Goal: Information Seeking & Learning: Compare options

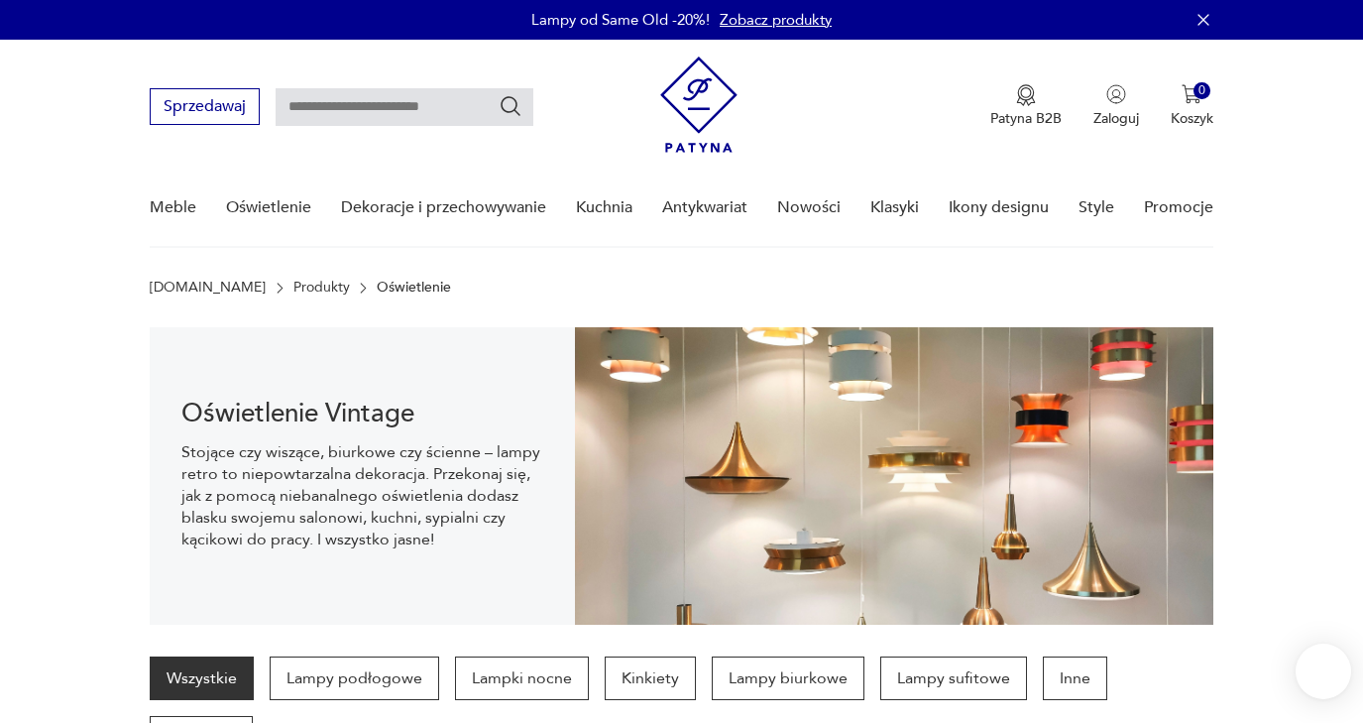
scroll to position [168, 0]
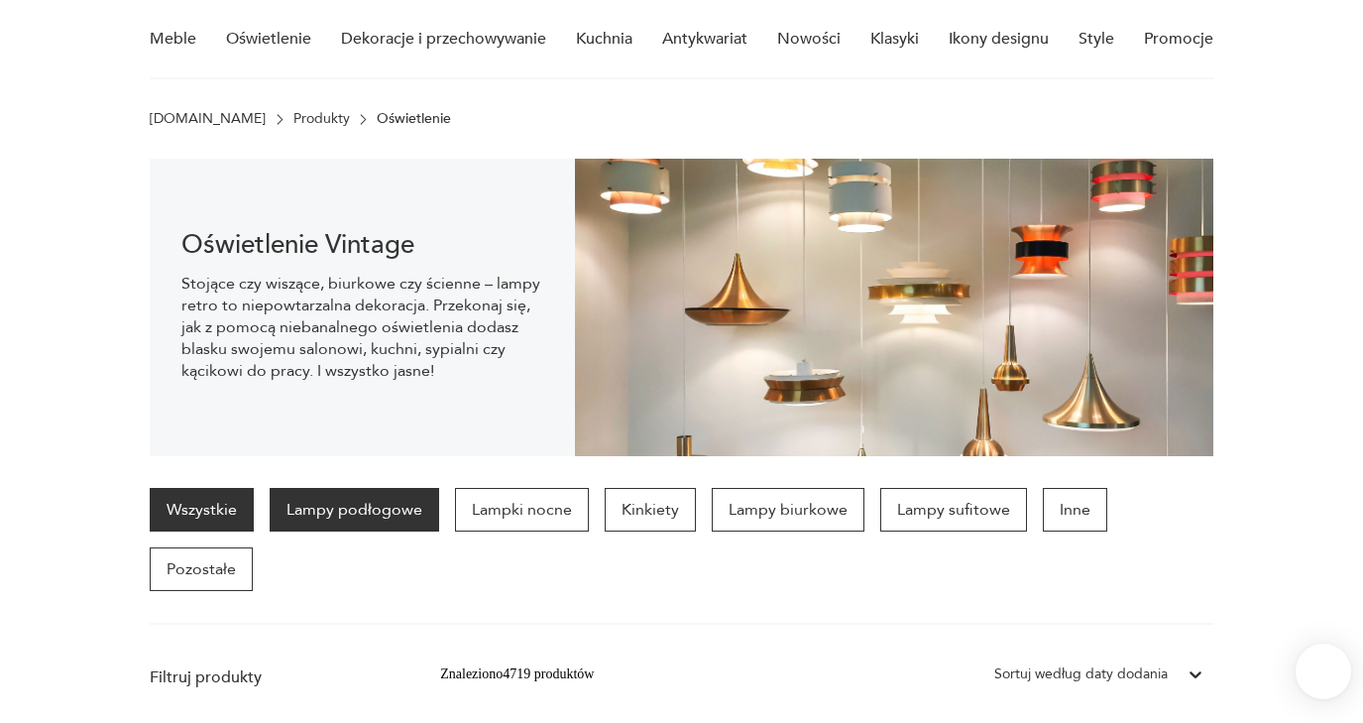
click at [364, 504] on p "Lampy podłogowe" at bounding box center [354, 510] width 169 height 44
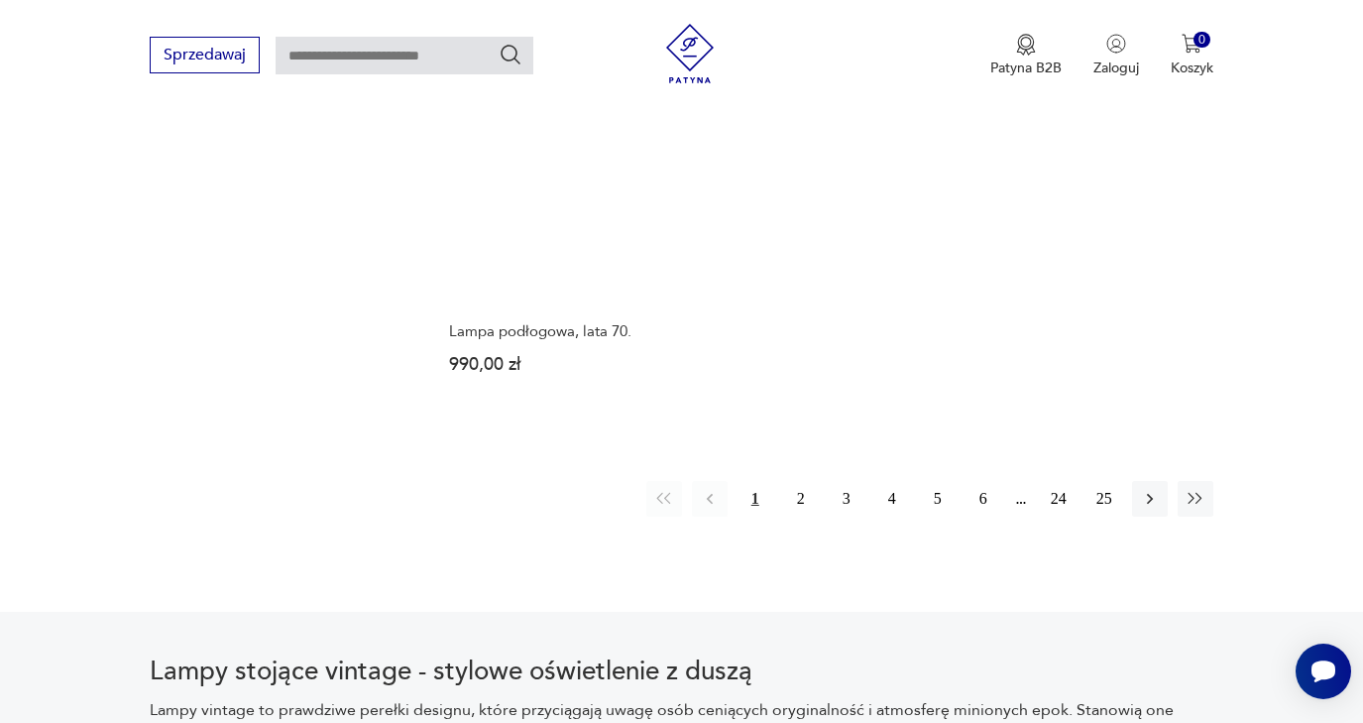
scroll to position [2844, 0]
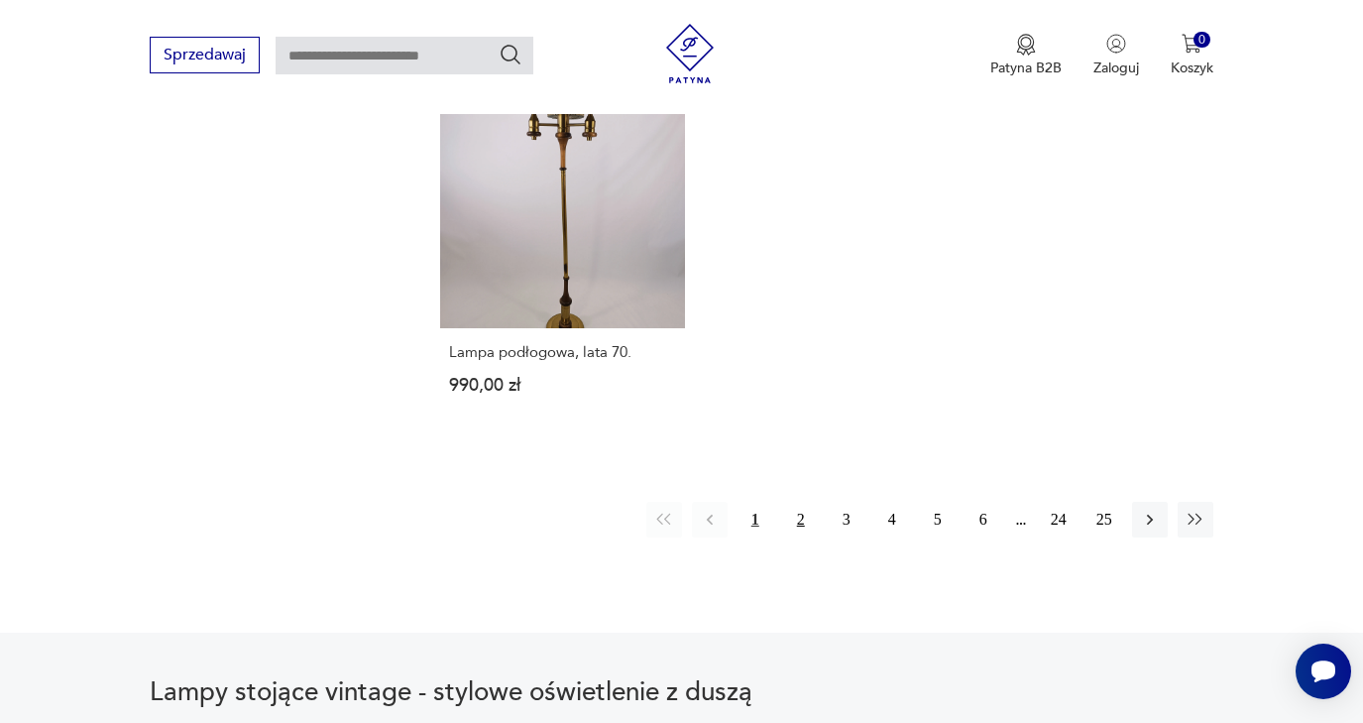
click at [800, 537] on button "2" at bounding box center [801, 520] width 36 height 36
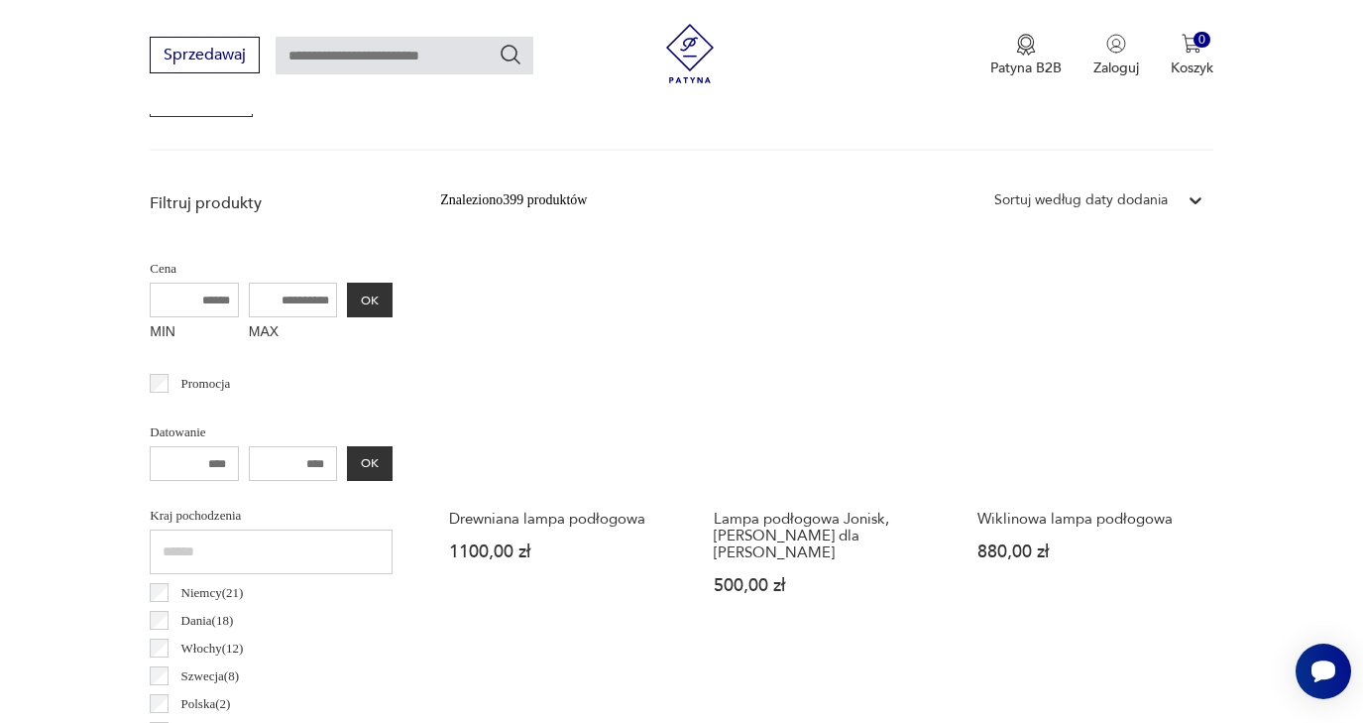
scroll to position [649, 0]
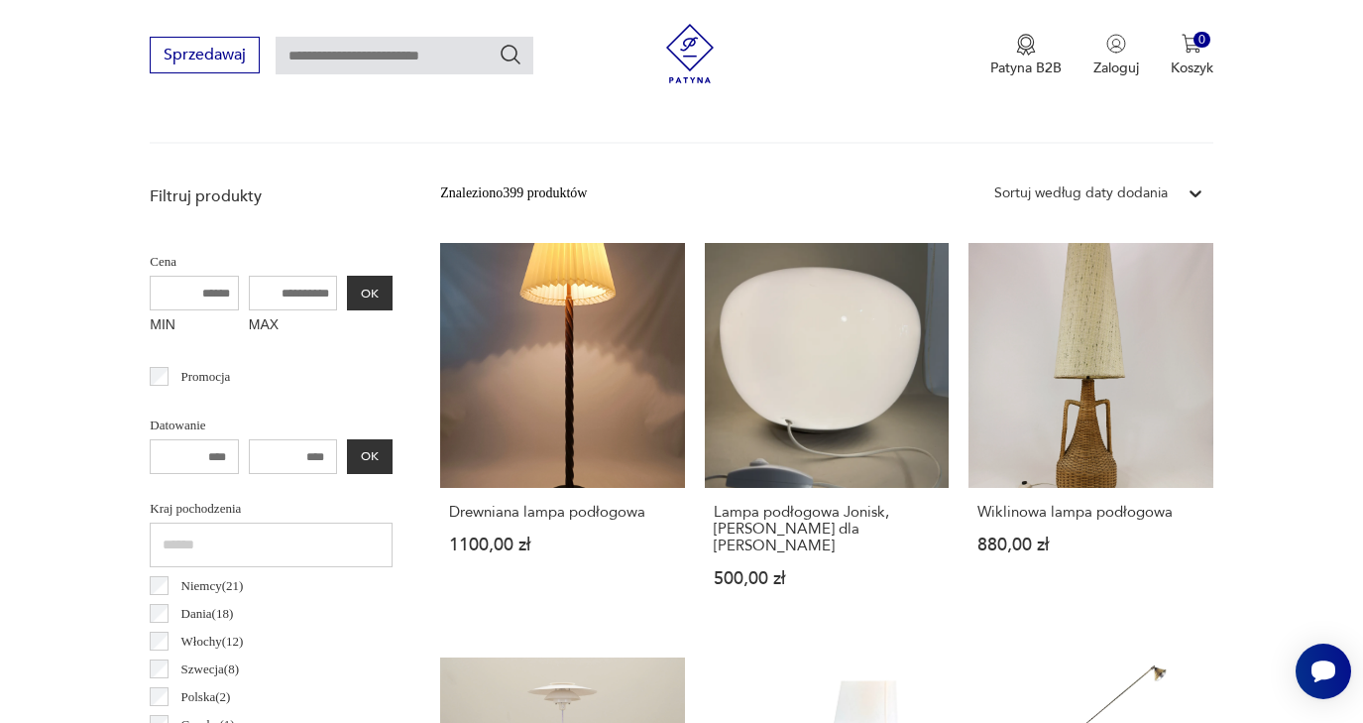
click at [267, 458] on input "number" at bounding box center [293, 456] width 89 height 35
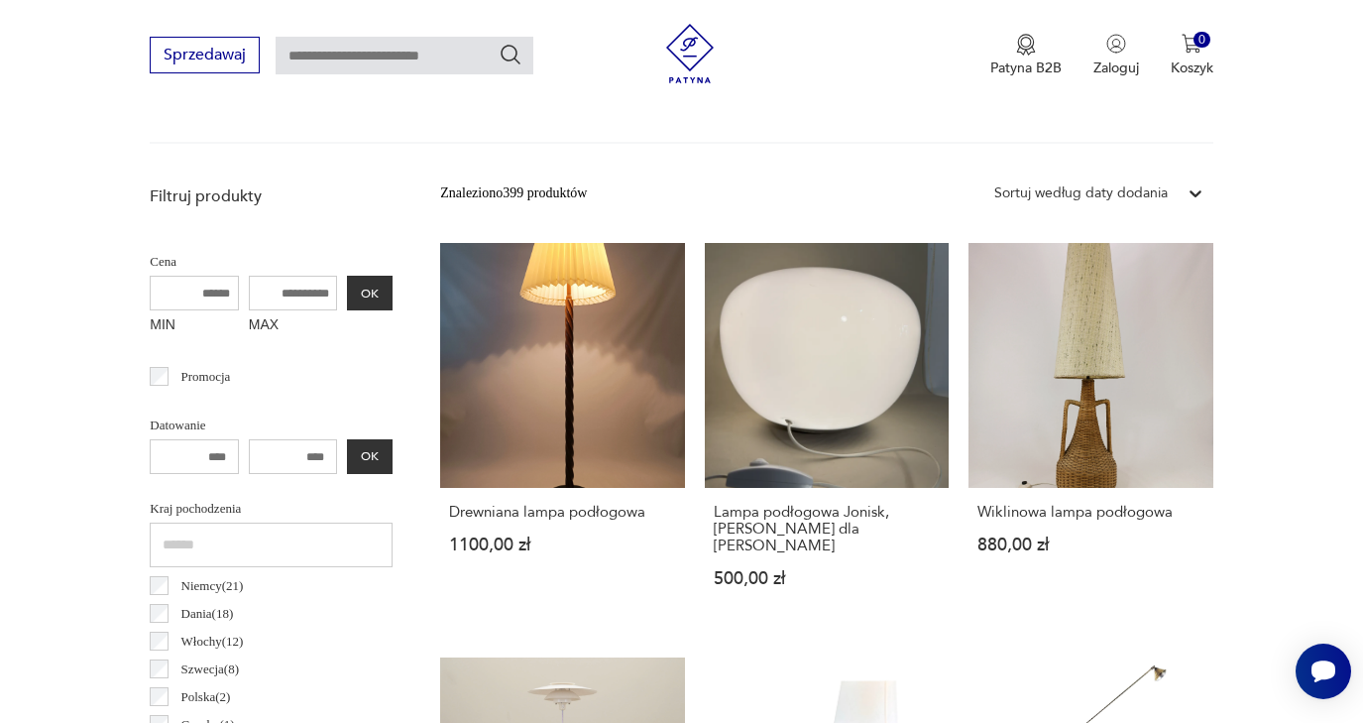
click at [267, 458] on input "number" at bounding box center [293, 456] width 89 height 35
drag, startPoint x: 273, startPoint y: 458, endPoint x: 237, endPoint y: 461, distance: 35.8
click at [249, 460] on input "number" at bounding box center [293, 456] width 89 height 35
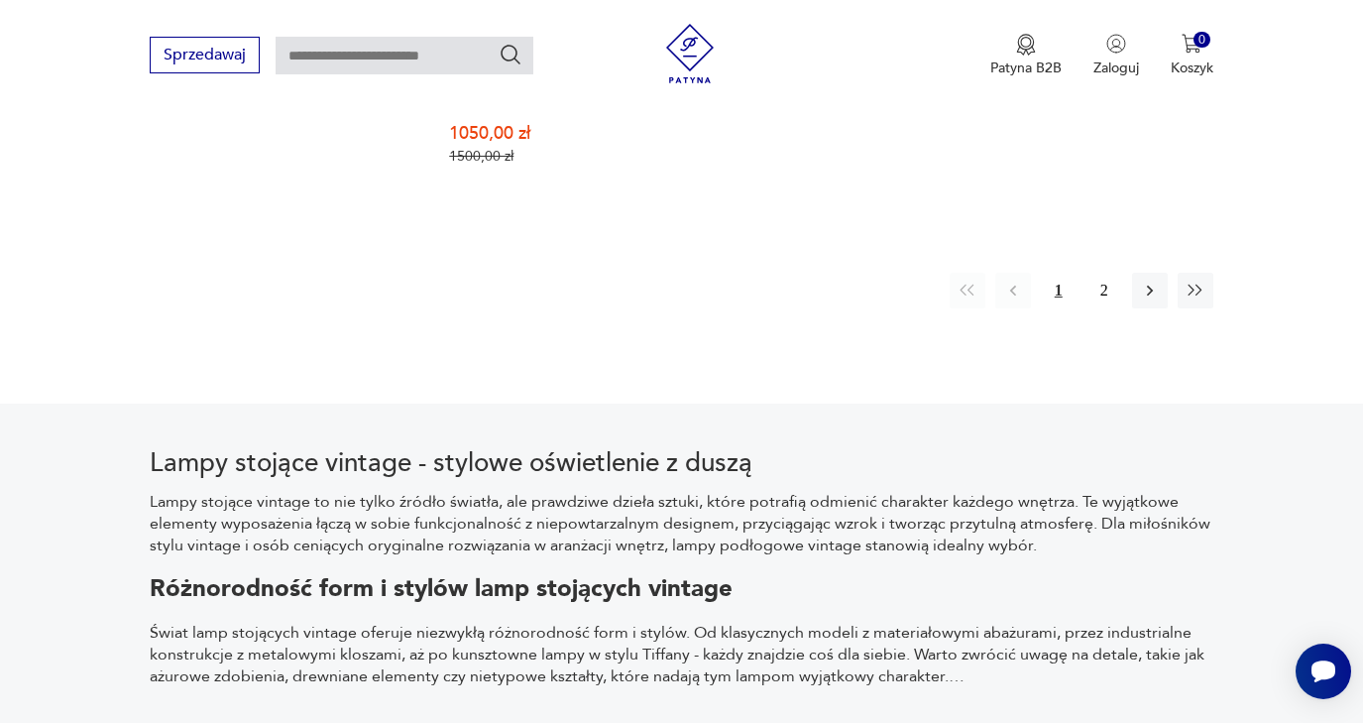
scroll to position [3197, 0]
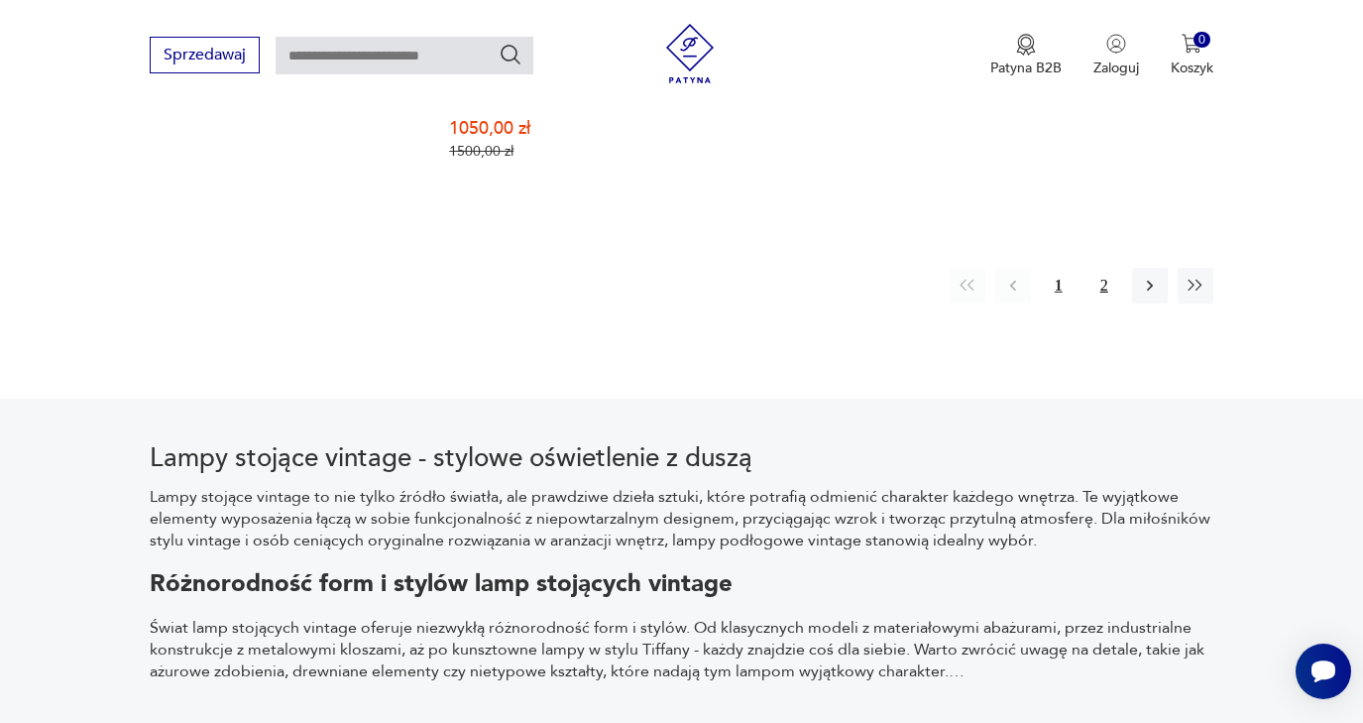
click at [1104, 303] on button "2" at bounding box center [1104, 286] width 36 height 36
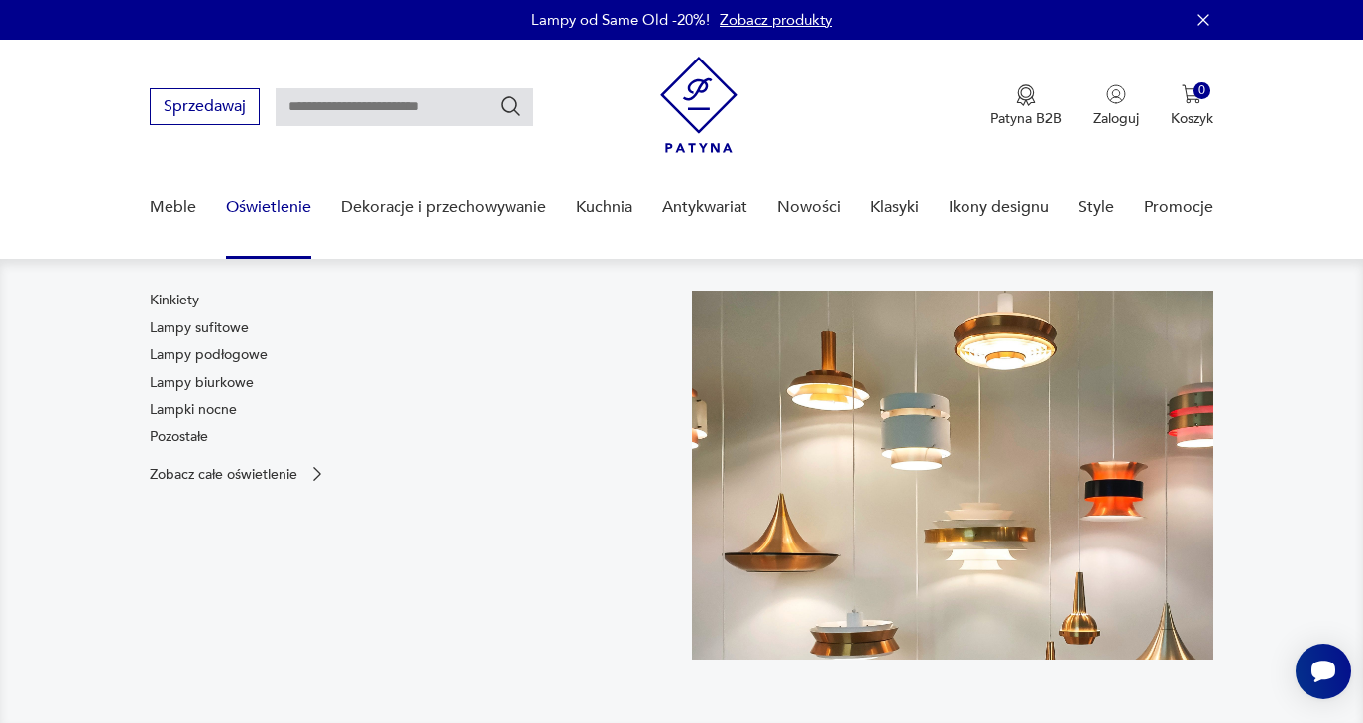
click at [281, 207] on link "Oświetlenie" at bounding box center [268, 207] width 85 height 76
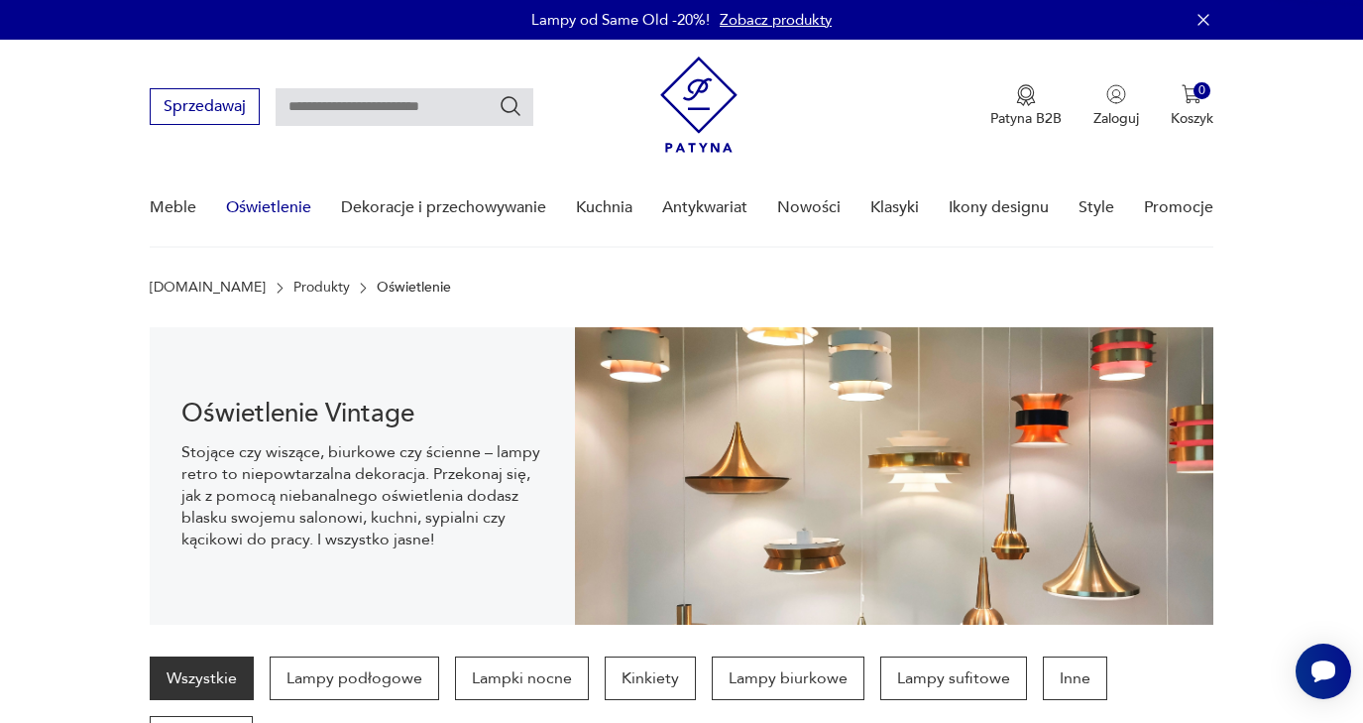
scroll to position [198, 0]
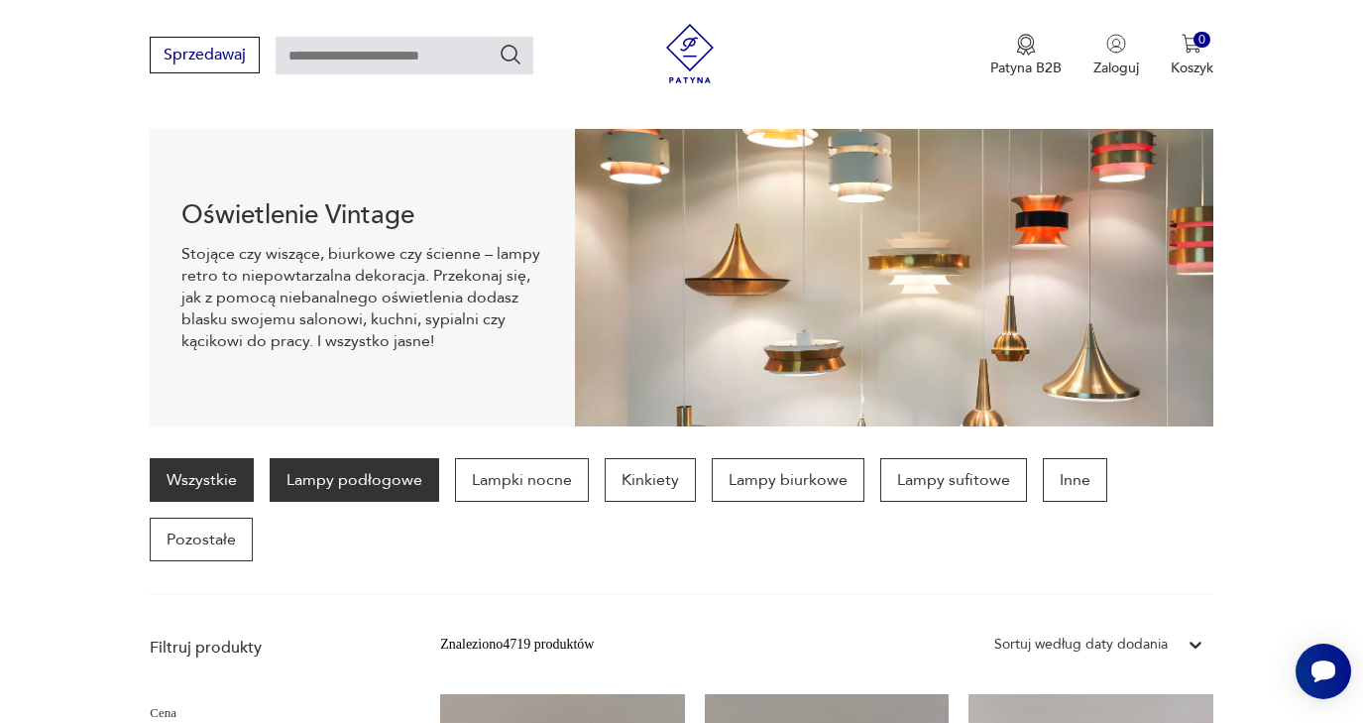
click at [379, 487] on p "Lampy podłogowe" at bounding box center [354, 480] width 169 height 44
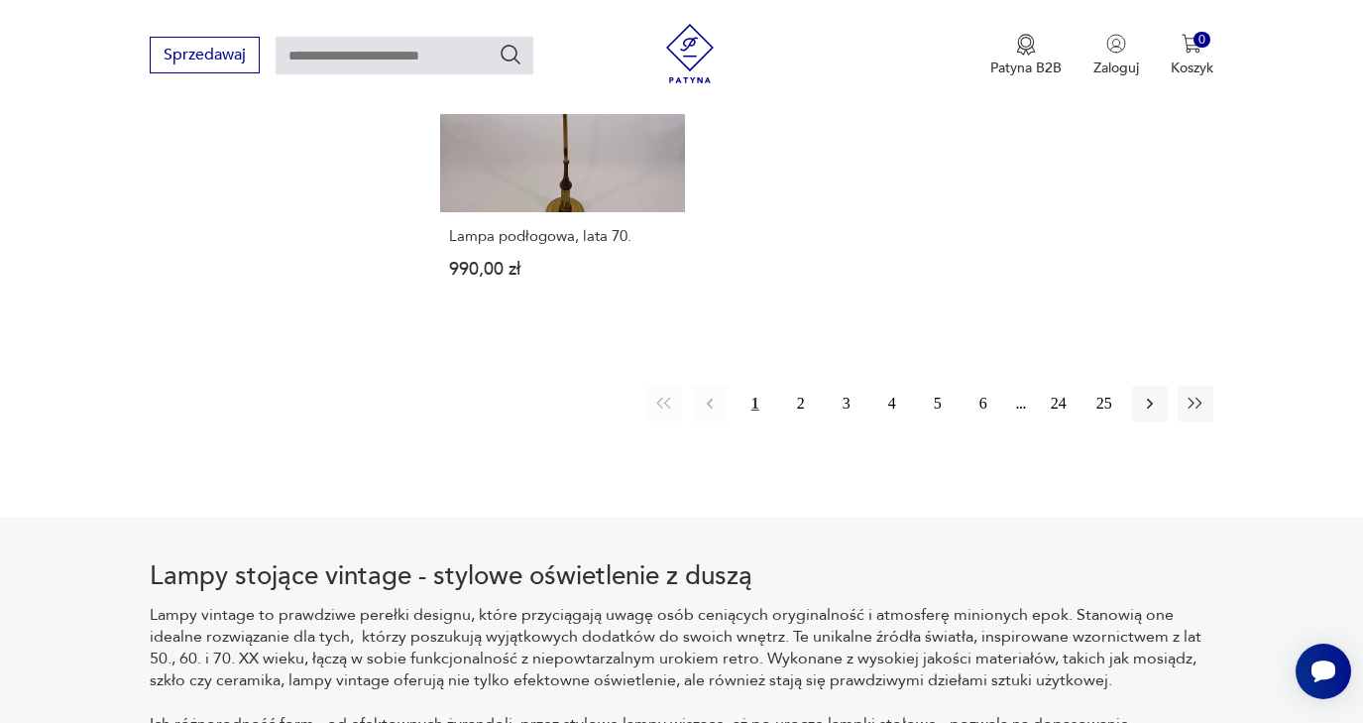
scroll to position [2960, 0]
click at [799, 421] on button "2" at bounding box center [801, 404] width 36 height 36
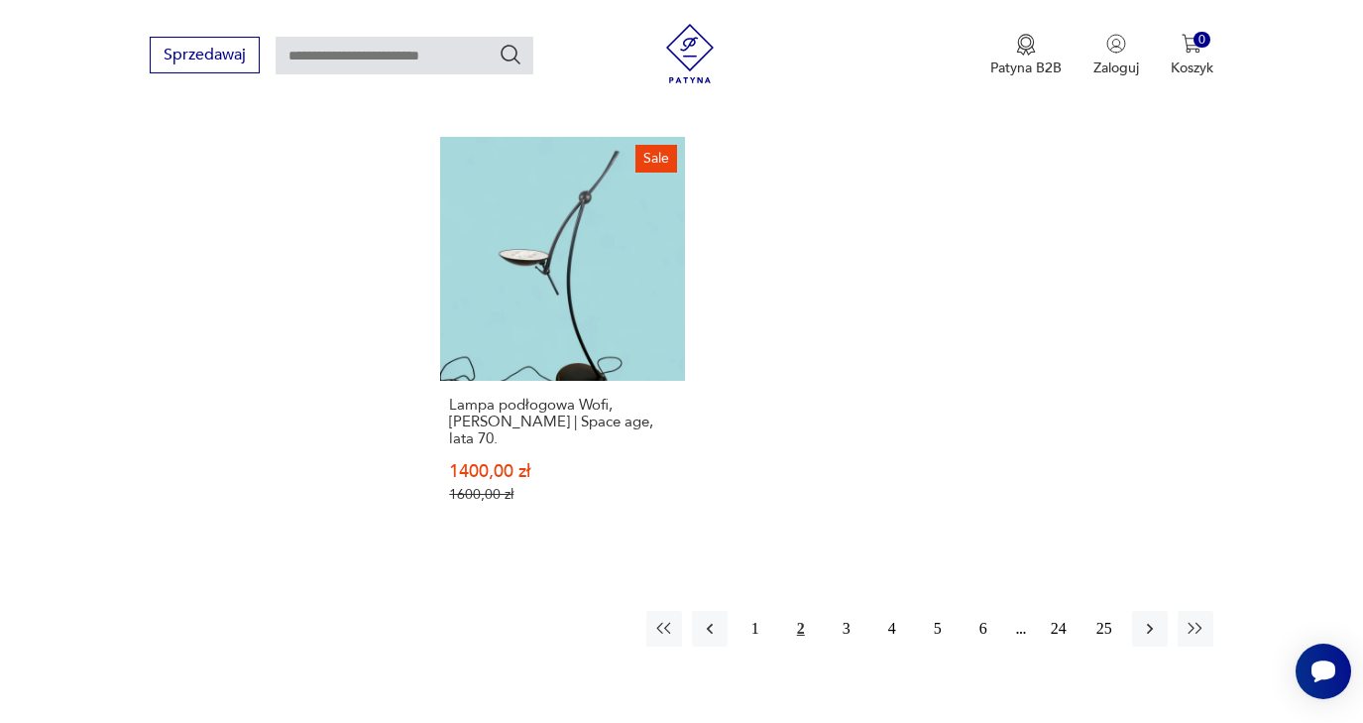
scroll to position [2863, 0]
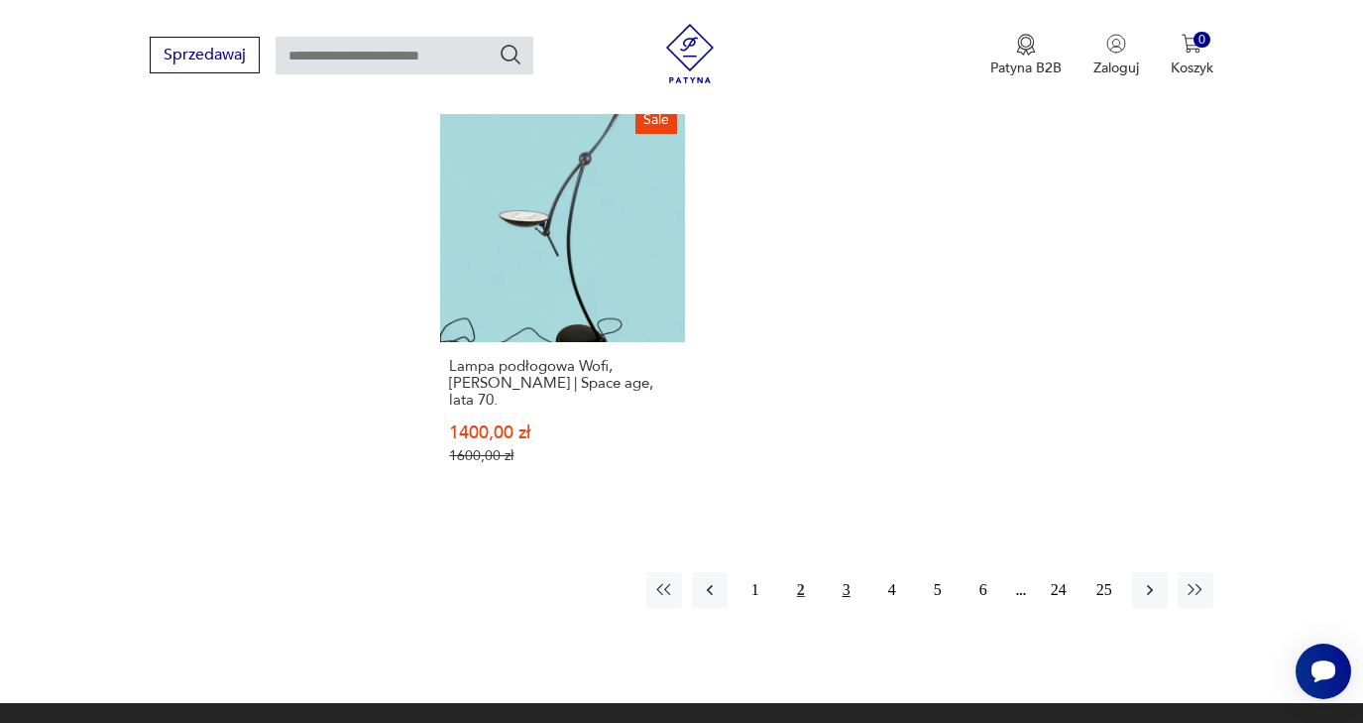
click at [844, 607] on button "3" at bounding box center [847, 590] width 36 height 36
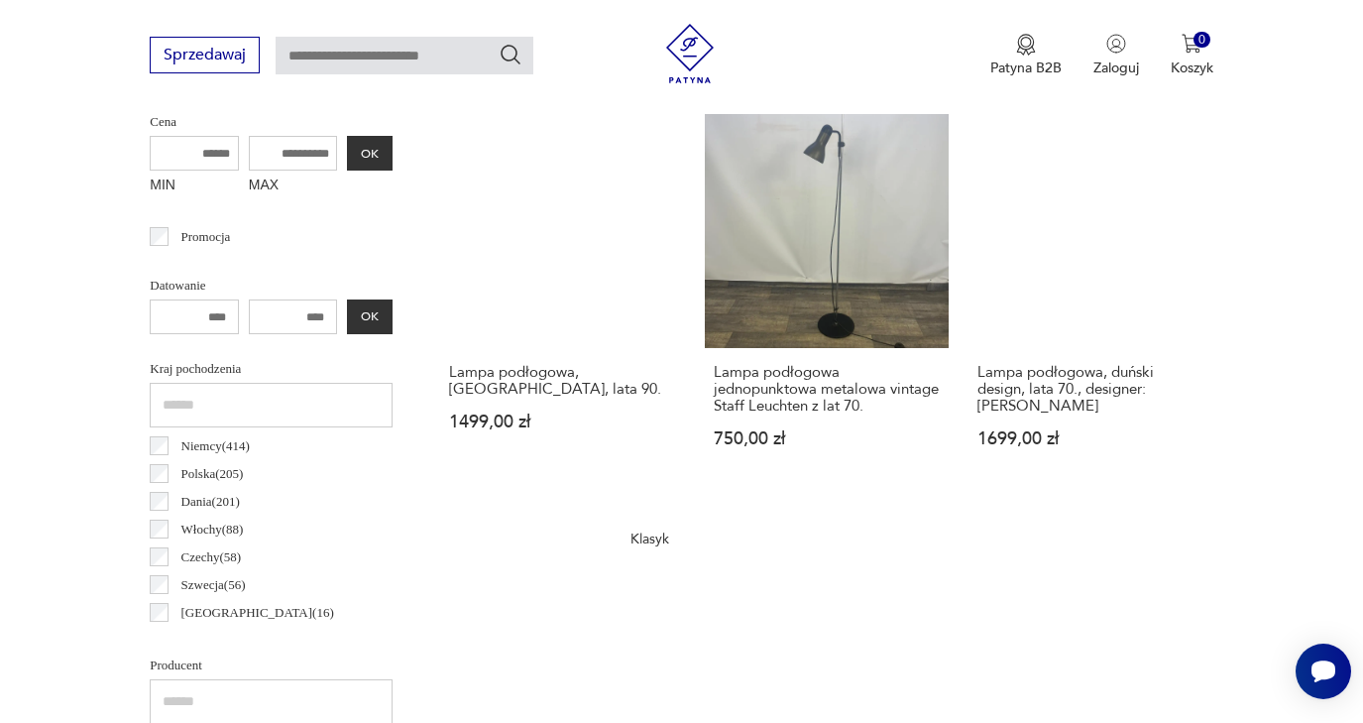
scroll to position [789, 0]
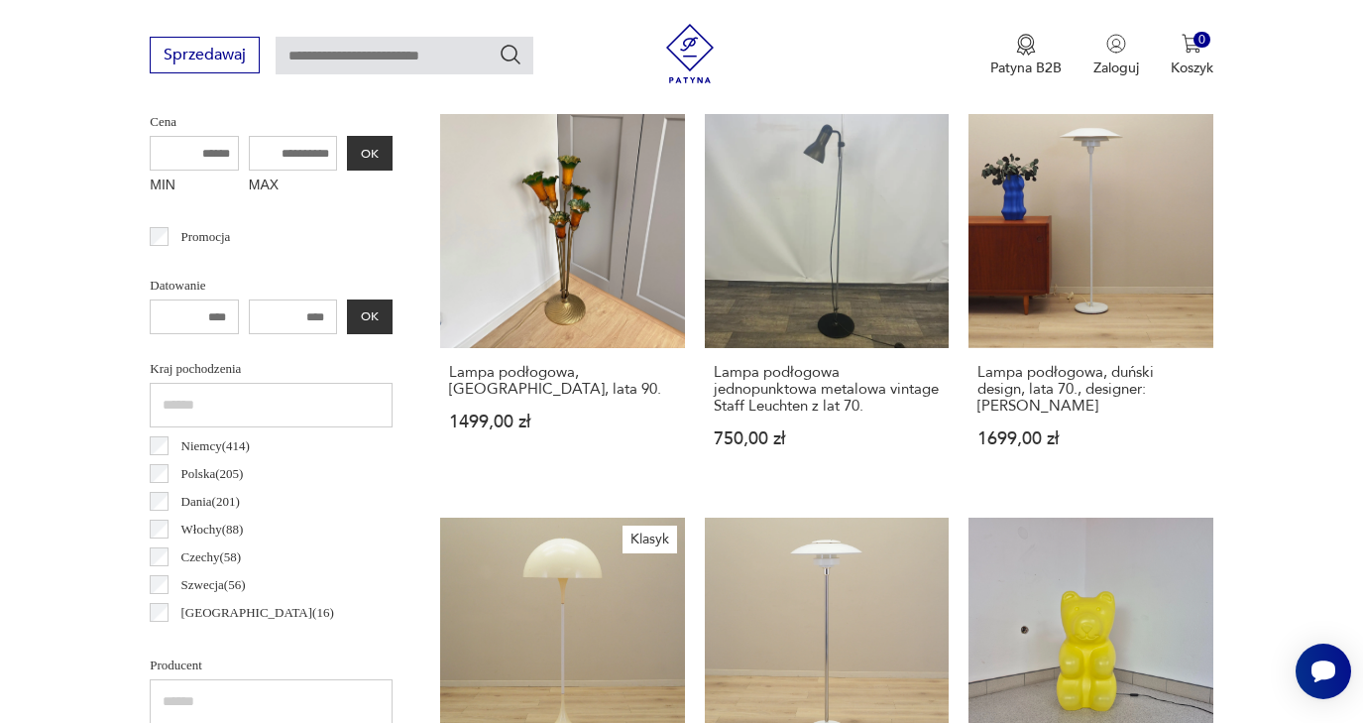
drag, startPoint x: 235, startPoint y: 316, endPoint x: 273, endPoint y: 310, distance: 38.1
click at [274, 310] on input "number" at bounding box center [293, 316] width 89 height 35
type input "****"
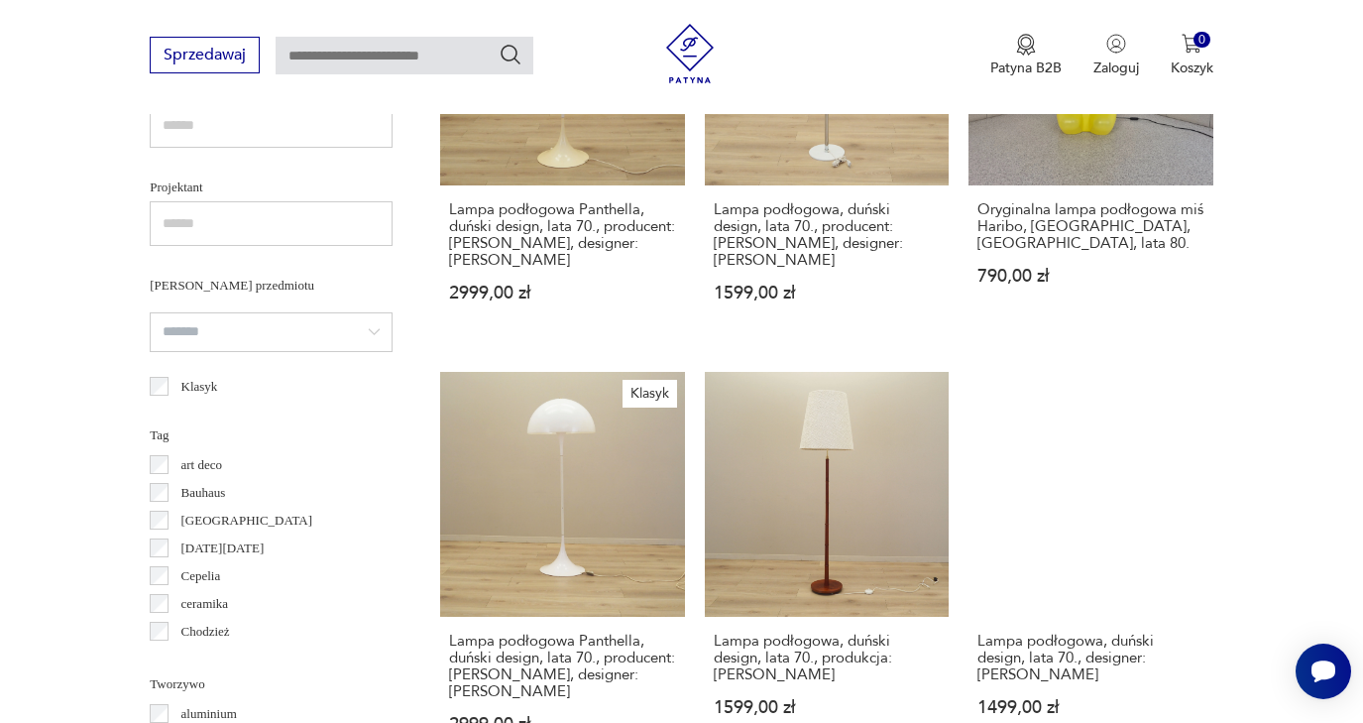
scroll to position [0, 0]
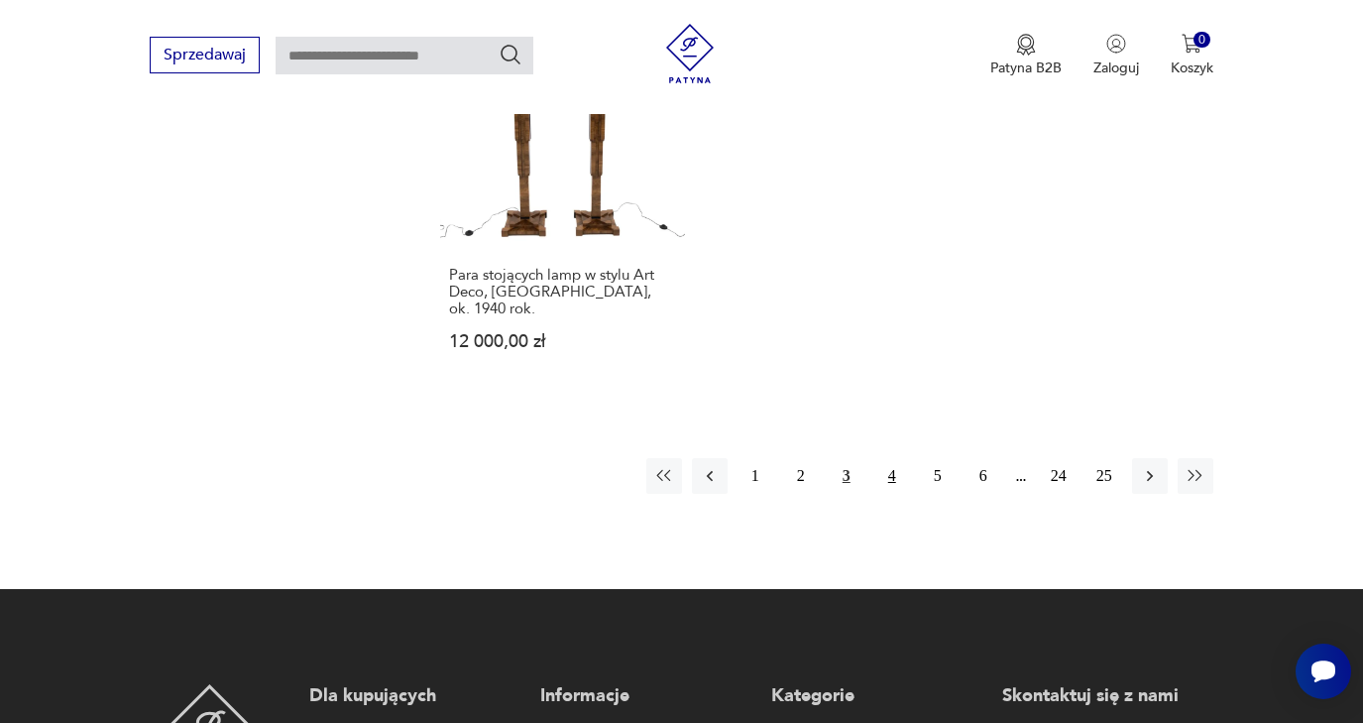
click at [891, 494] on button "4" at bounding box center [892, 476] width 36 height 36
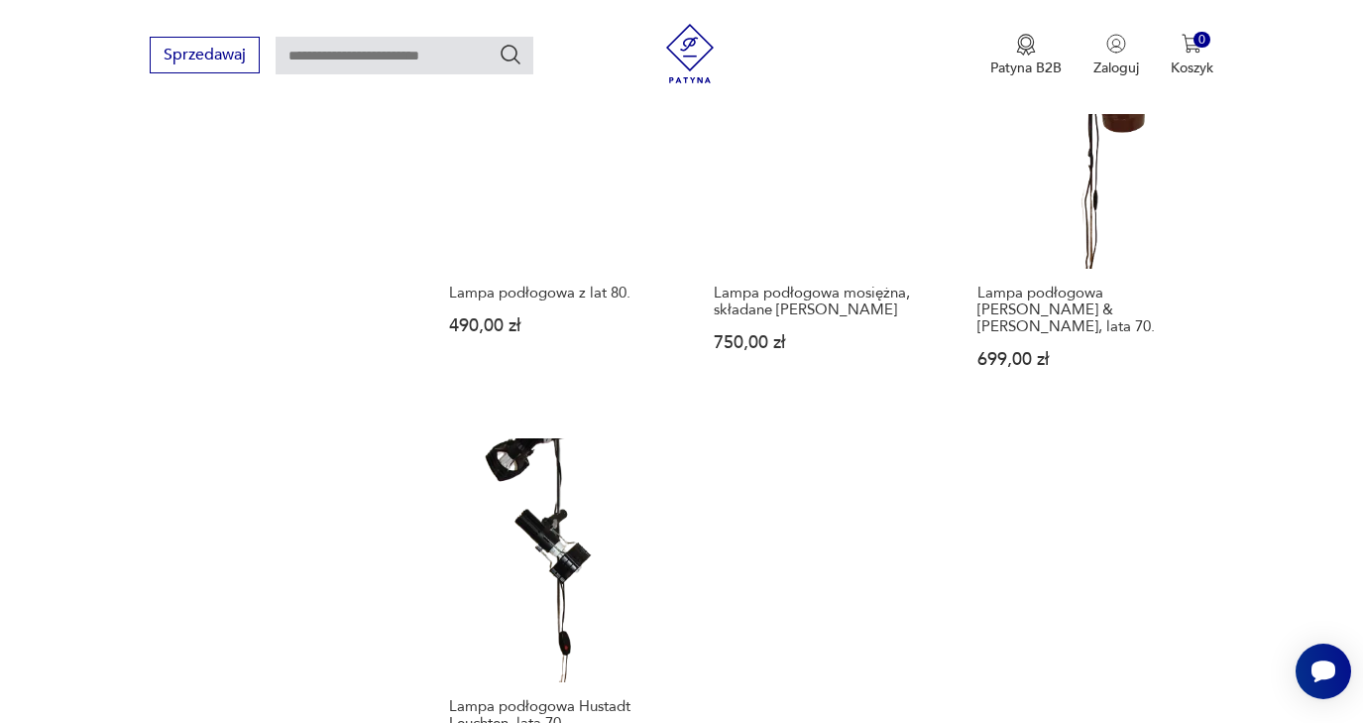
scroll to position [2818, 0]
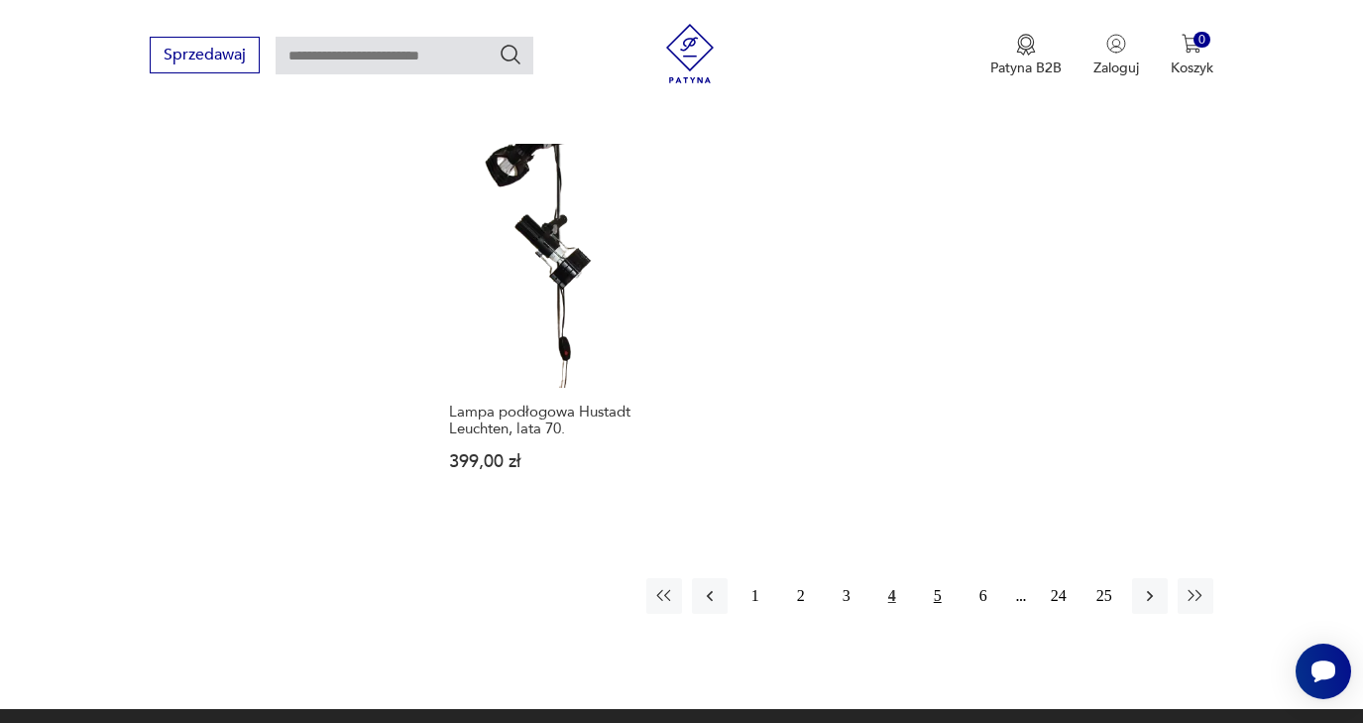
click at [939, 614] on button "5" at bounding box center [938, 596] width 36 height 36
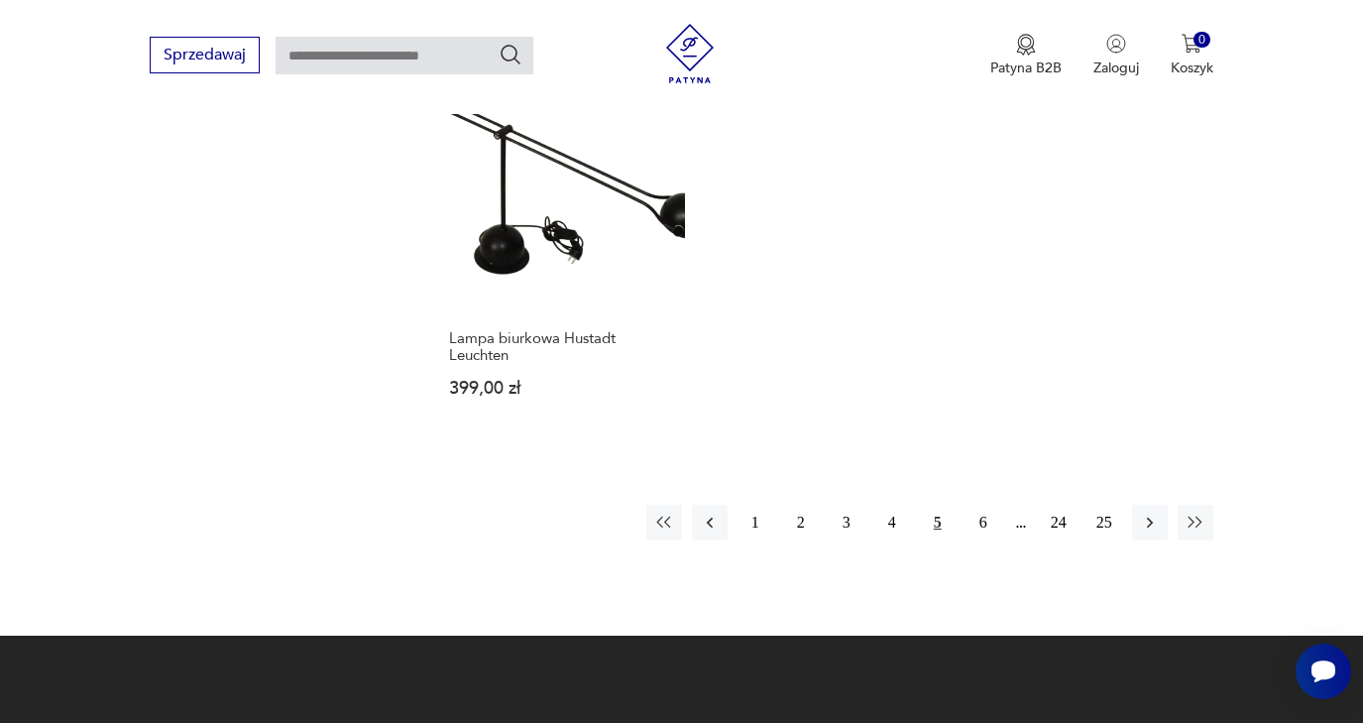
scroll to position [2860, 0]
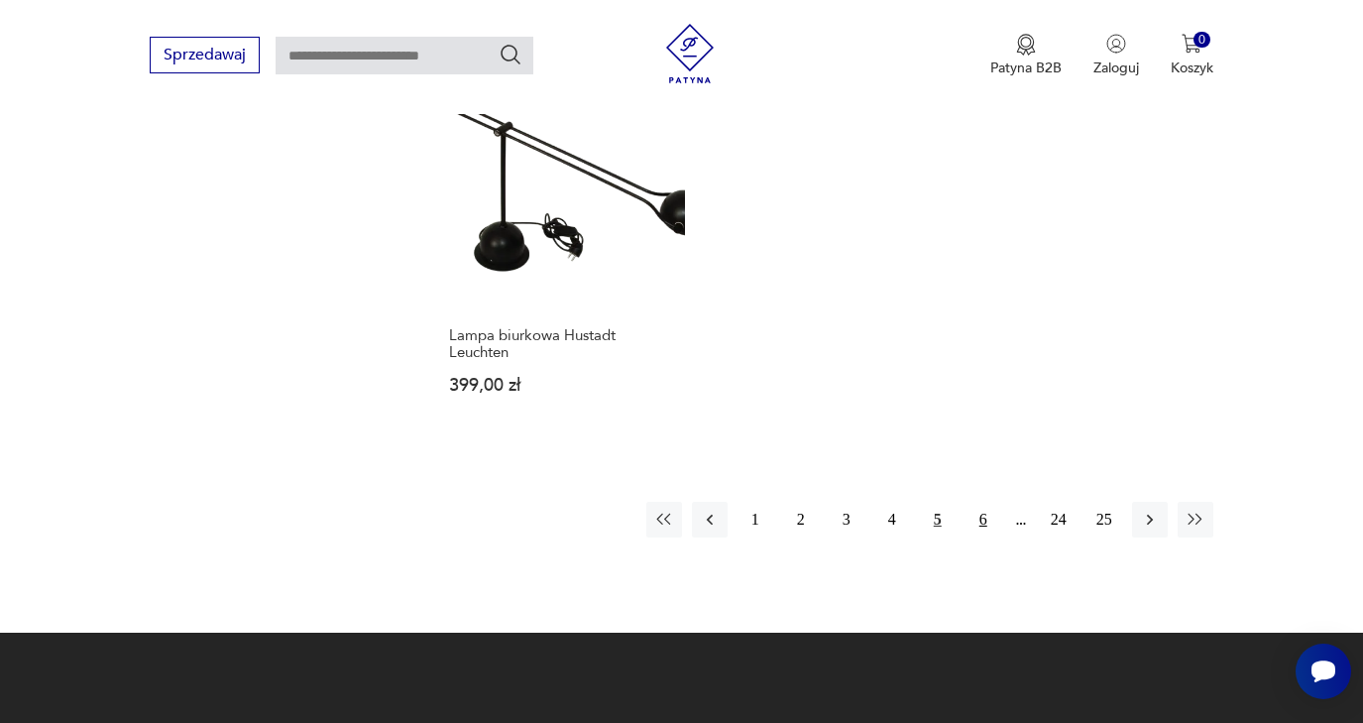
click at [979, 537] on button "6" at bounding box center [983, 520] width 36 height 36
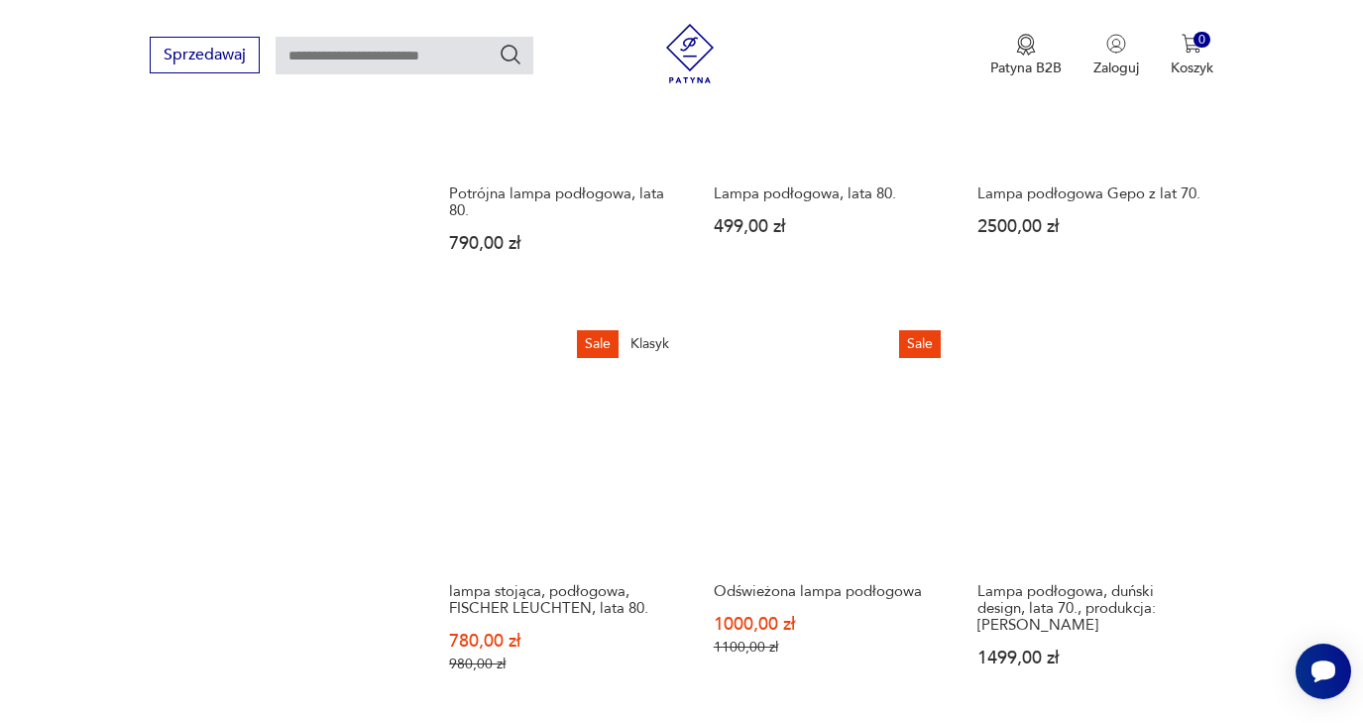
scroll to position [2224, 0]
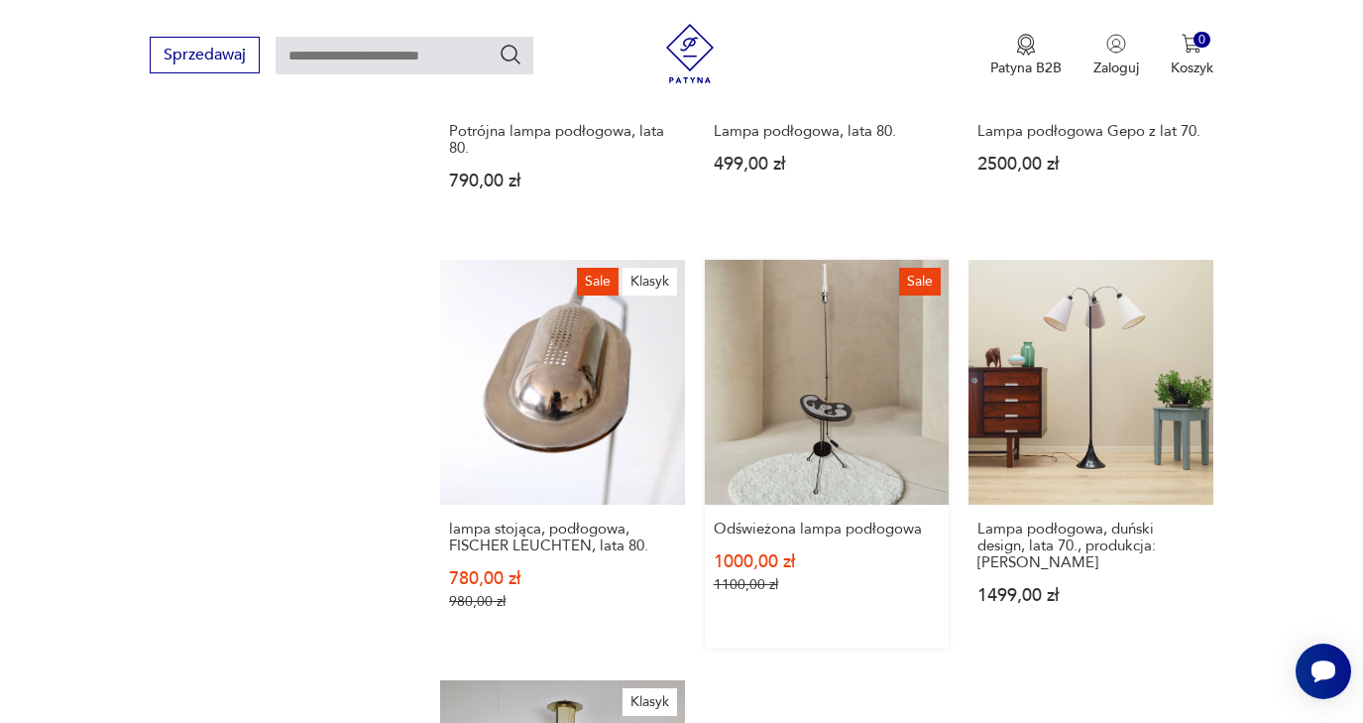
click at [846, 430] on link "Sale Odświeżona lampa podłogowa 1000,00 zł 1100,00 zł" at bounding box center [827, 454] width 245 height 389
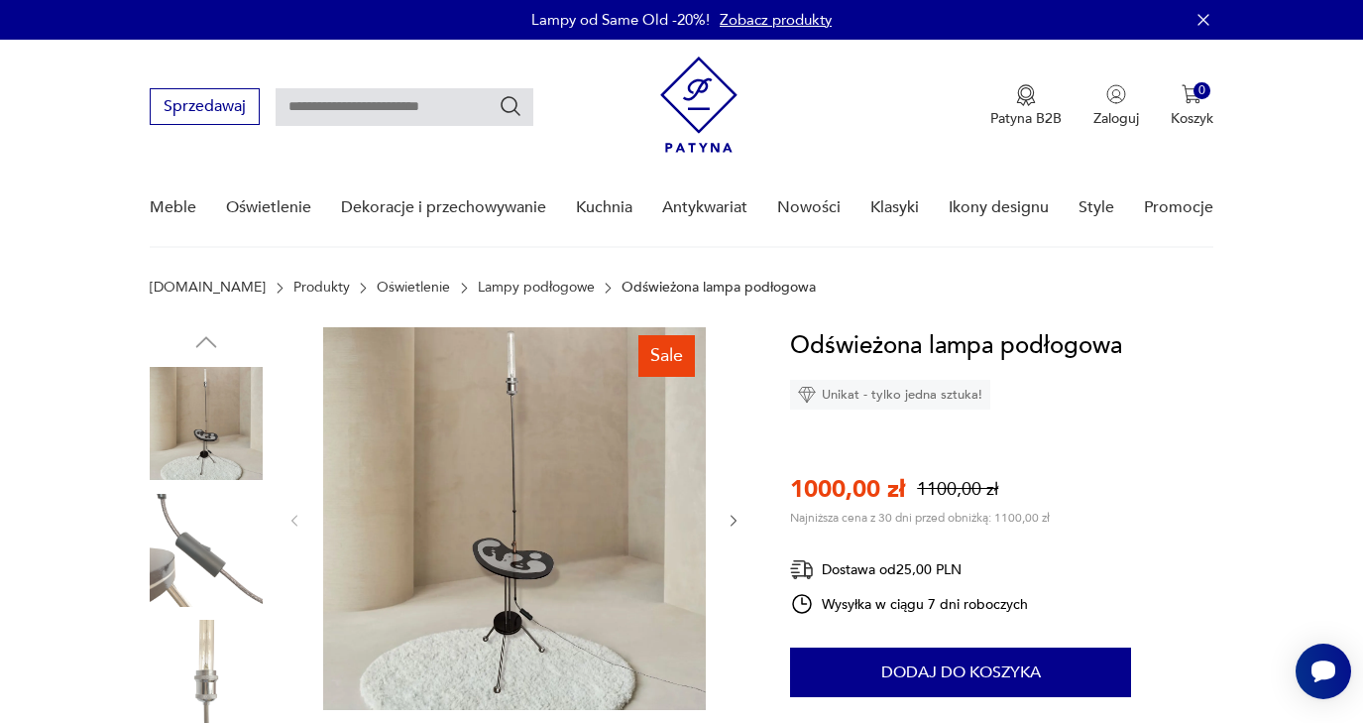
click at [612, 506] on img at bounding box center [514, 518] width 383 height 383
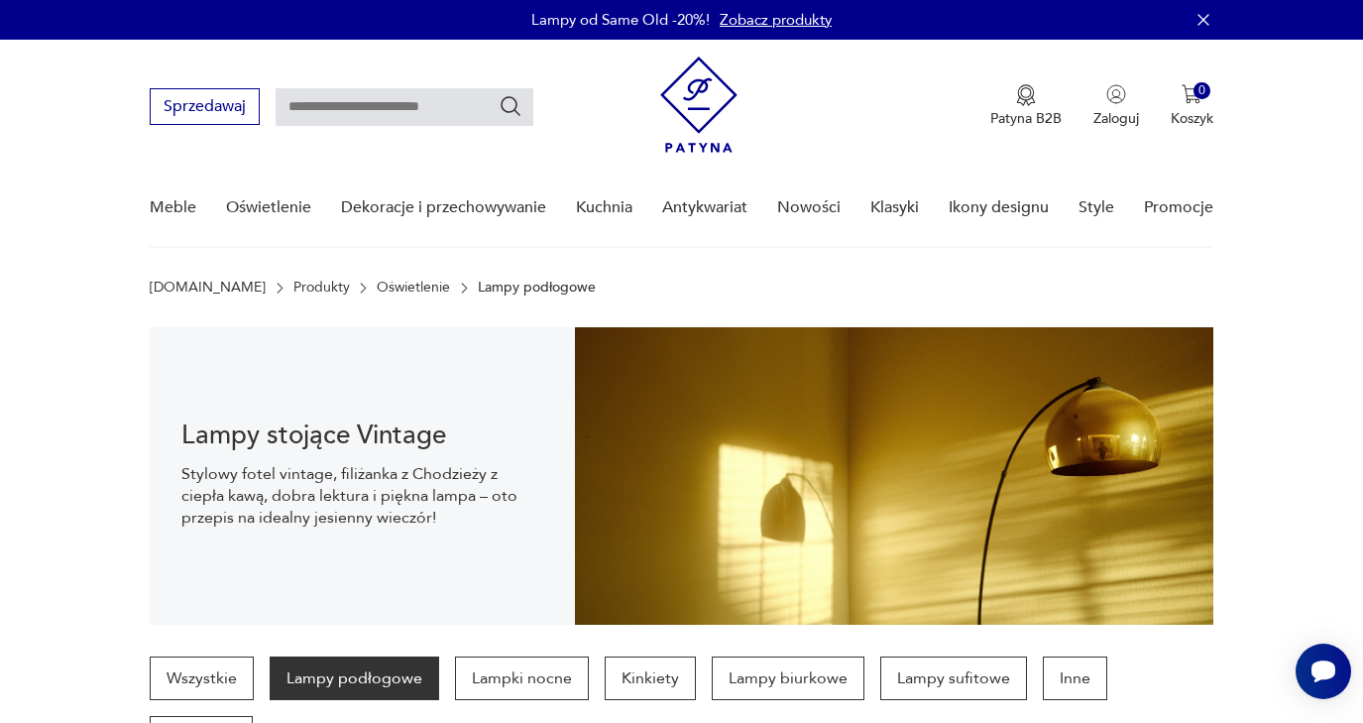
scroll to position [870, 0]
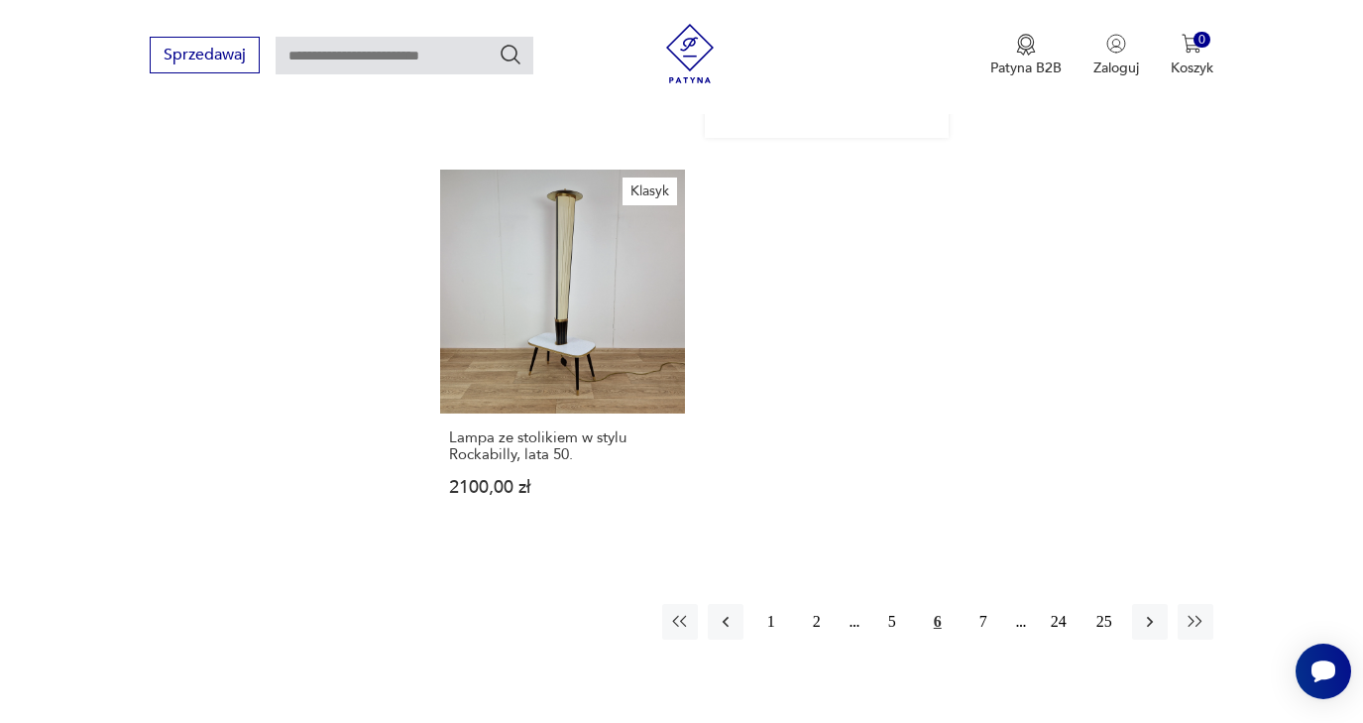
scroll to position [2803, 0]
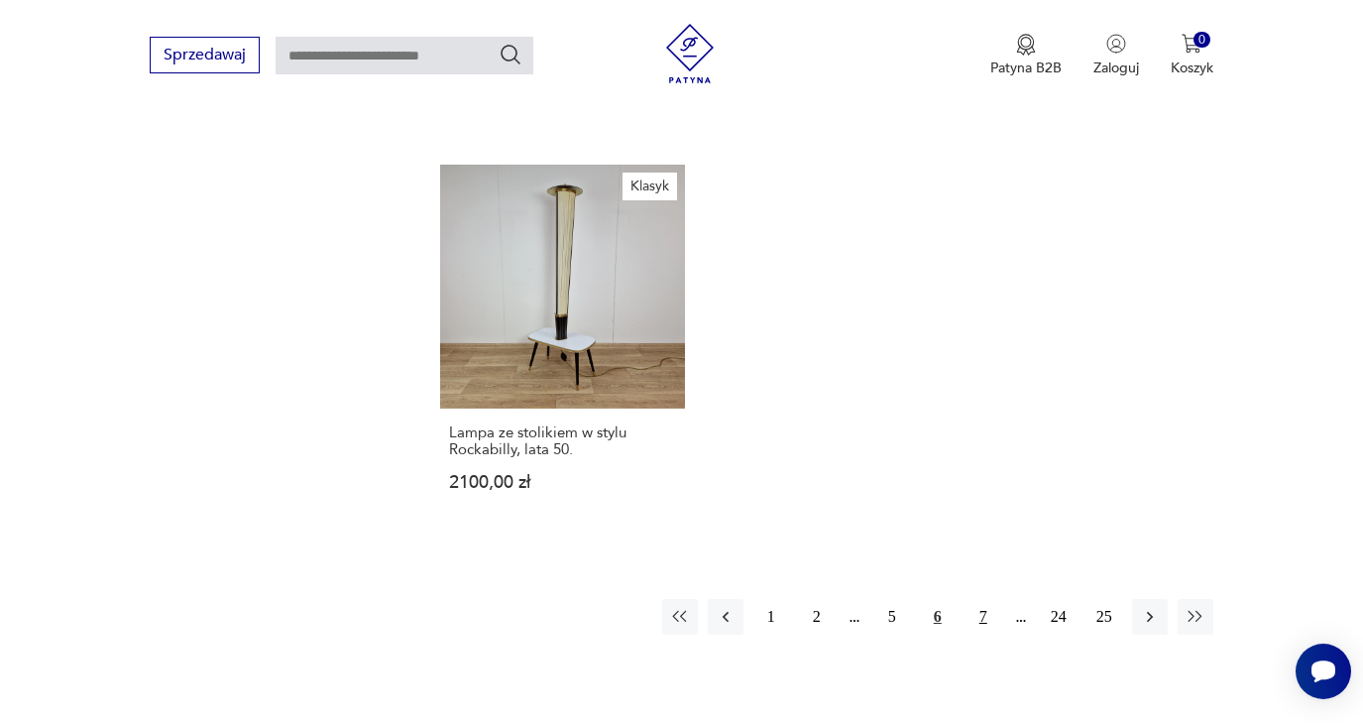
click at [985, 634] on button "7" at bounding box center [983, 617] width 36 height 36
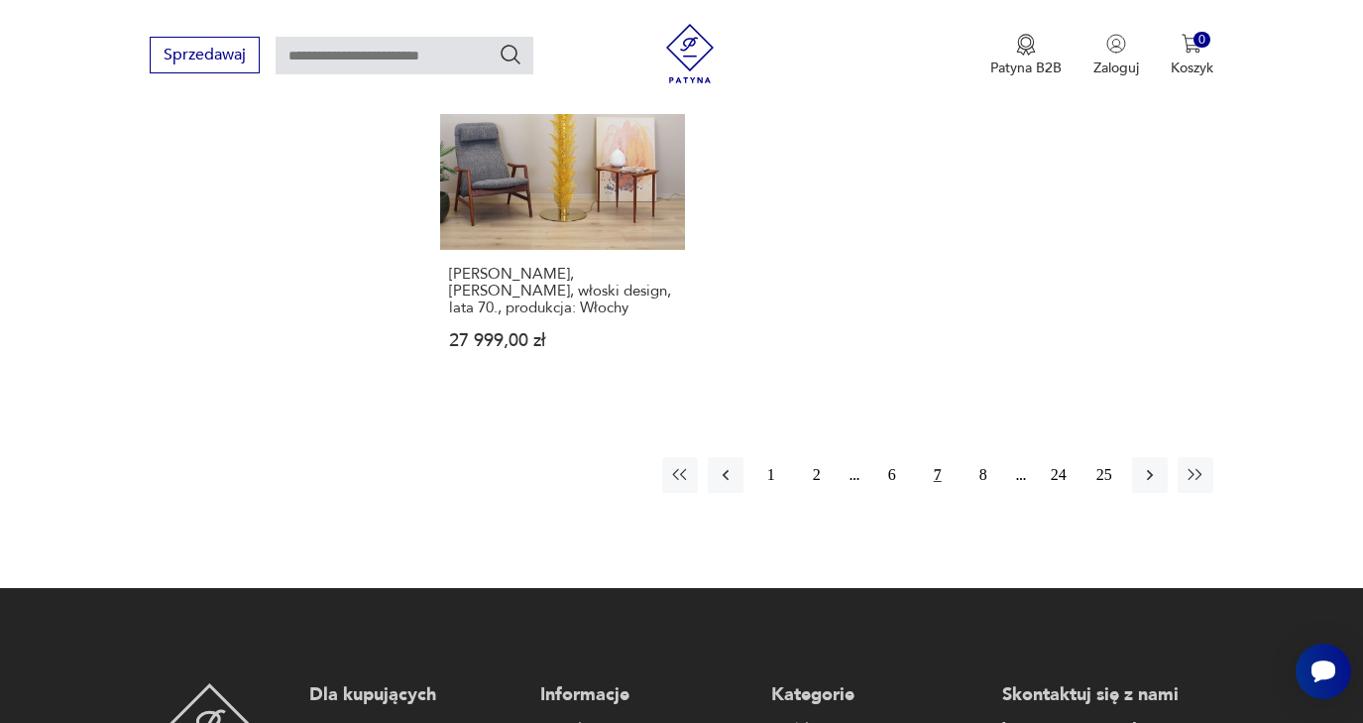
scroll to position [2944, 0]
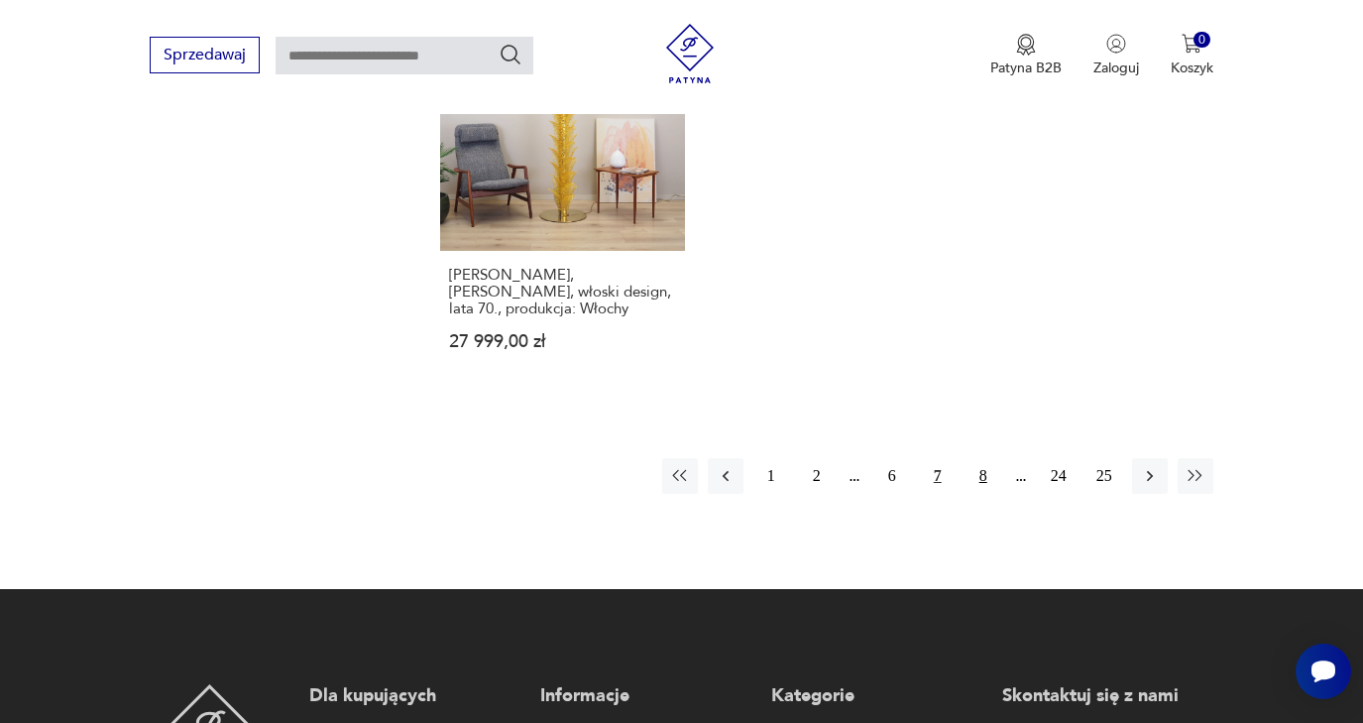
click at [984, 494] on button "8" at bounding box center [983, 476] width 36 height 36
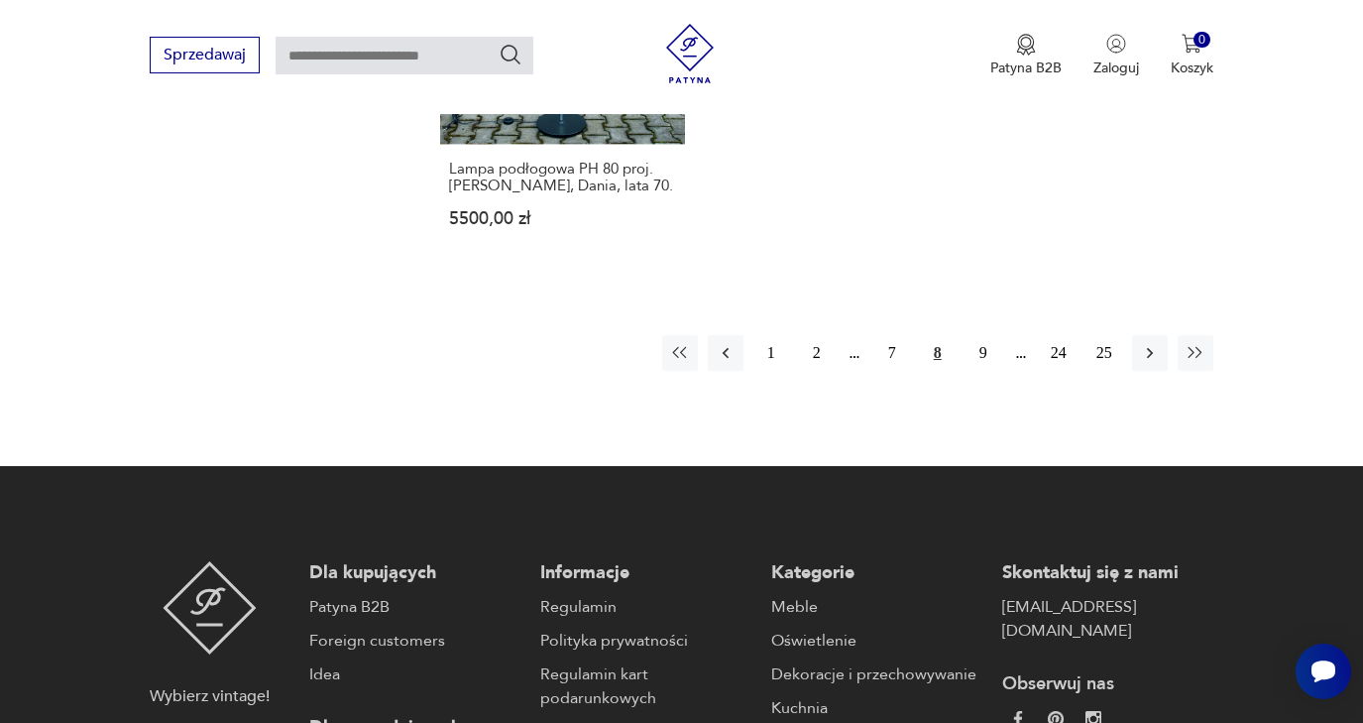
scroll to position [3032, 0]
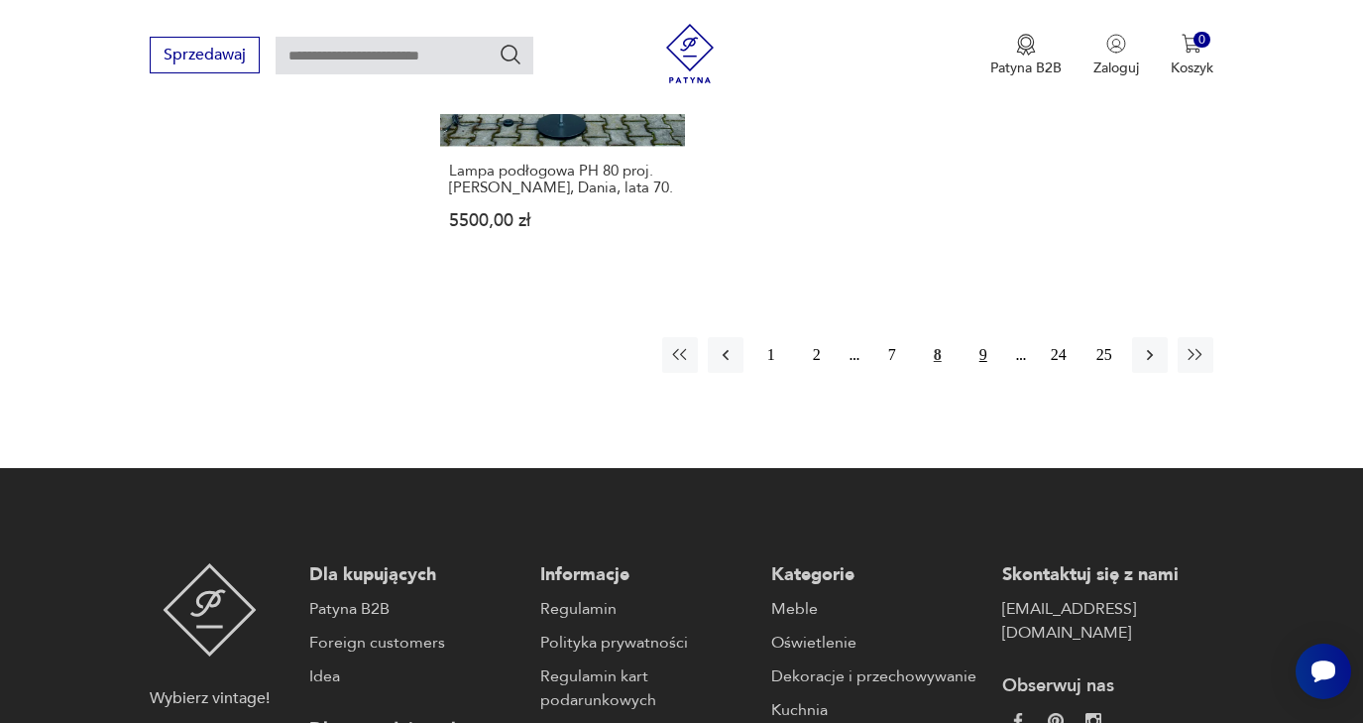
click at [986, 373] on button "9" at bounding box center [983, 355] width 36 height 36
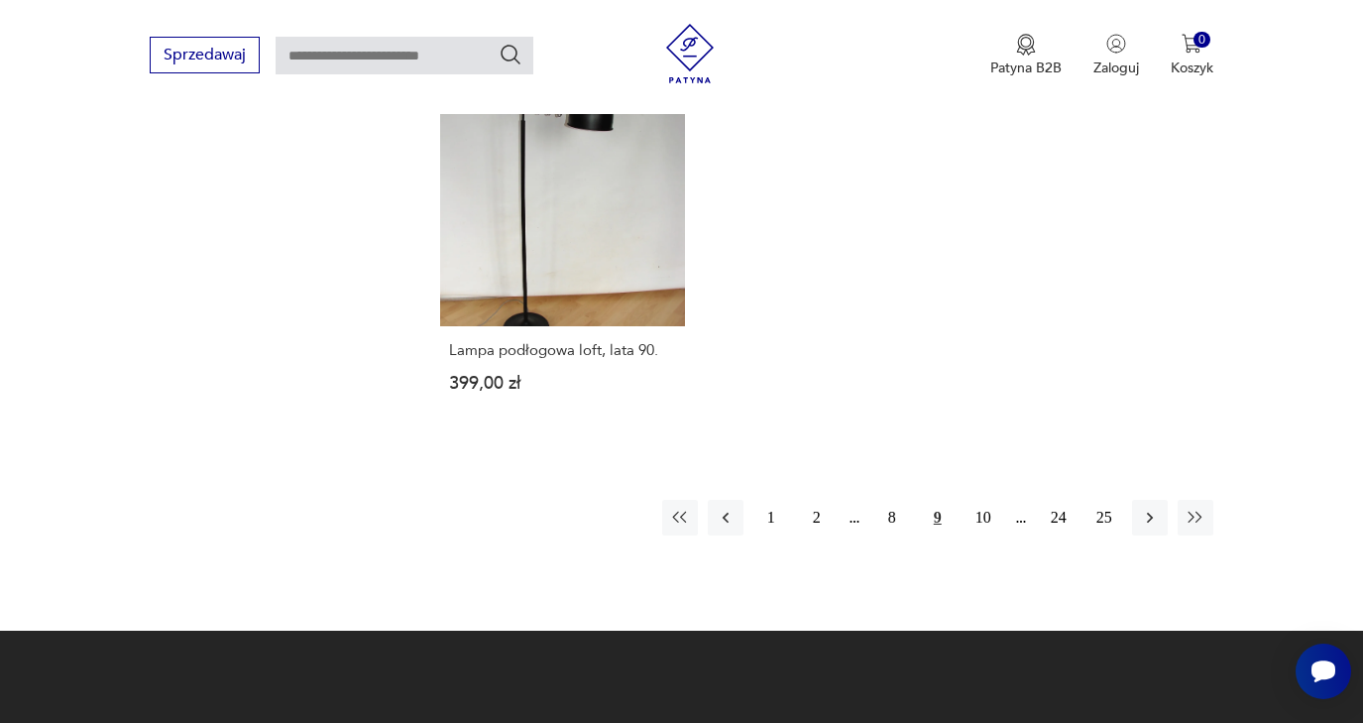
scroll to position [2884, 0]
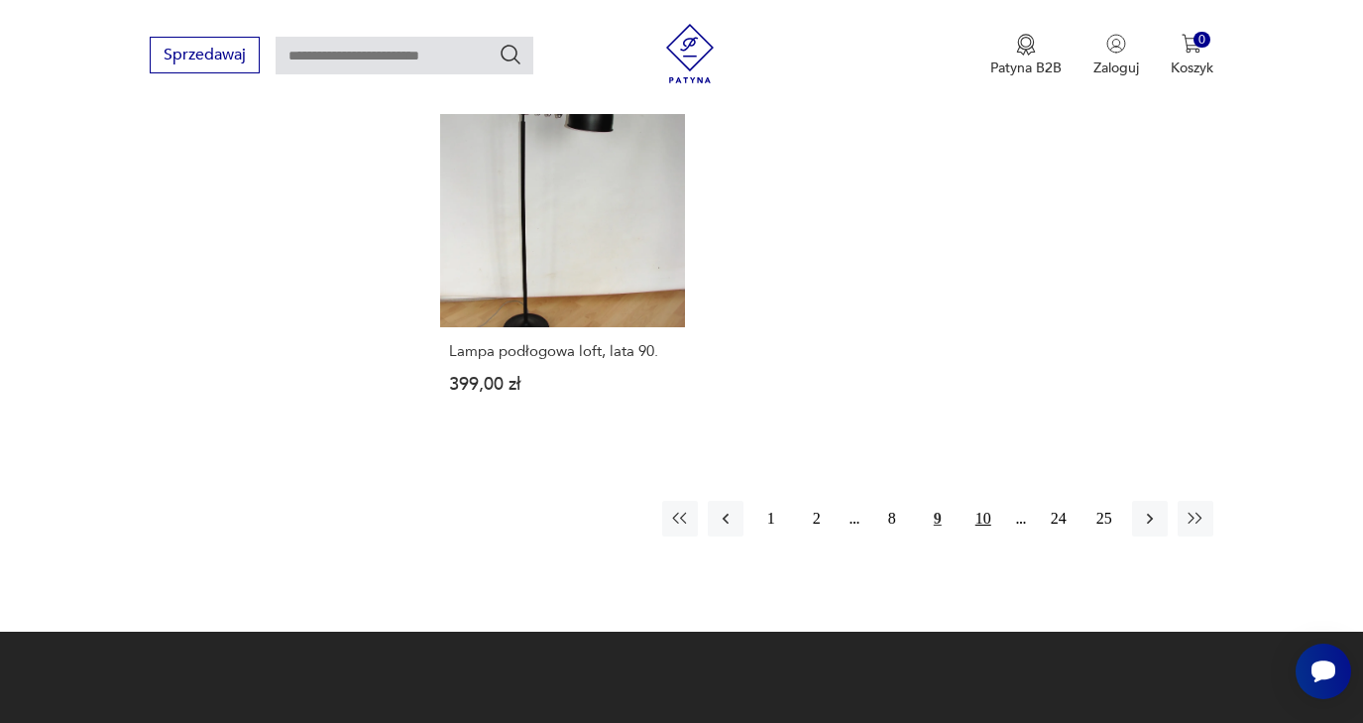
click at [982, 536] on button "10" at bounding box center [983, 519] width 36 height 36
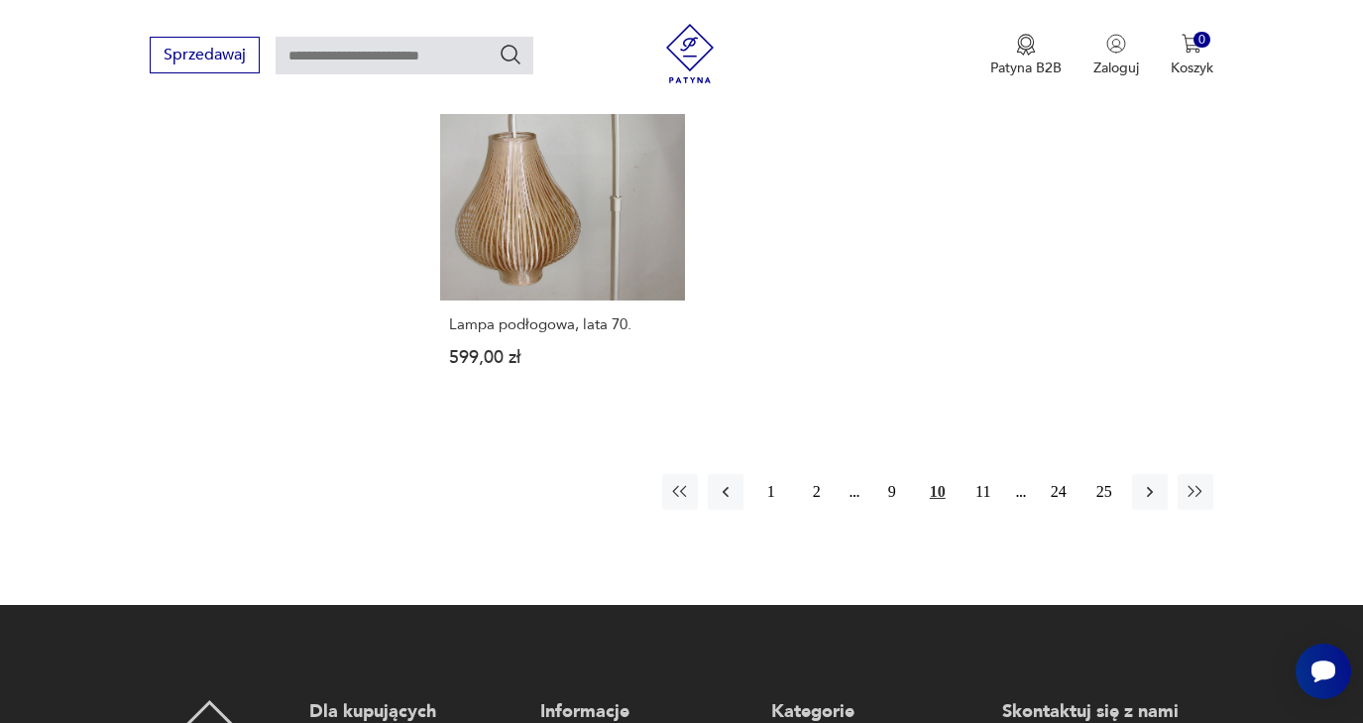
scroll to position [2868, 0]
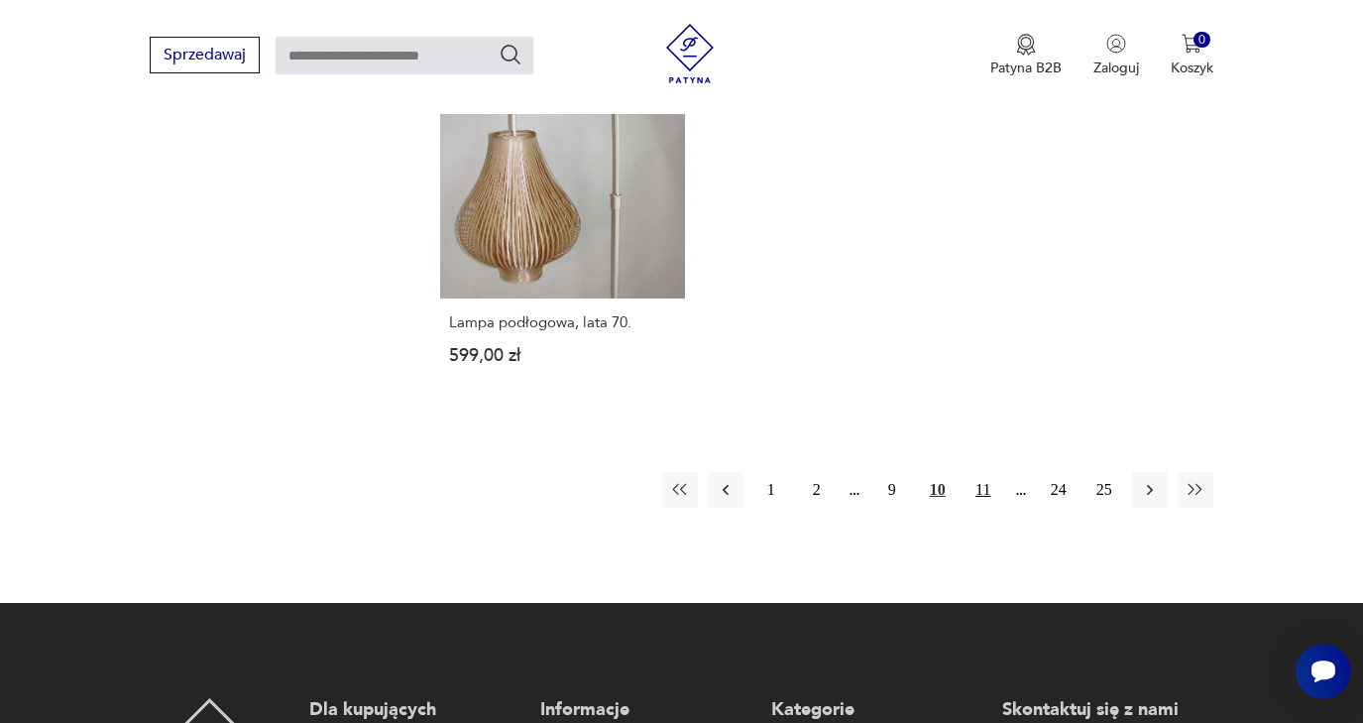
click at [983, 507] on button "11" at bounding box center [983, 490] width 36 height 36
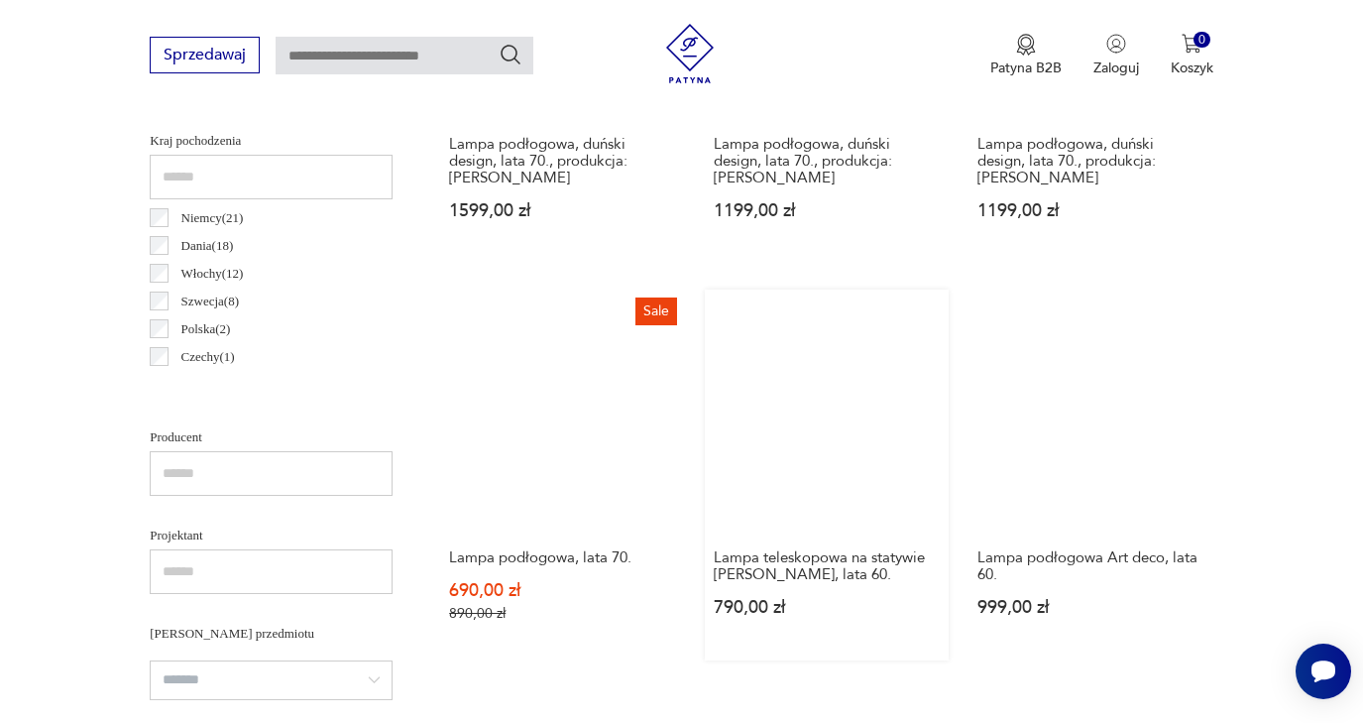
scroll to position [1011, 0]
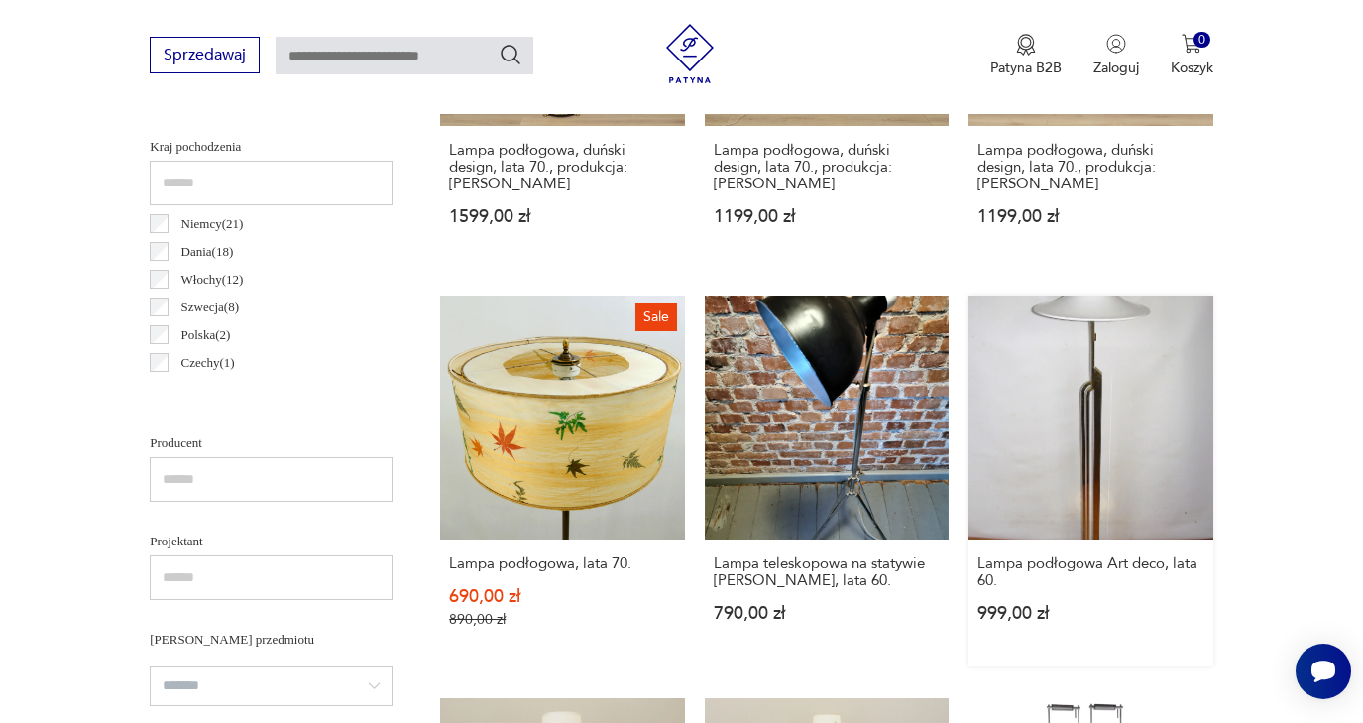
click at [1088, 375] on link "Lampa podłogowa Art deco, lata 60. 999,00 zł" at bounding box center [1090, 481] width 245 height 372
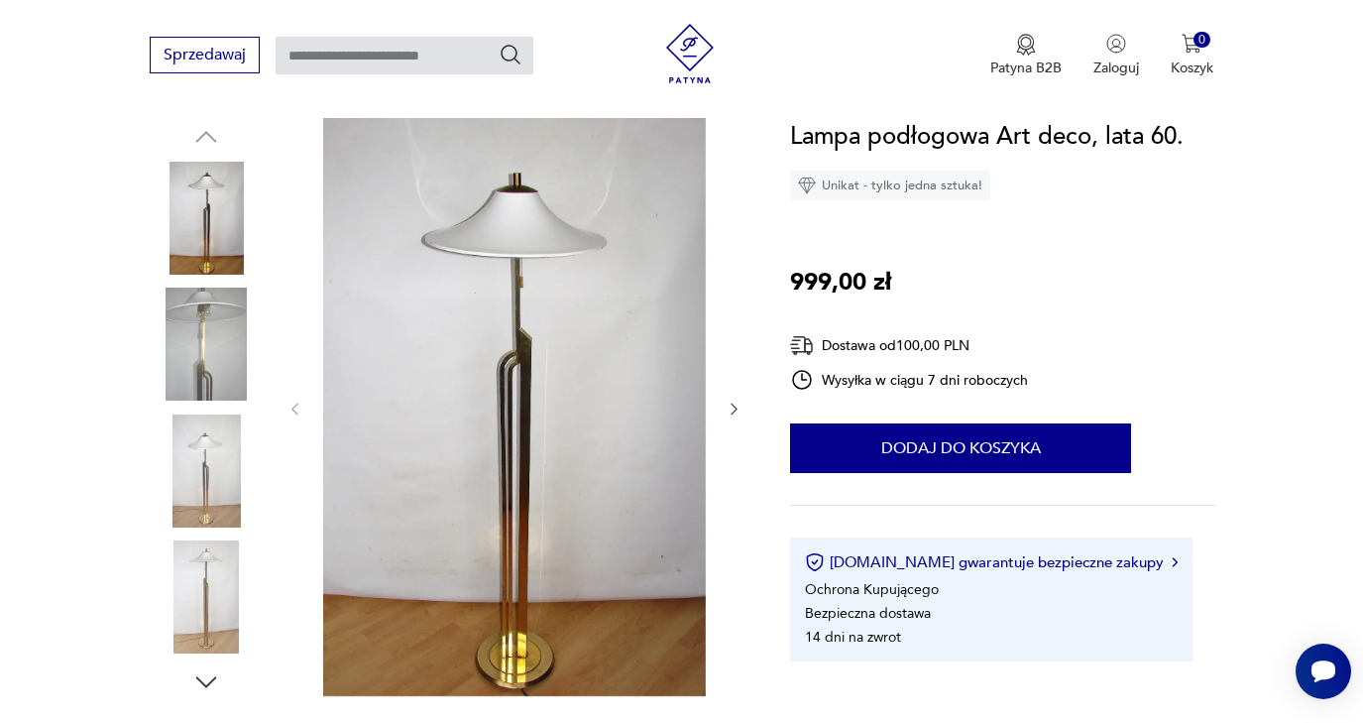
scroll to position [207, 0]
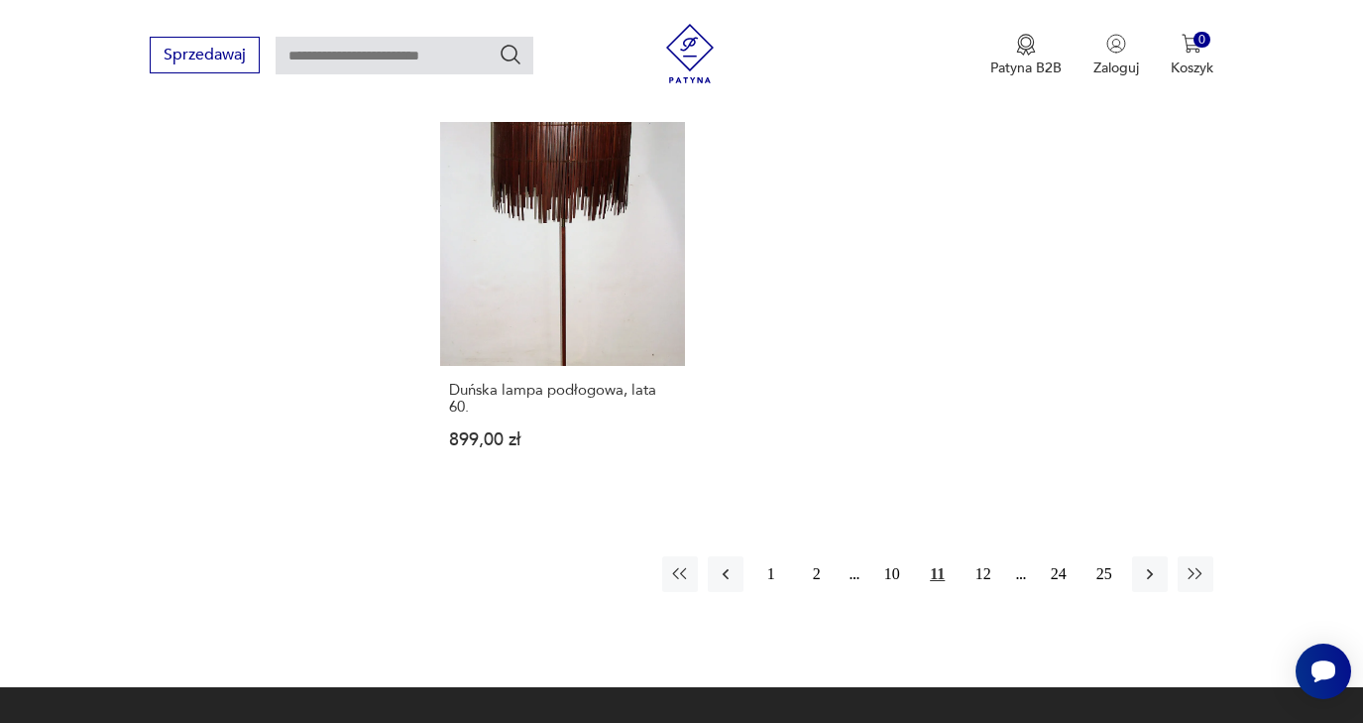
scroll to position [2843, 0]
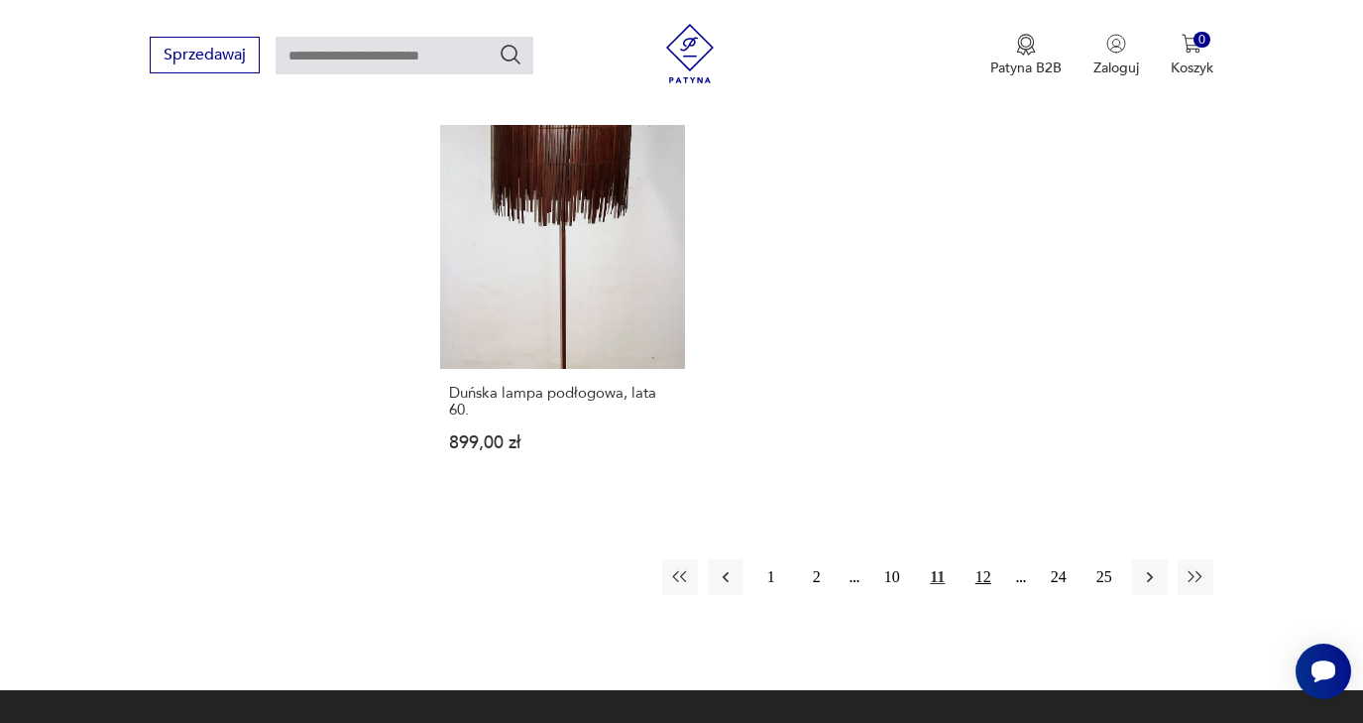
click at [985, 595] on button "12" at bounding box center [983, 577] width 36 height 36
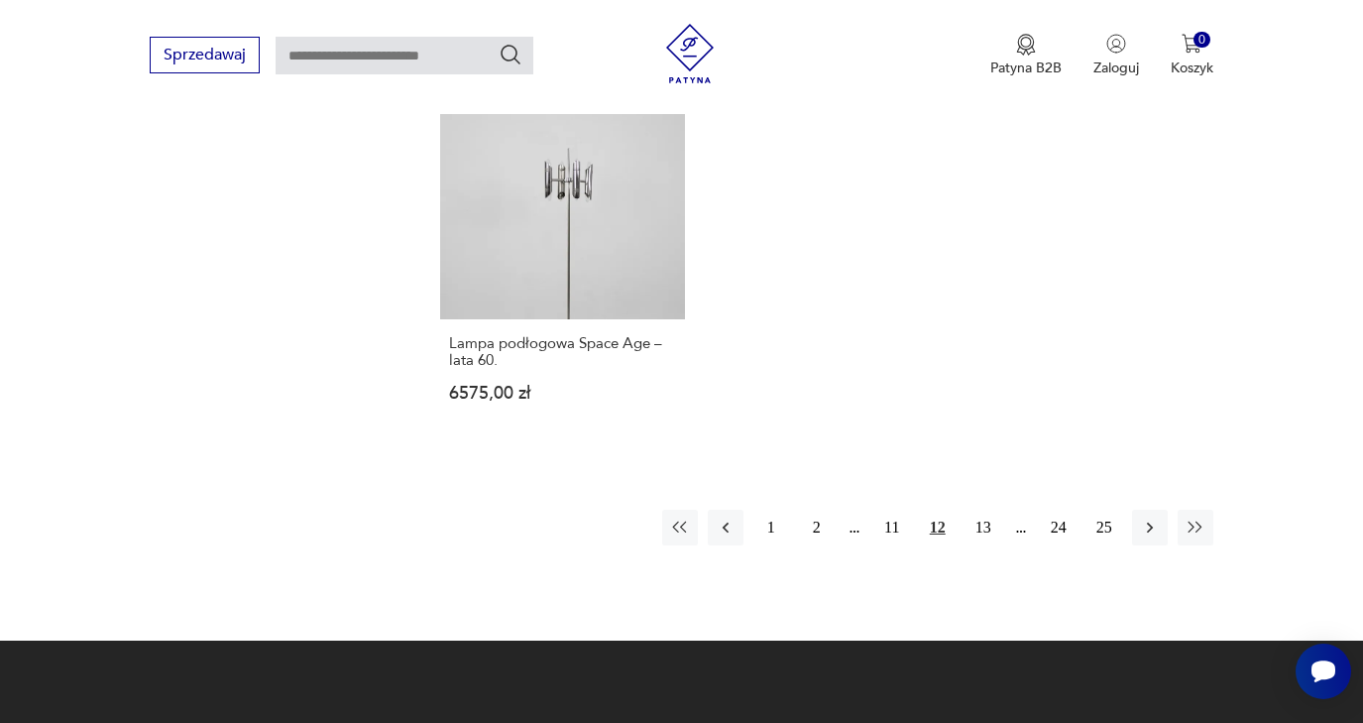
scroll to position [2844, 0]
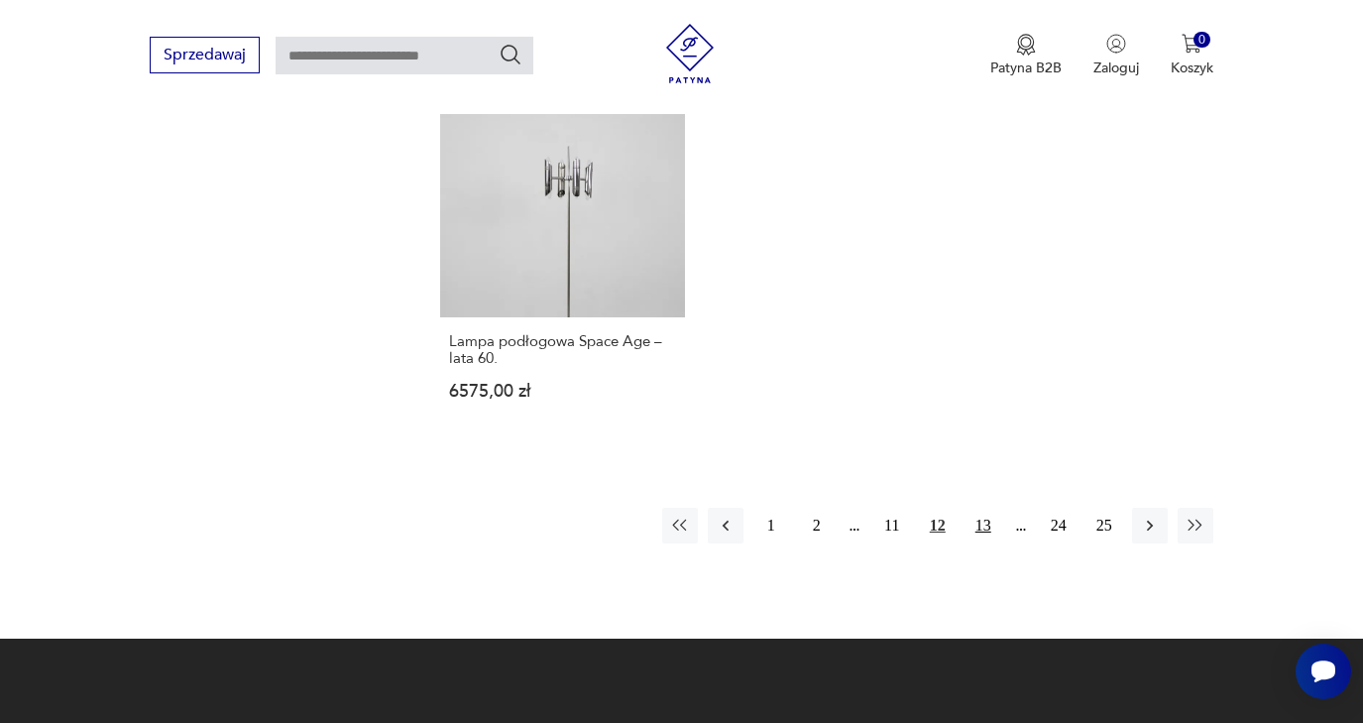
click at [984, 543] on button "13" at bounding box center [983, 525] width 36 height 36
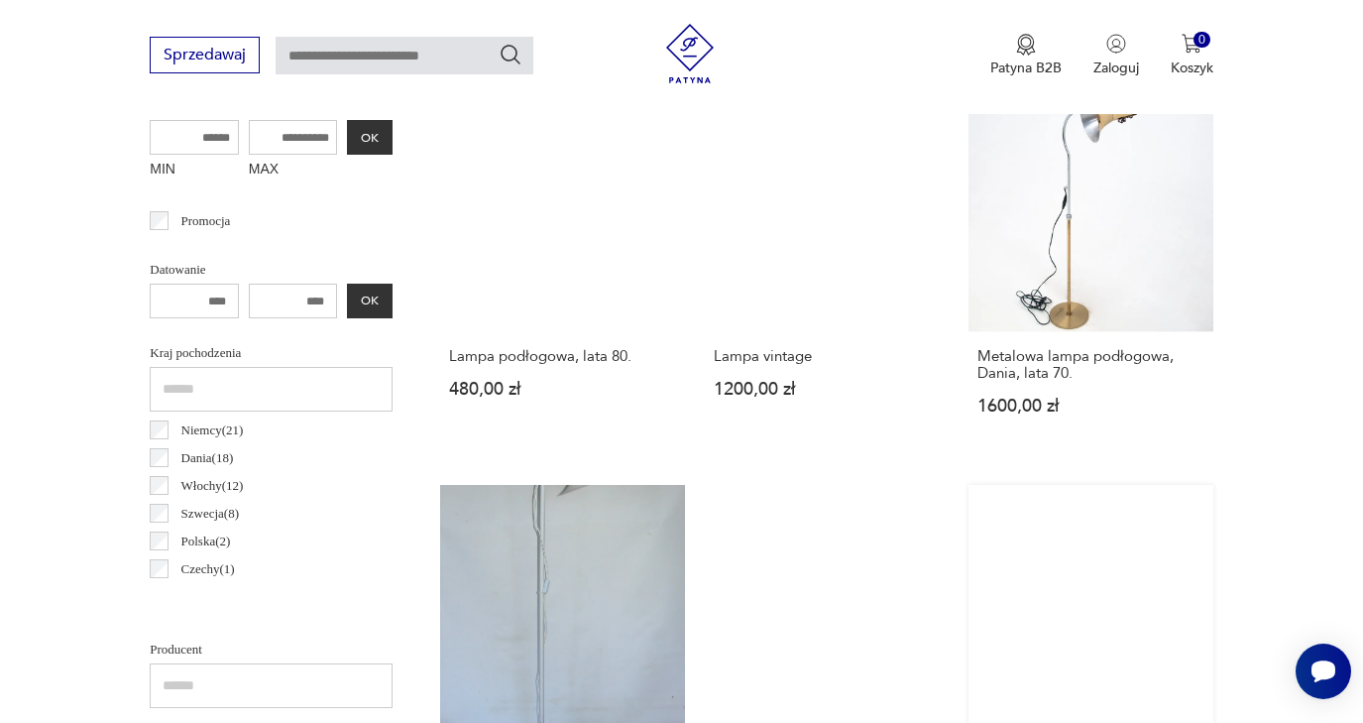
scroll to position [808, 0]
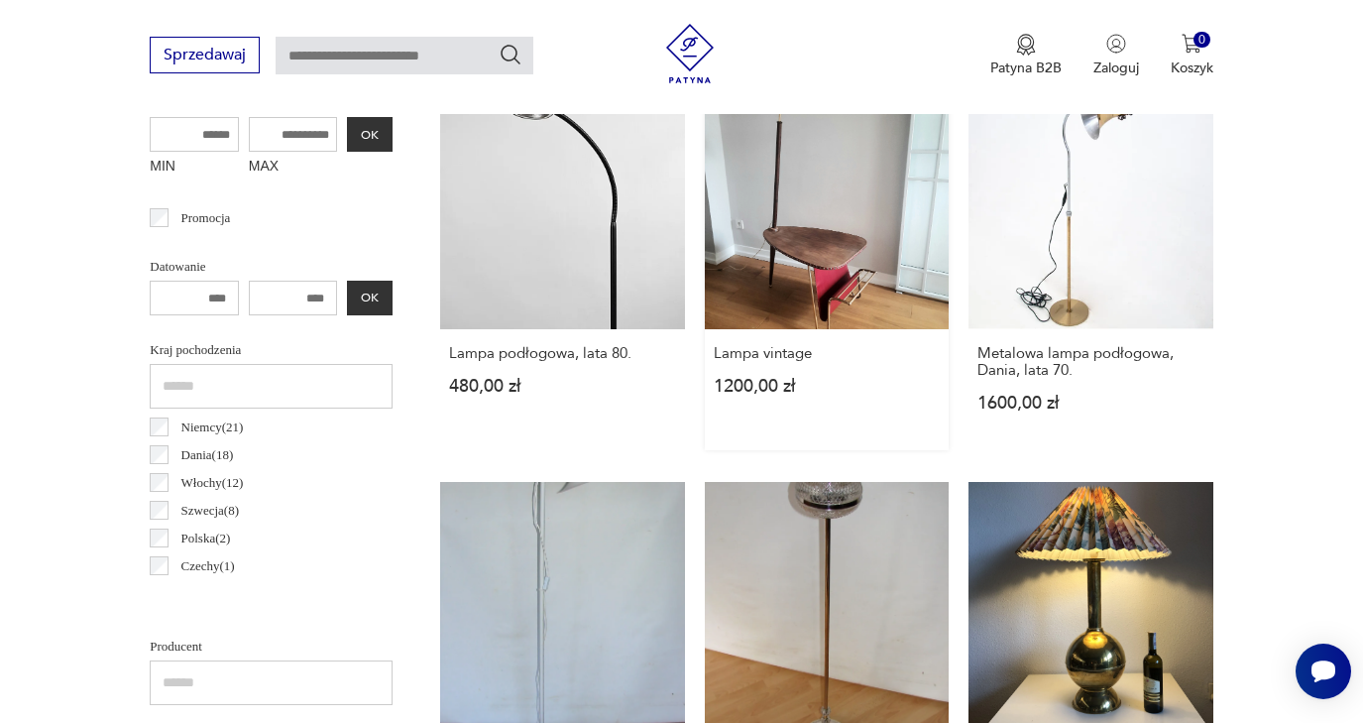
click at [803, 273] on link "Lampa vintage 1200,00 zł" at bounding box center [827, 267] width 245 height 366
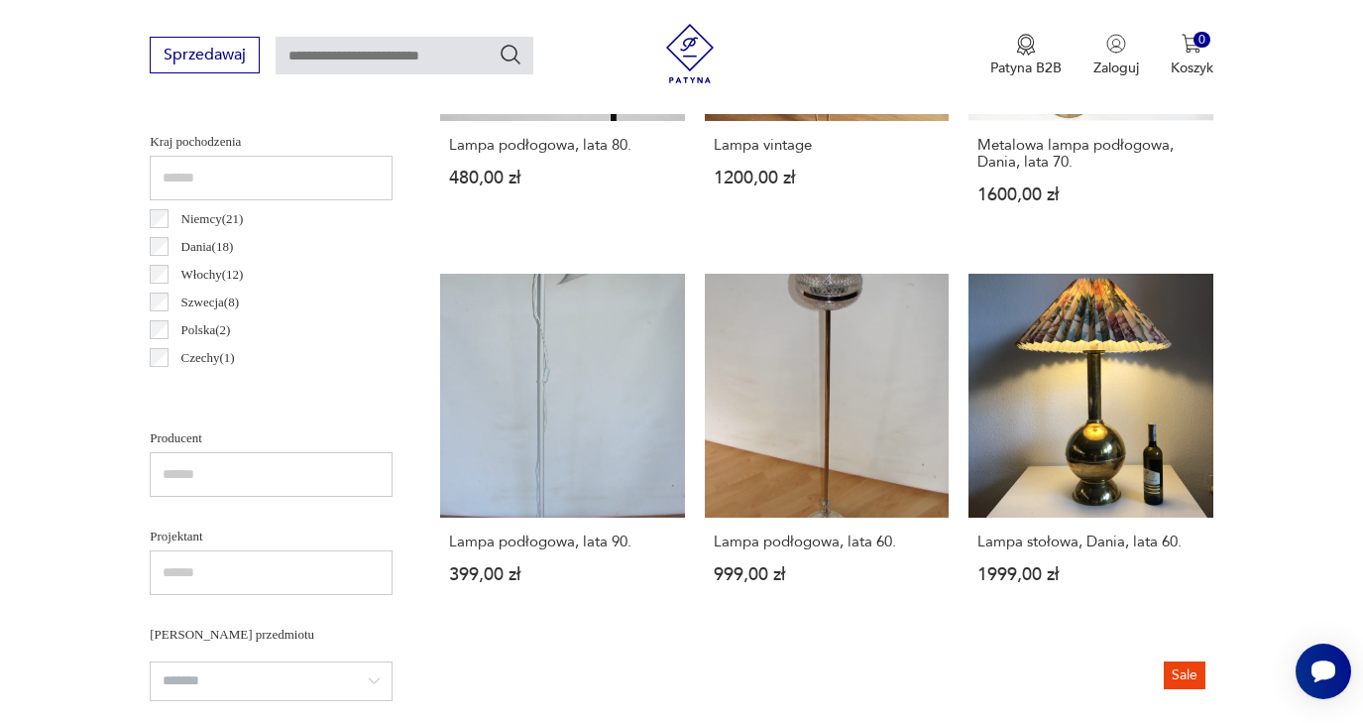
scroll to position [1017, 0]
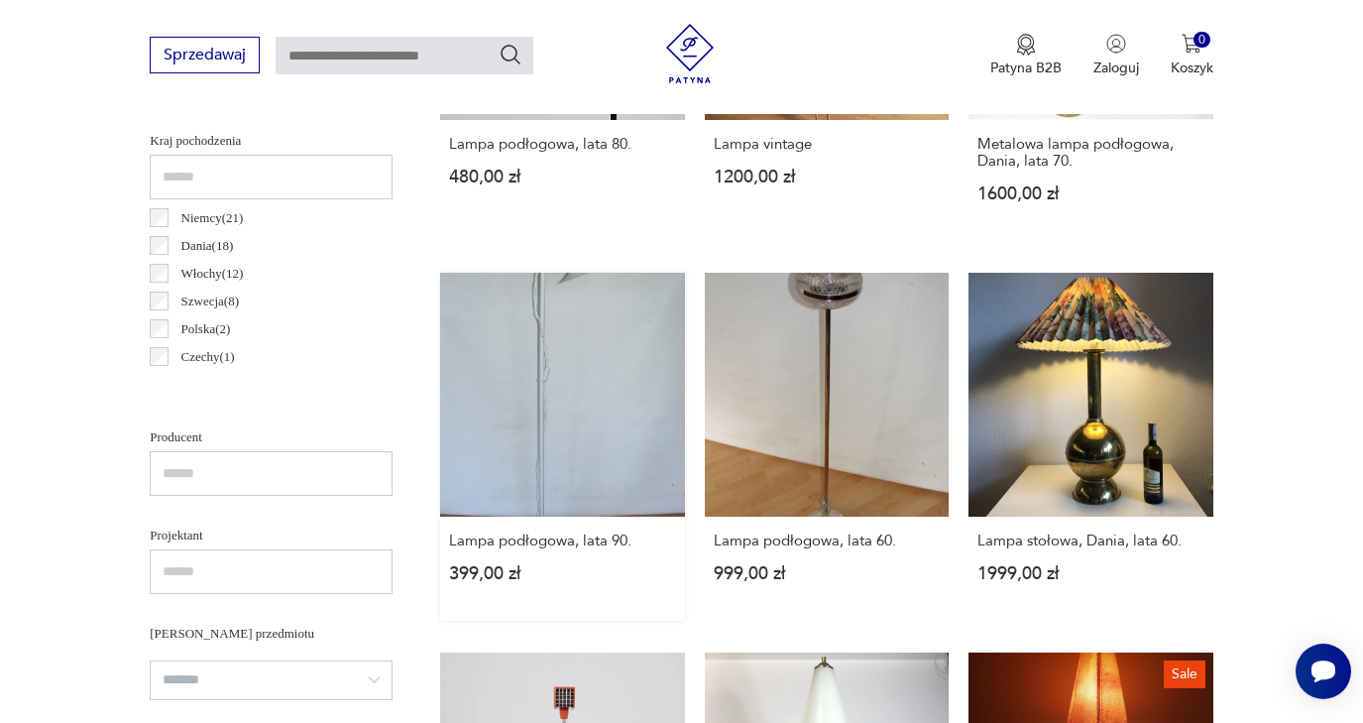
click at [561, 420] on link "Lampa podłogowa, lata 90. 399,00 zł" at bounding box center [562, 447] width 245 height 349
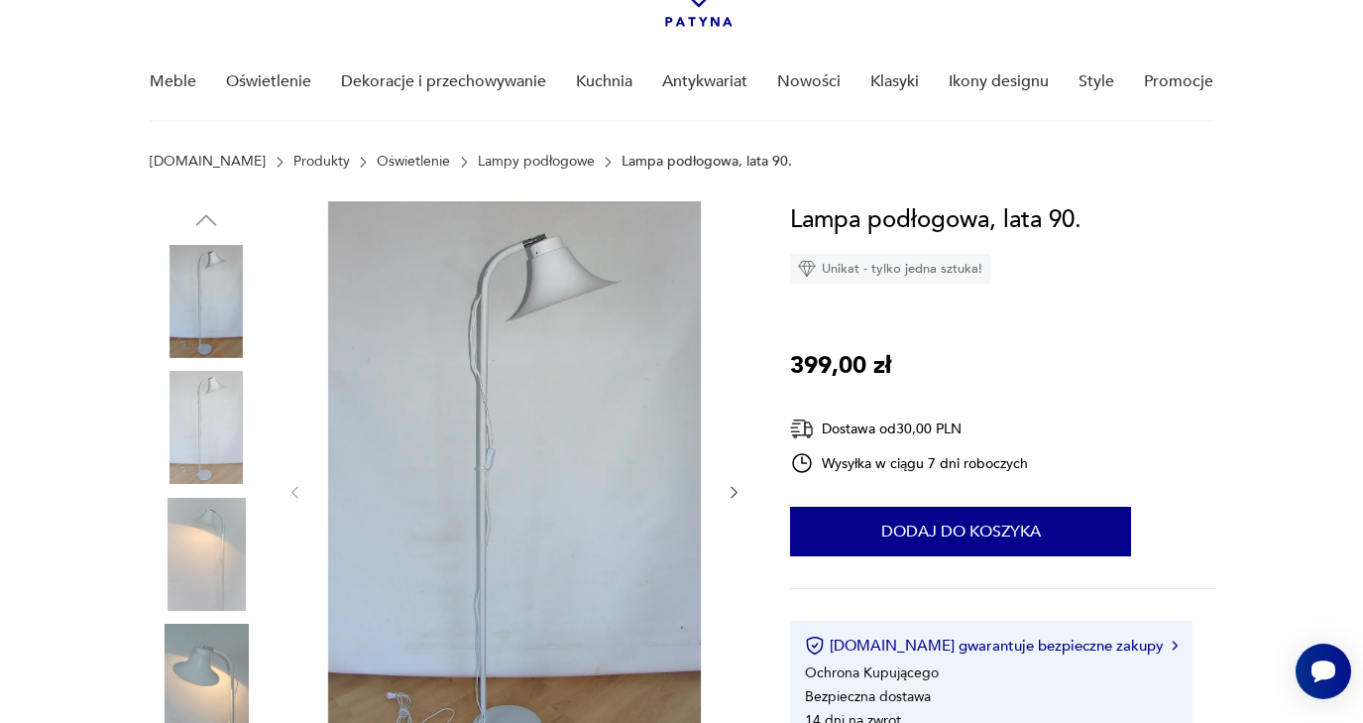
scroll to position [124, 0]
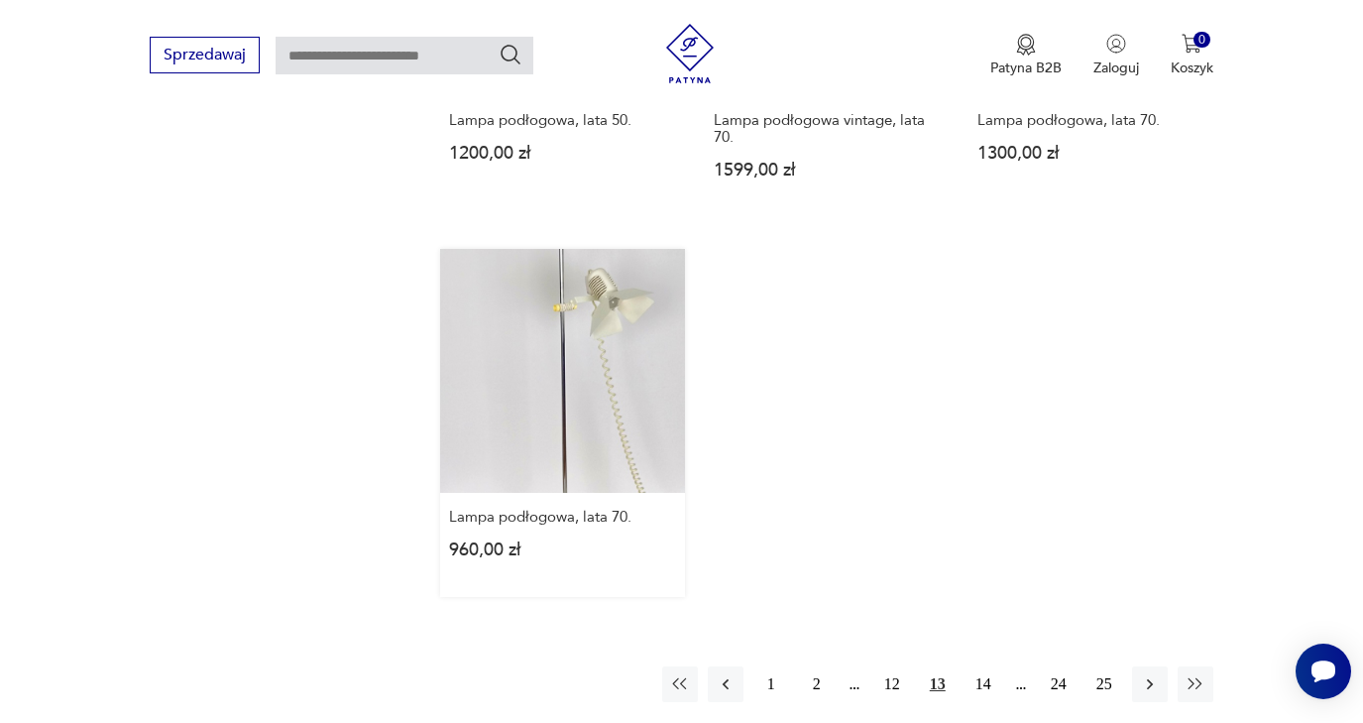
scroll to position [2838, 0]
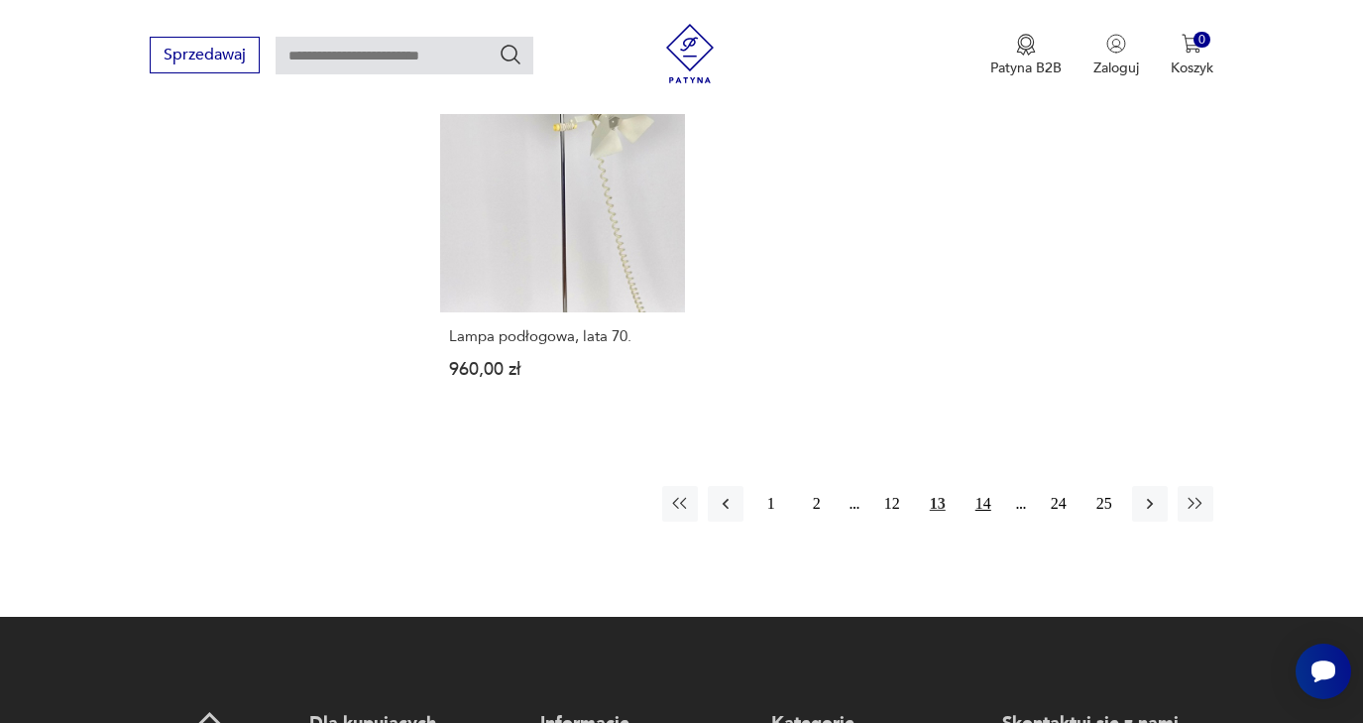
click at [987, 521] on button "14" at bounding box center [983, 504] width 36 height 36
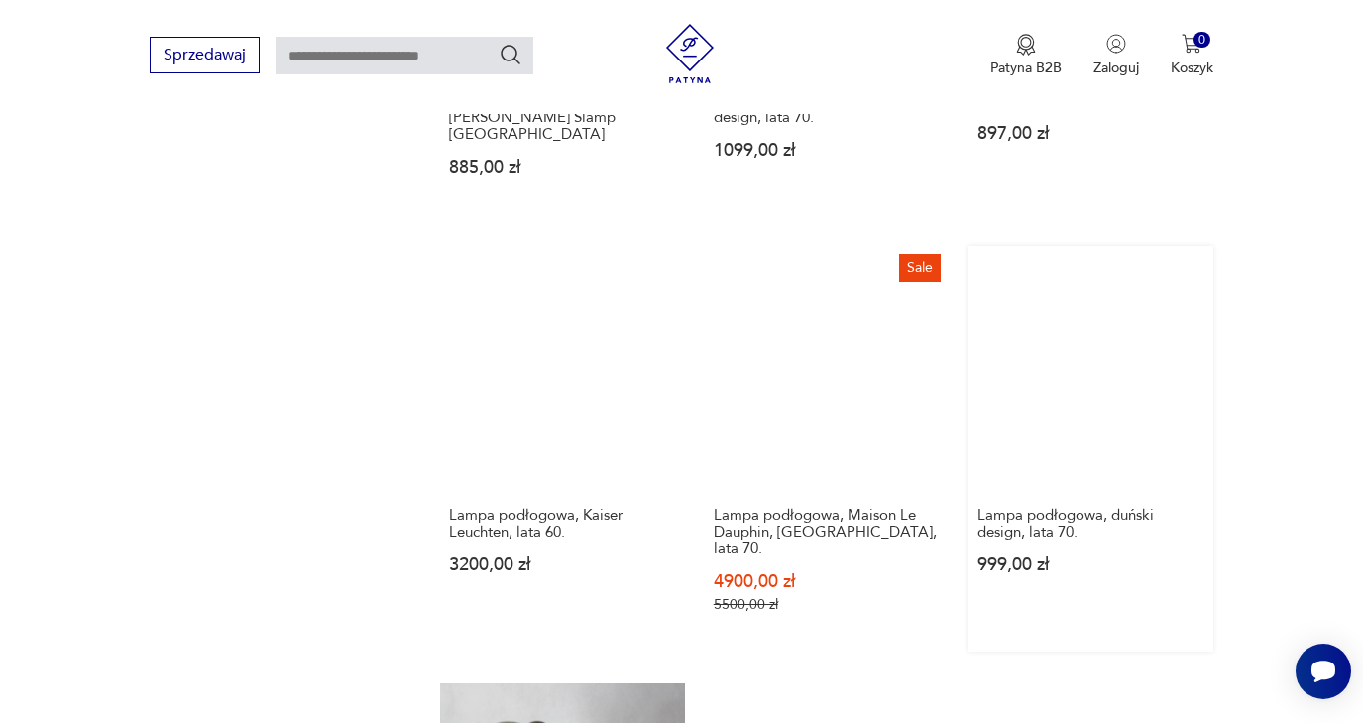
scroll to position [2278, 0]
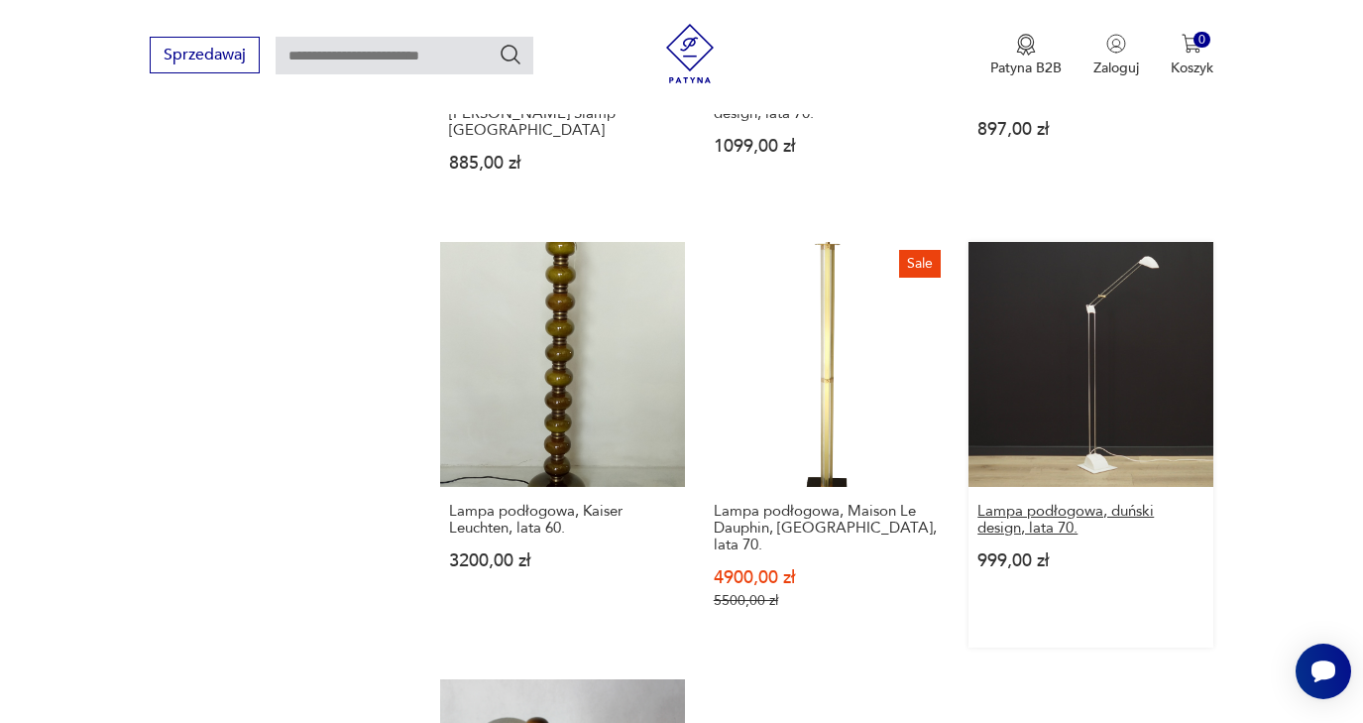
click at [1020, 536] on h3 "Lampa podłogowa, duński design, lata 70." at bounding box center [1090, 520] width 227 height 34
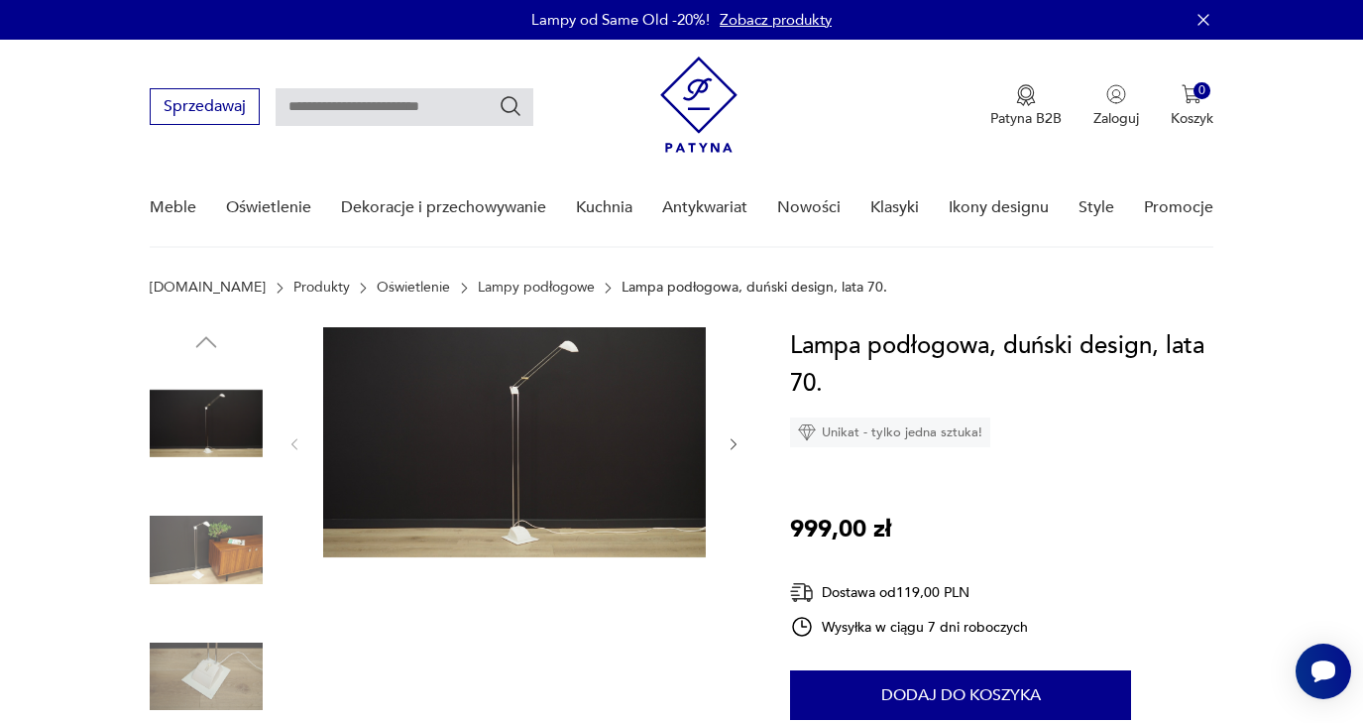
click at [534, 437] on img at bounding box center [514, 442] width 383 height 230
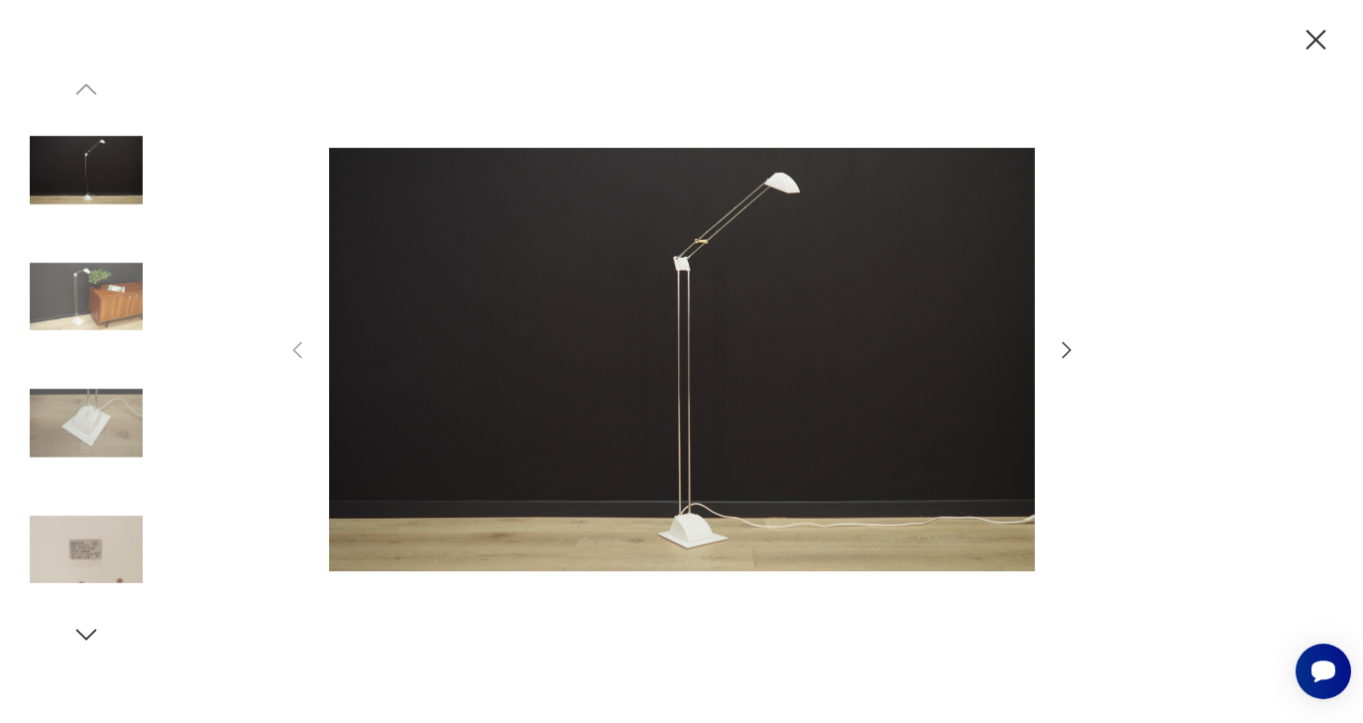
click at [1069, 355] on icon "button" at bounding box center [1067, 350] width 24 height 24
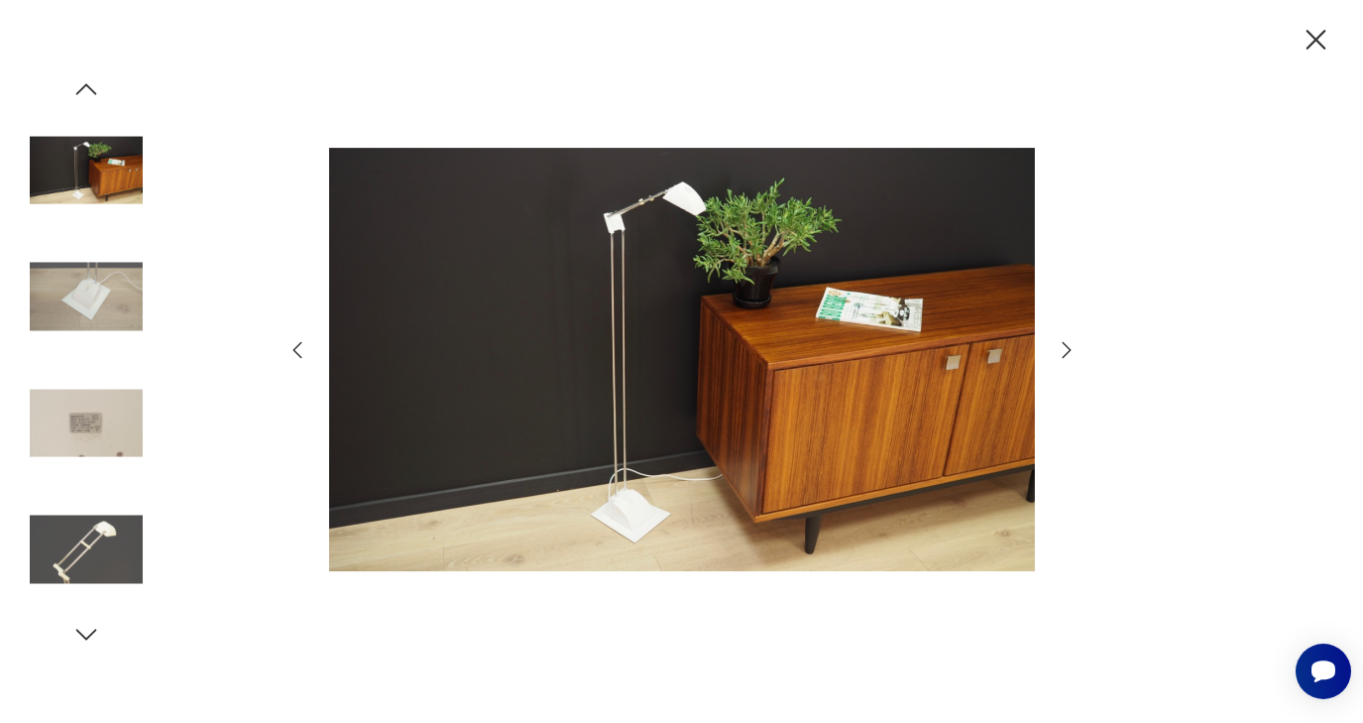
click at [1069, 355] on icon "button" at bounding box center [1067, 350] width 24 height 24
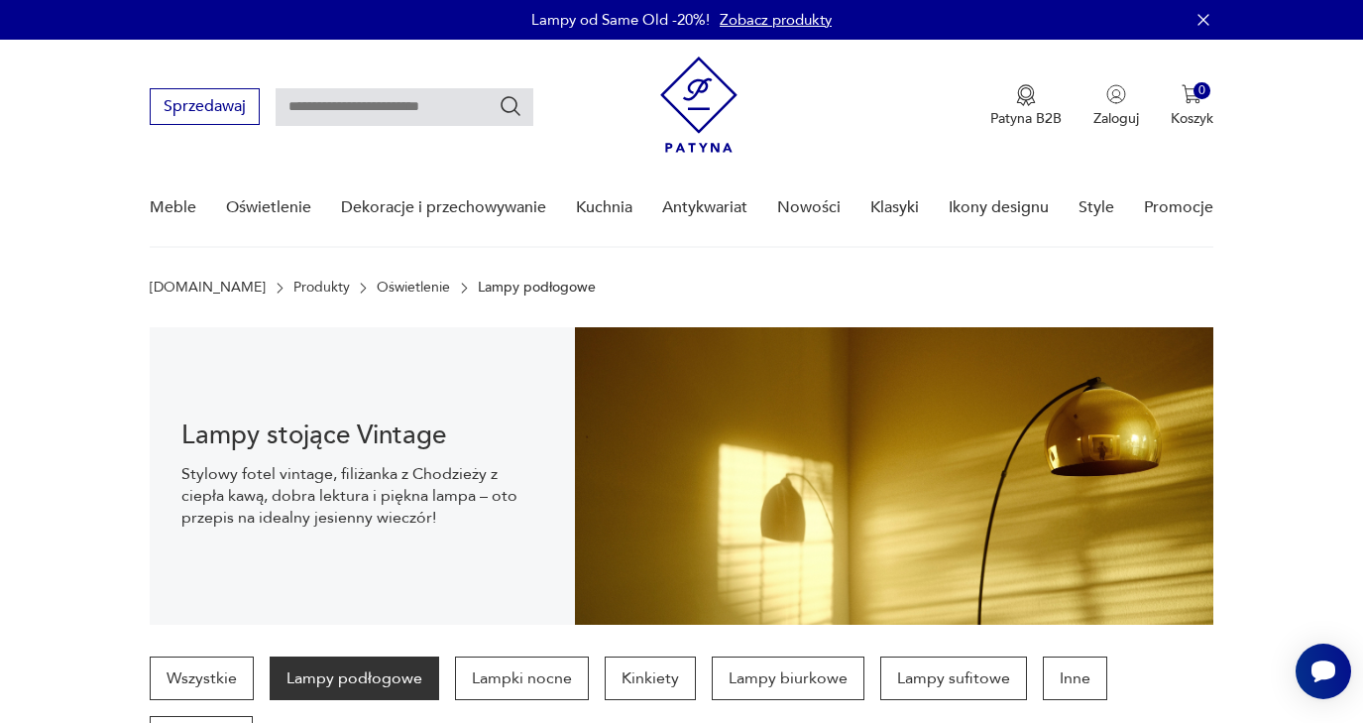
scroll to position [198, 0]
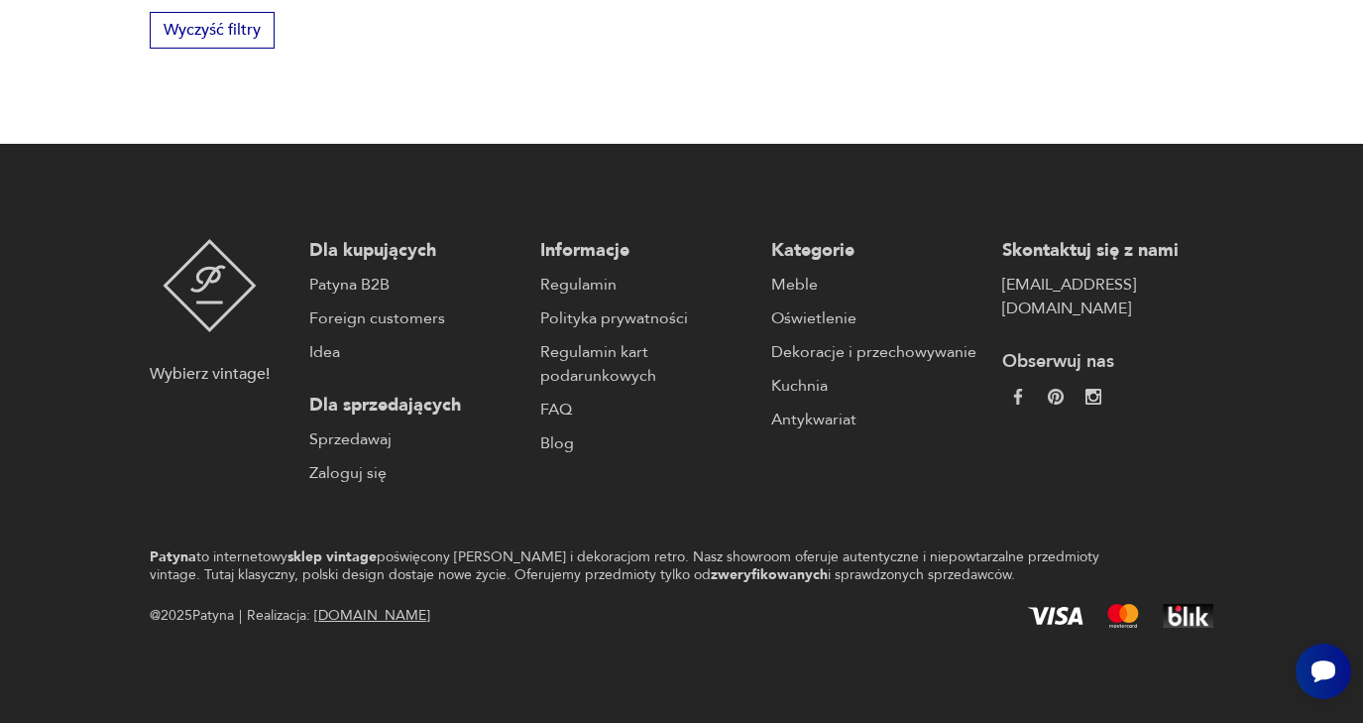
scroll to position [2272, 0]
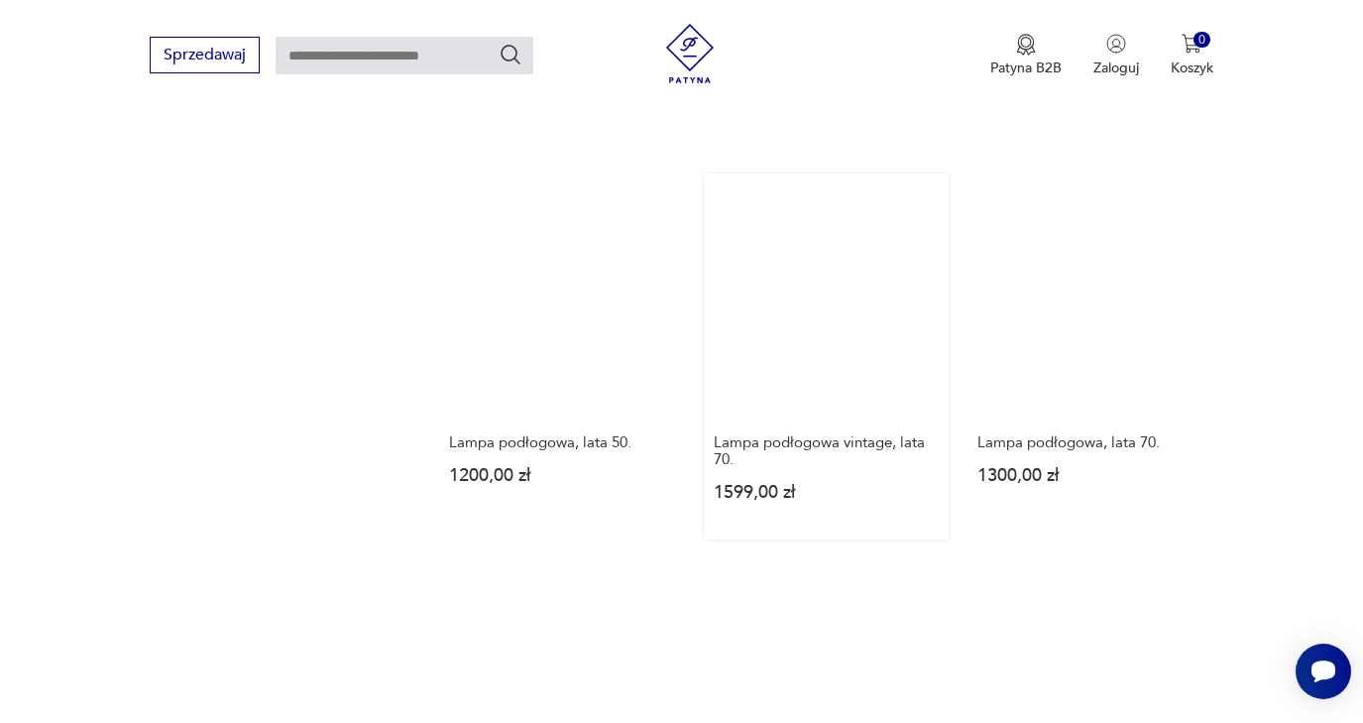
scroll to position [2333, 0]
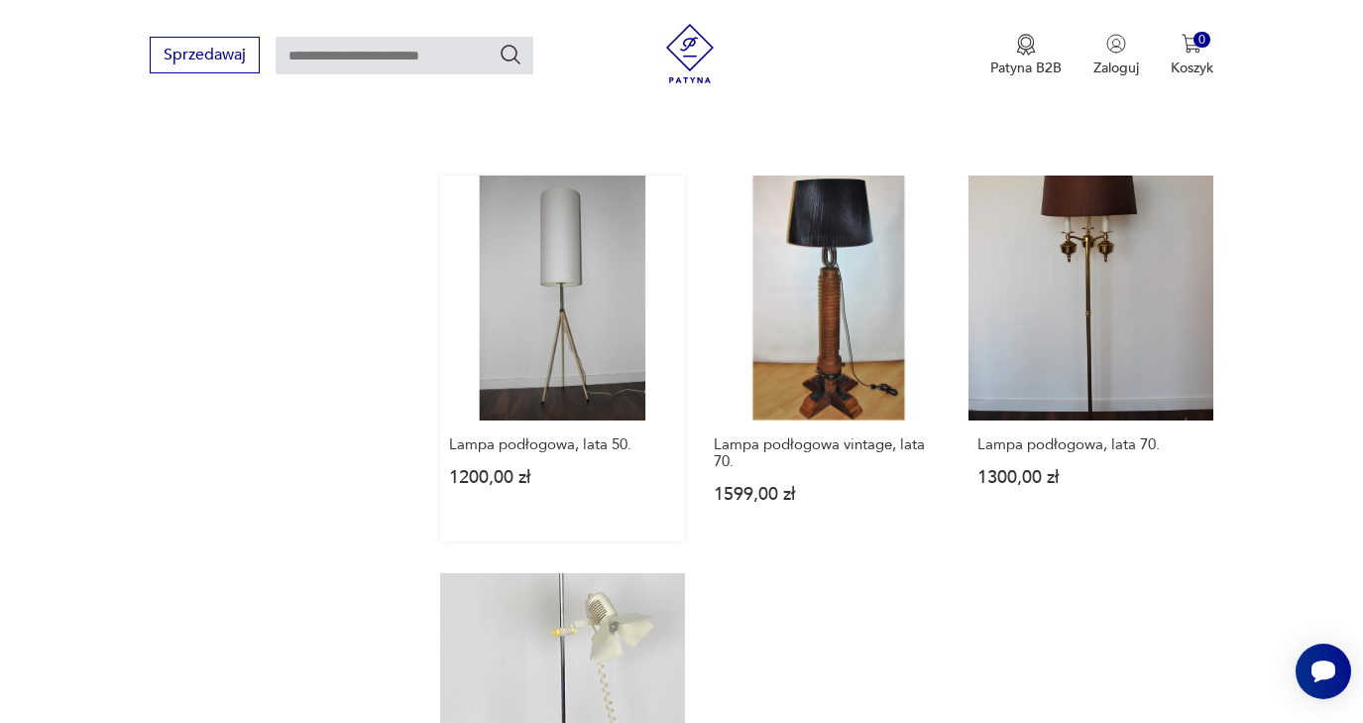
click at [539, 289] on link "Lampa podłogowa, lata 50. 1200,00 zł" at bounding box center [562, 358] width 245 height 366
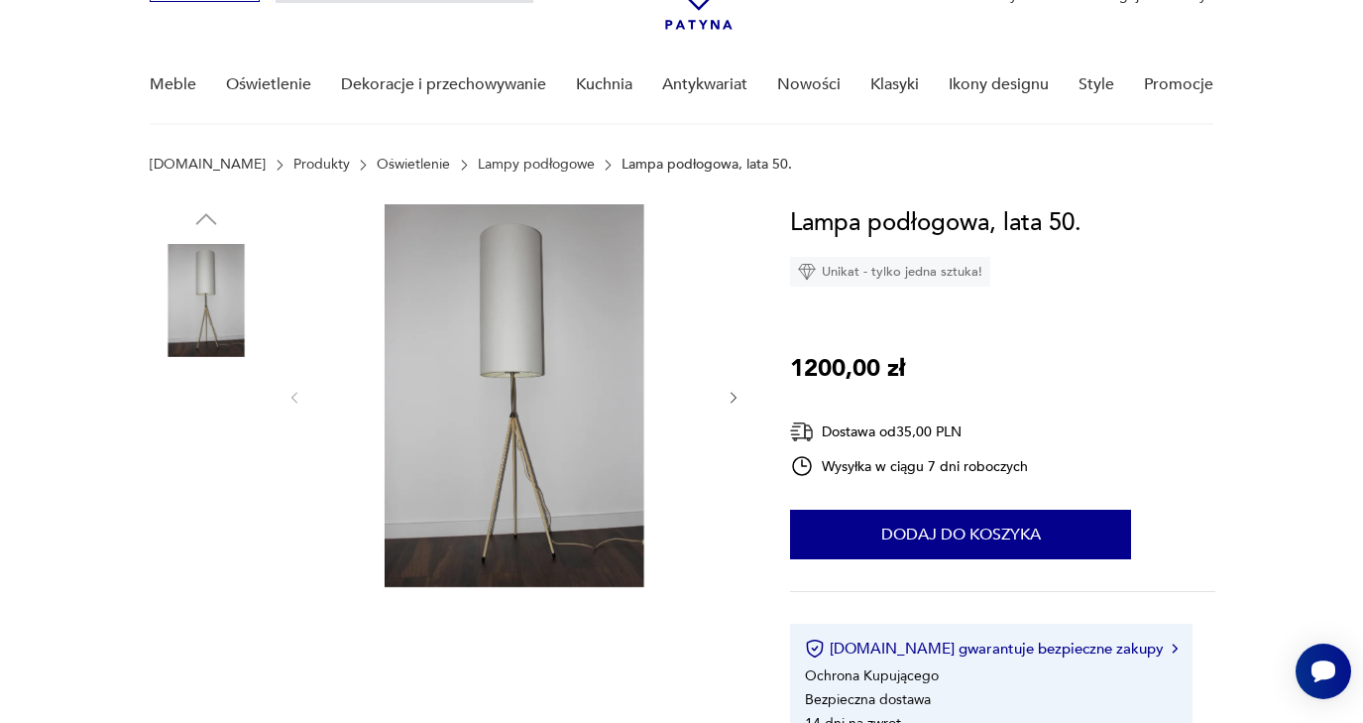
scroll to position [117, 0]
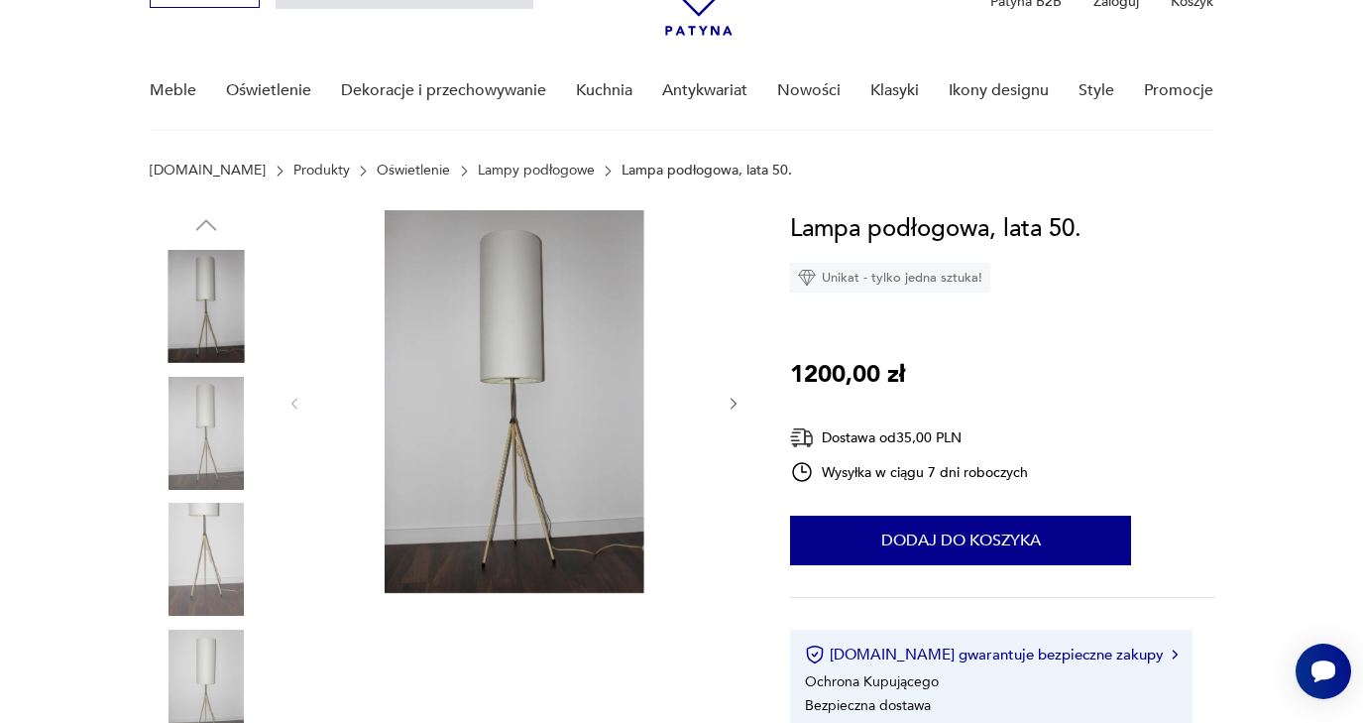
click at [196, 417] on img at bounding box center [206, 433] width 113 height 113
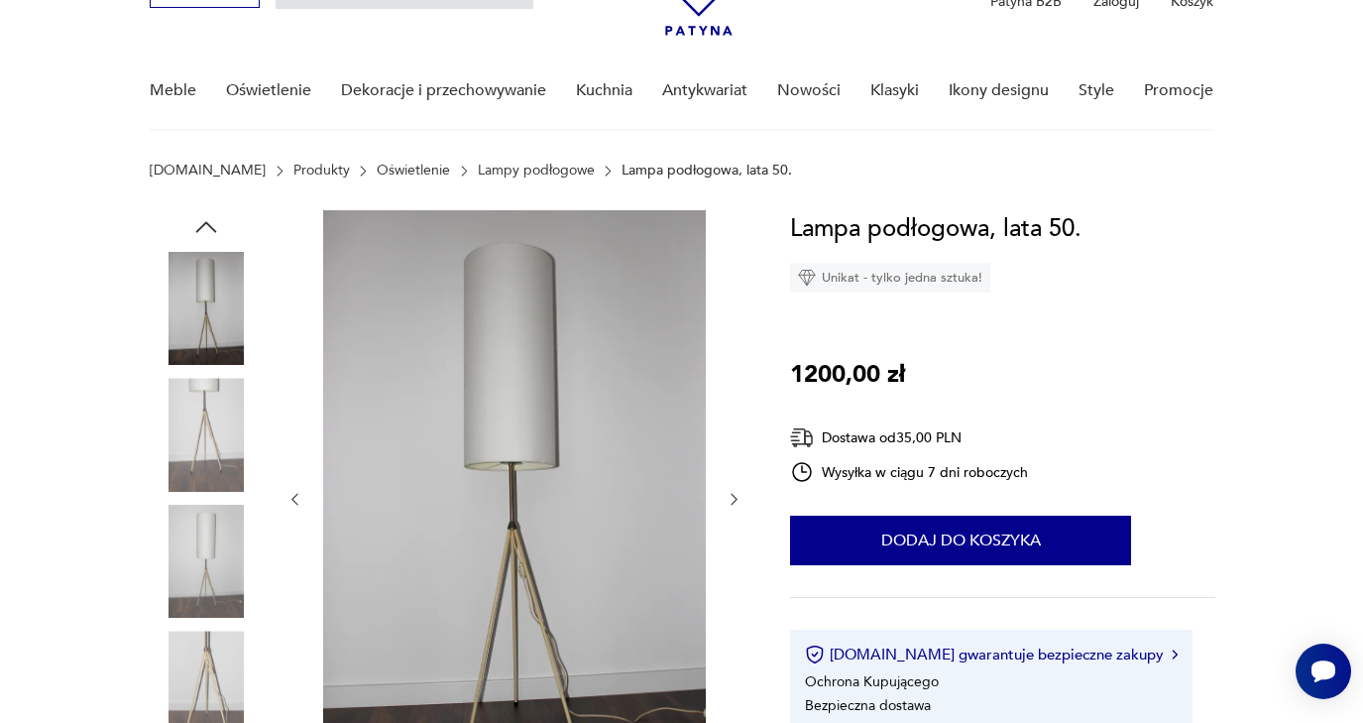
click at [549, 482] on img at bounding box center [514, 497] width 383 height 574
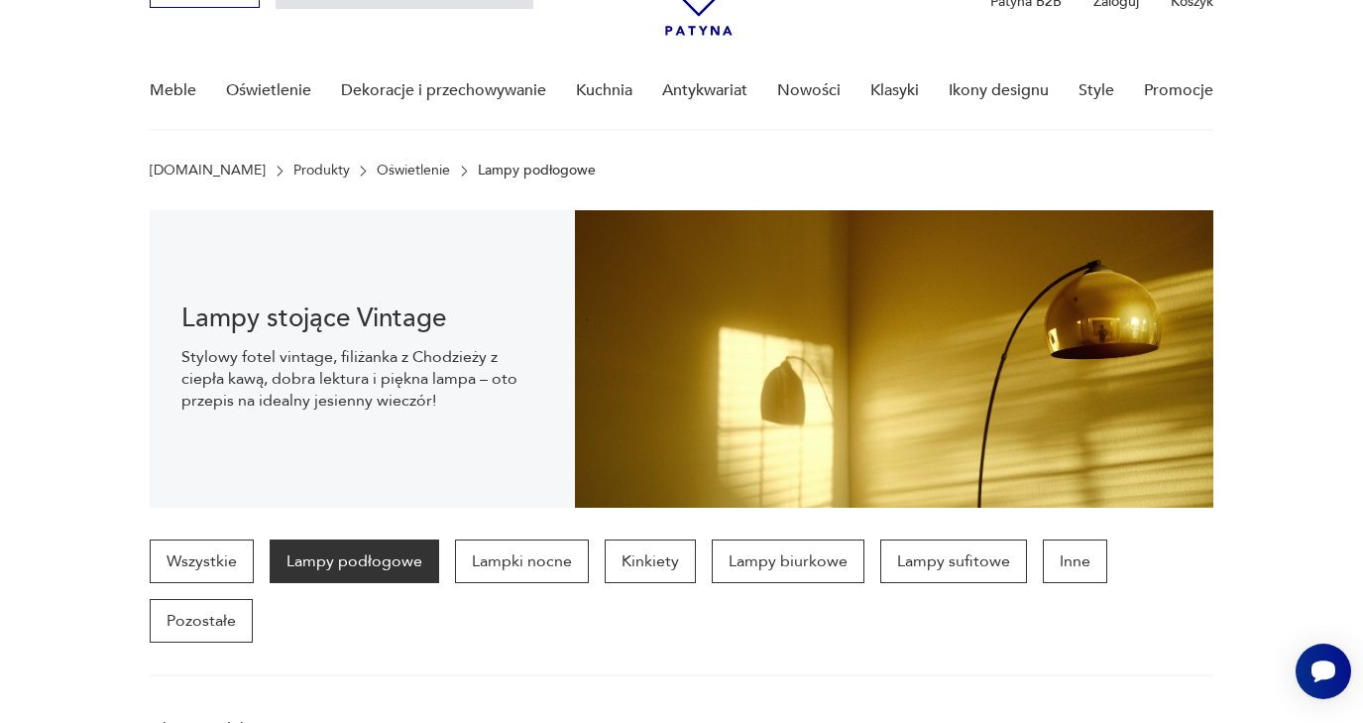
scroll to position [933, 0]
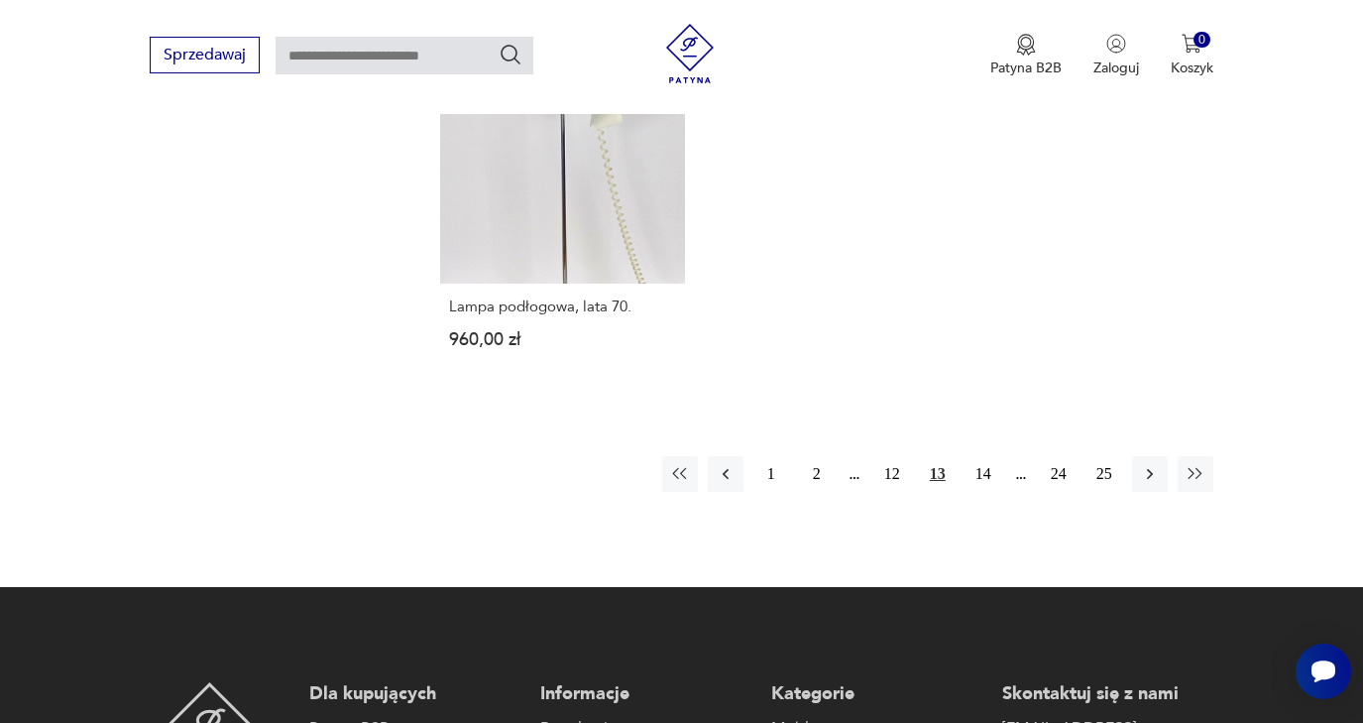
scroll to position [2865, 0]
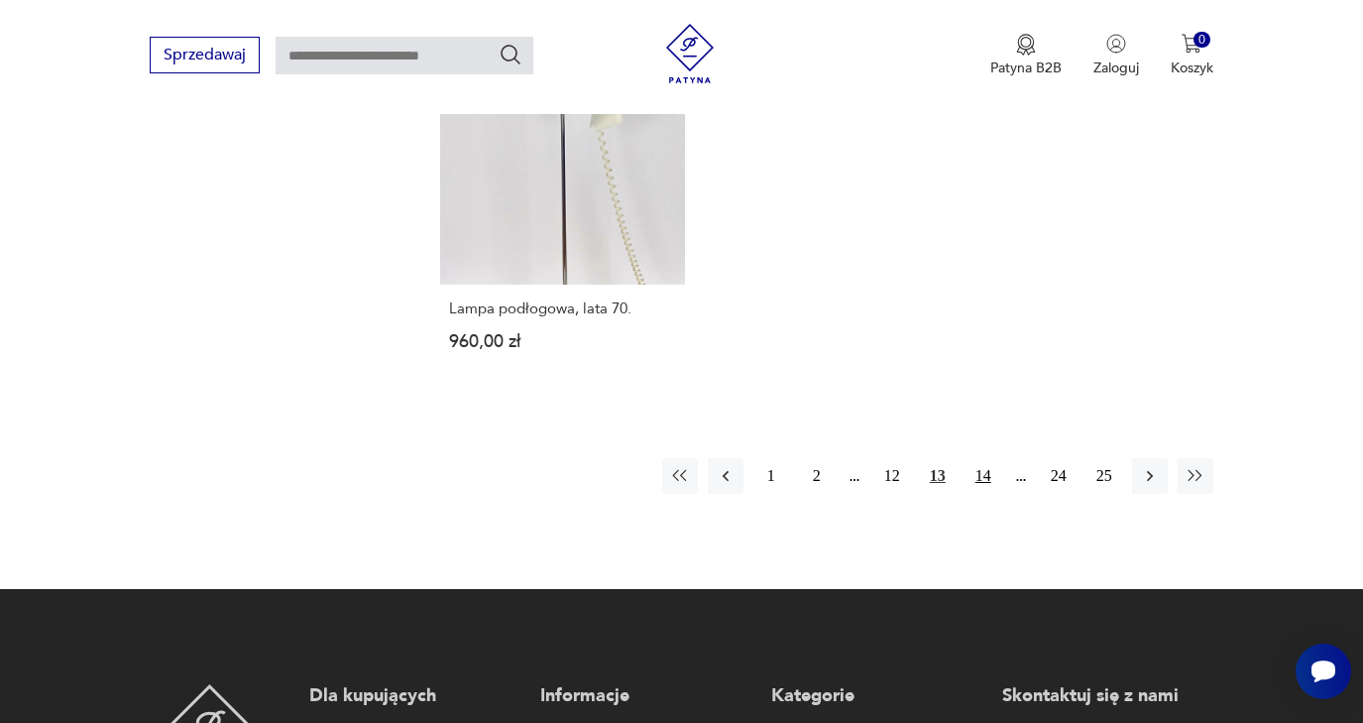
click at [982, 494] on button "14" at bounding box center [983, 476] width 36 height 36
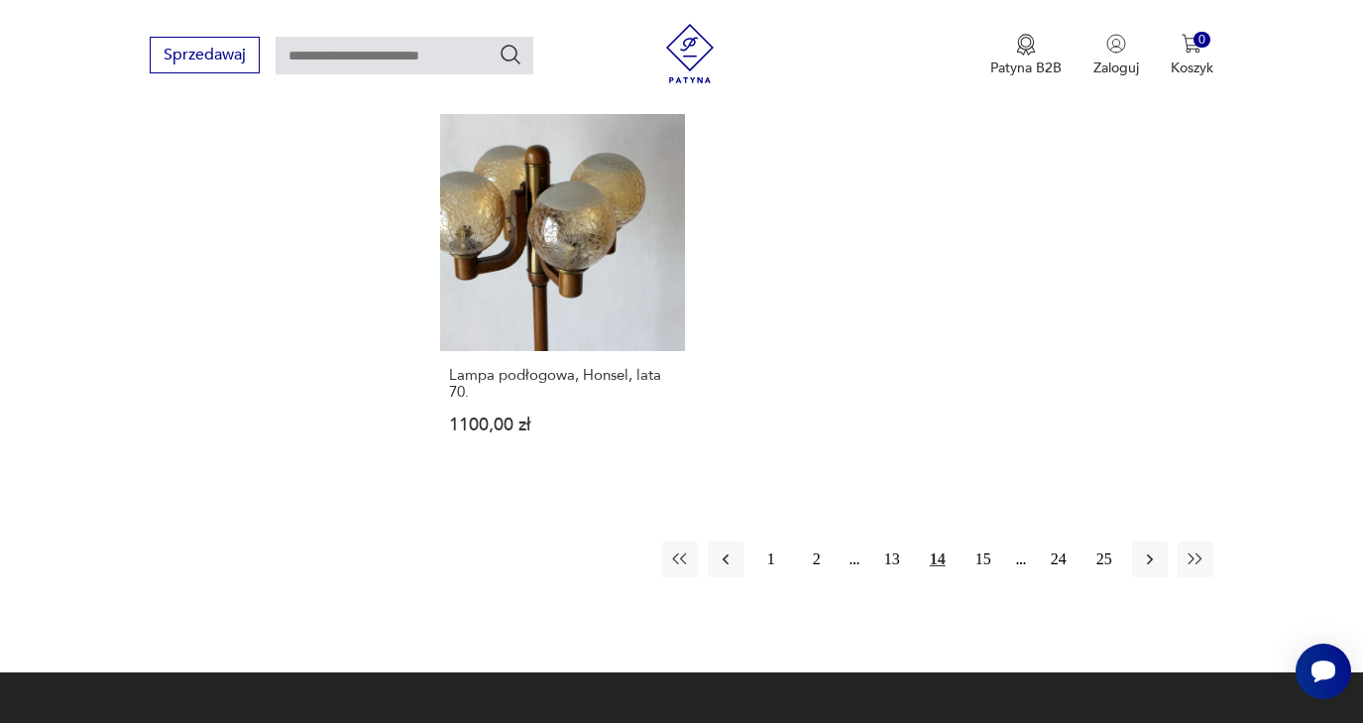
scroll to position [2846, 0]
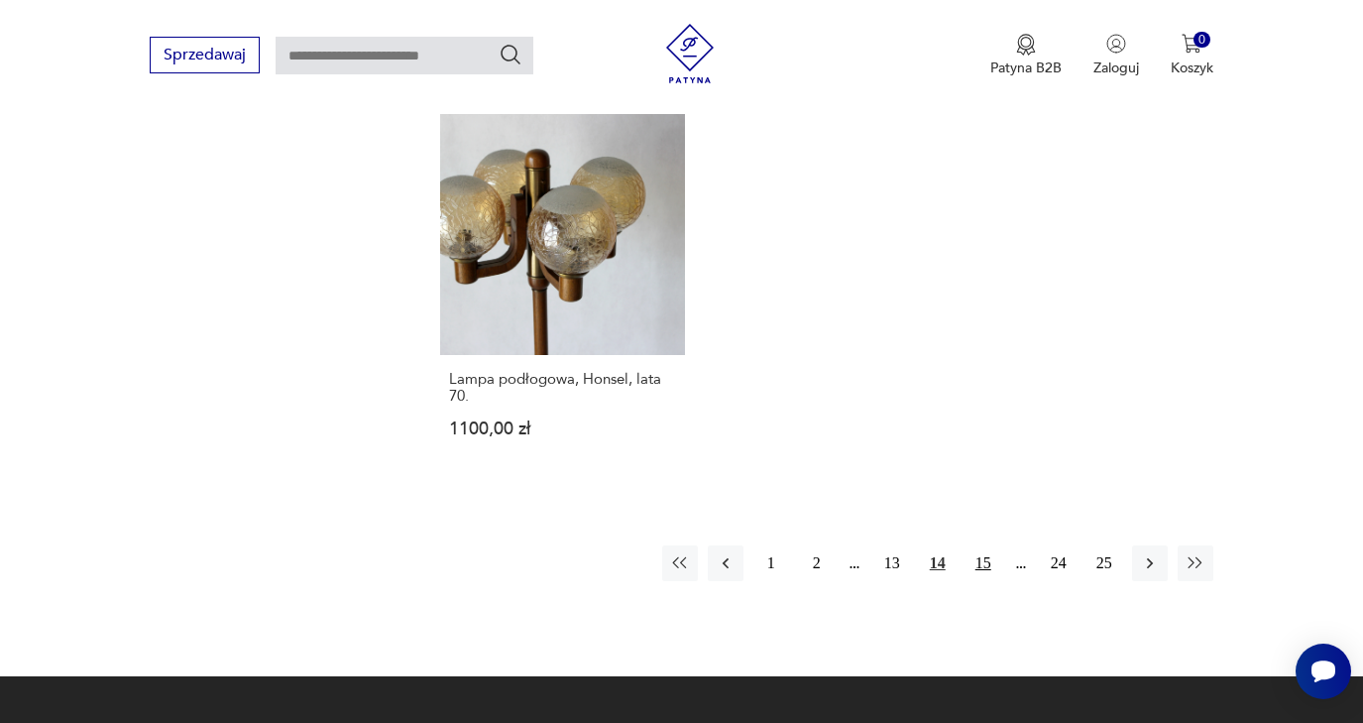
click at [987, 581] on button "15" at bounding box center [983, 563] width 36 height 36
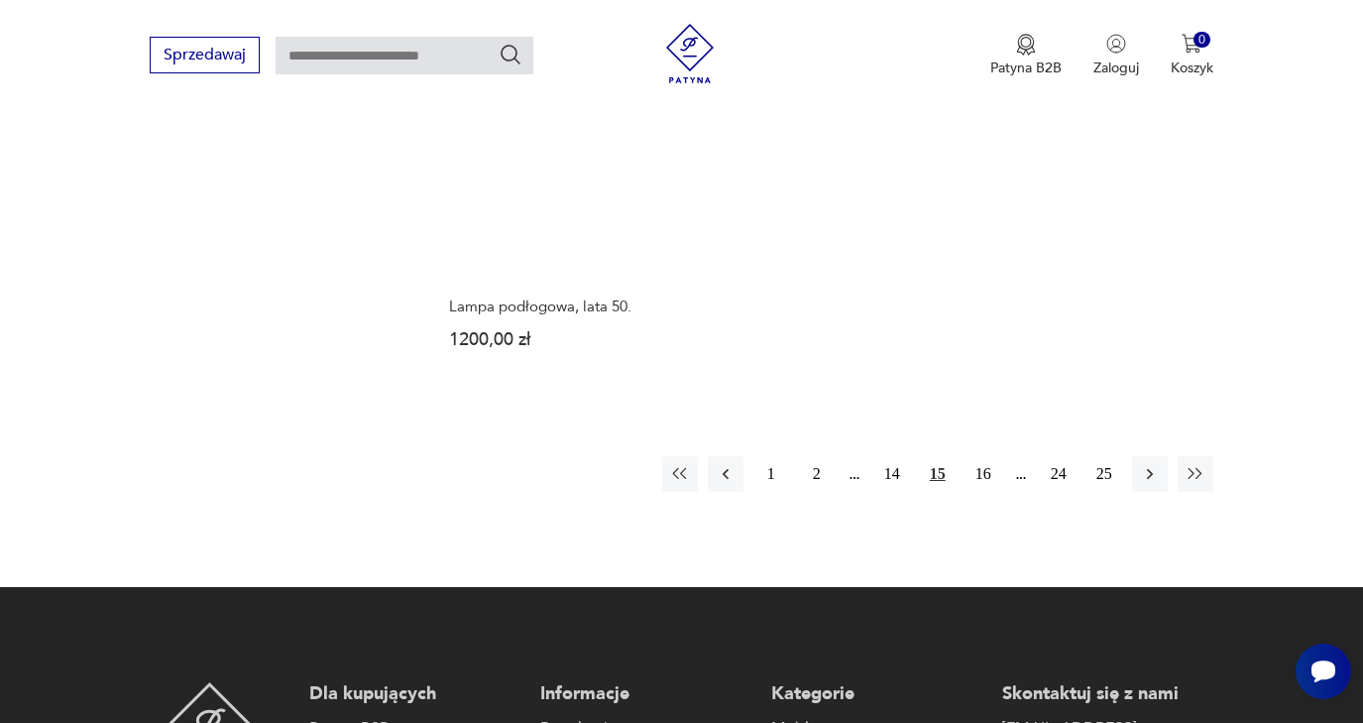
scroll to position [2853, 0]
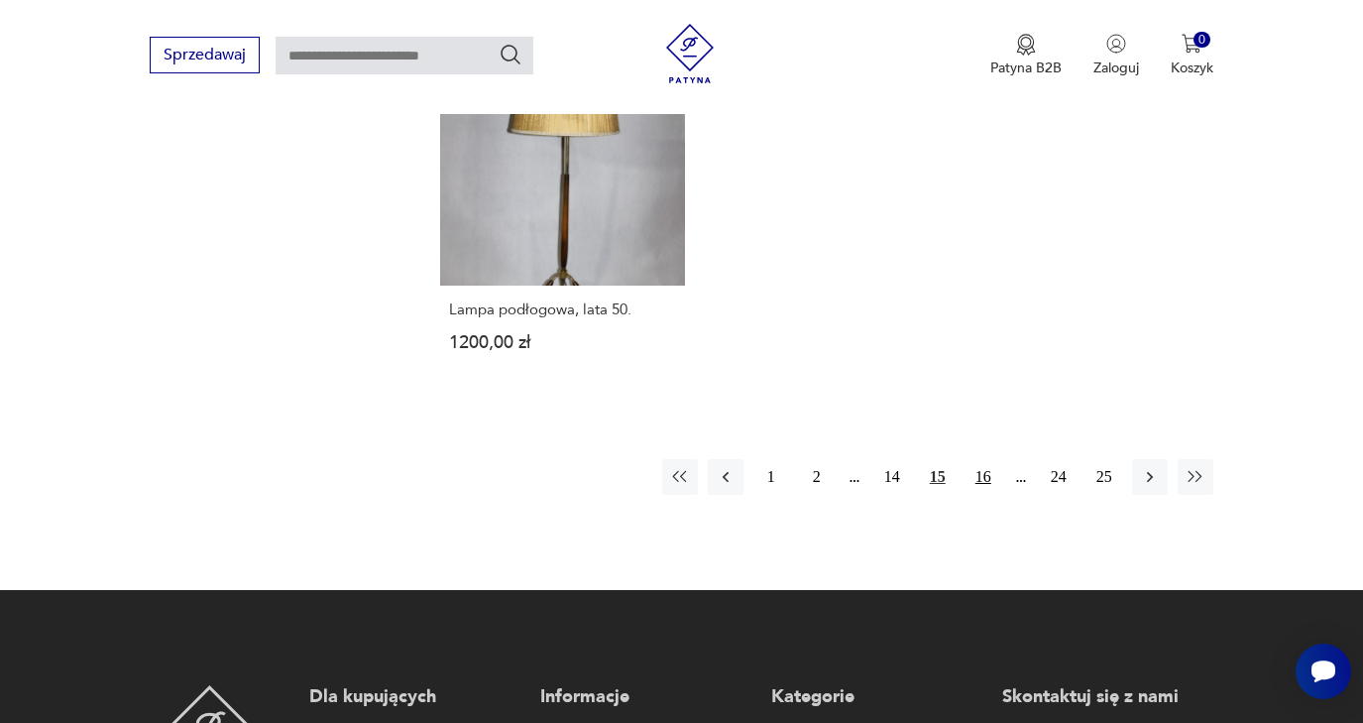
click at [985, 495] on button "16" at bounding box center [983, 477] width 36 height 36
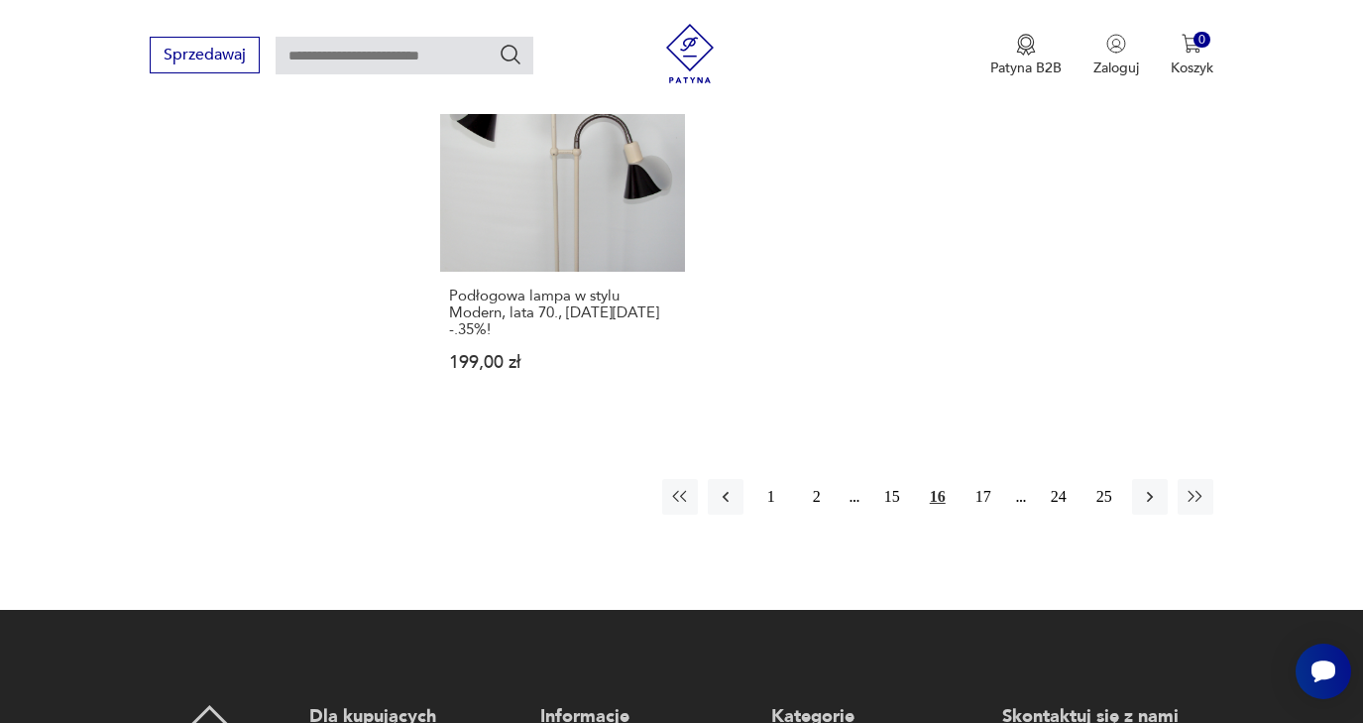
scroll to position [2867, 0]
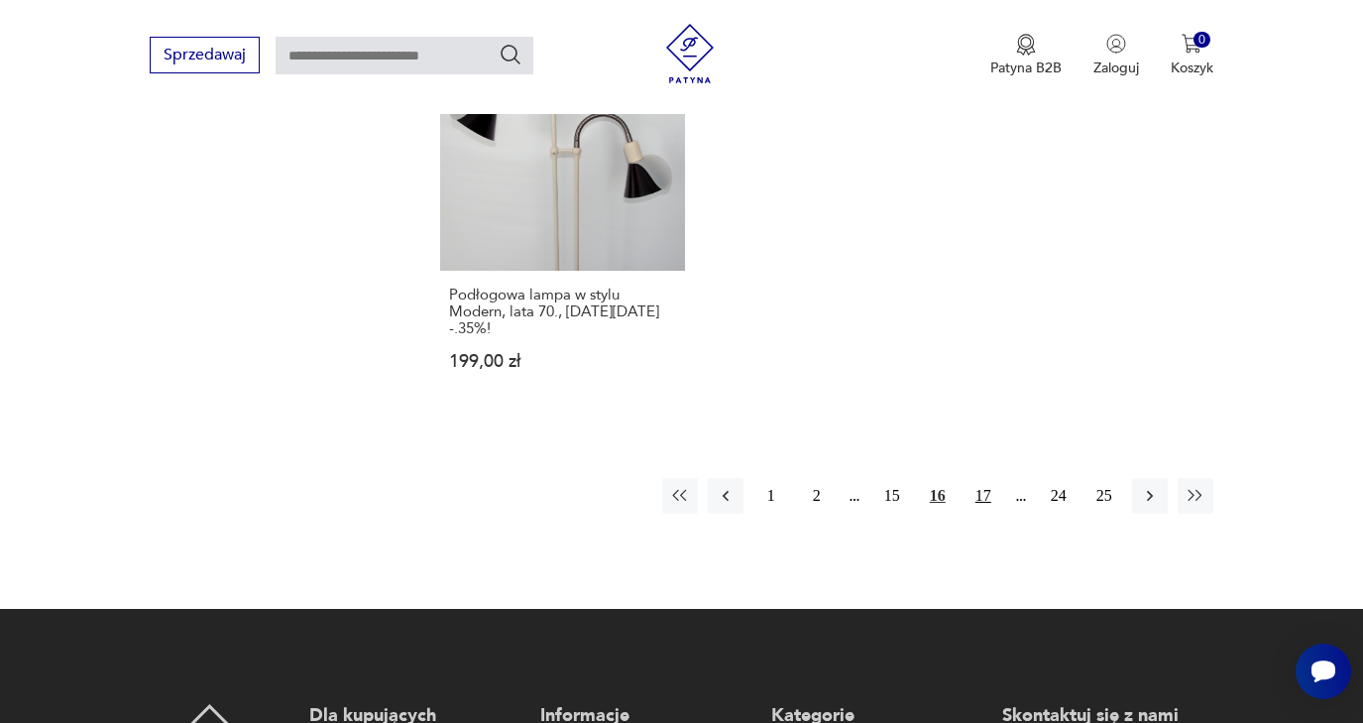
click at [983, 513] on button "17" at bounding box center [983, 496] width 36 height 36
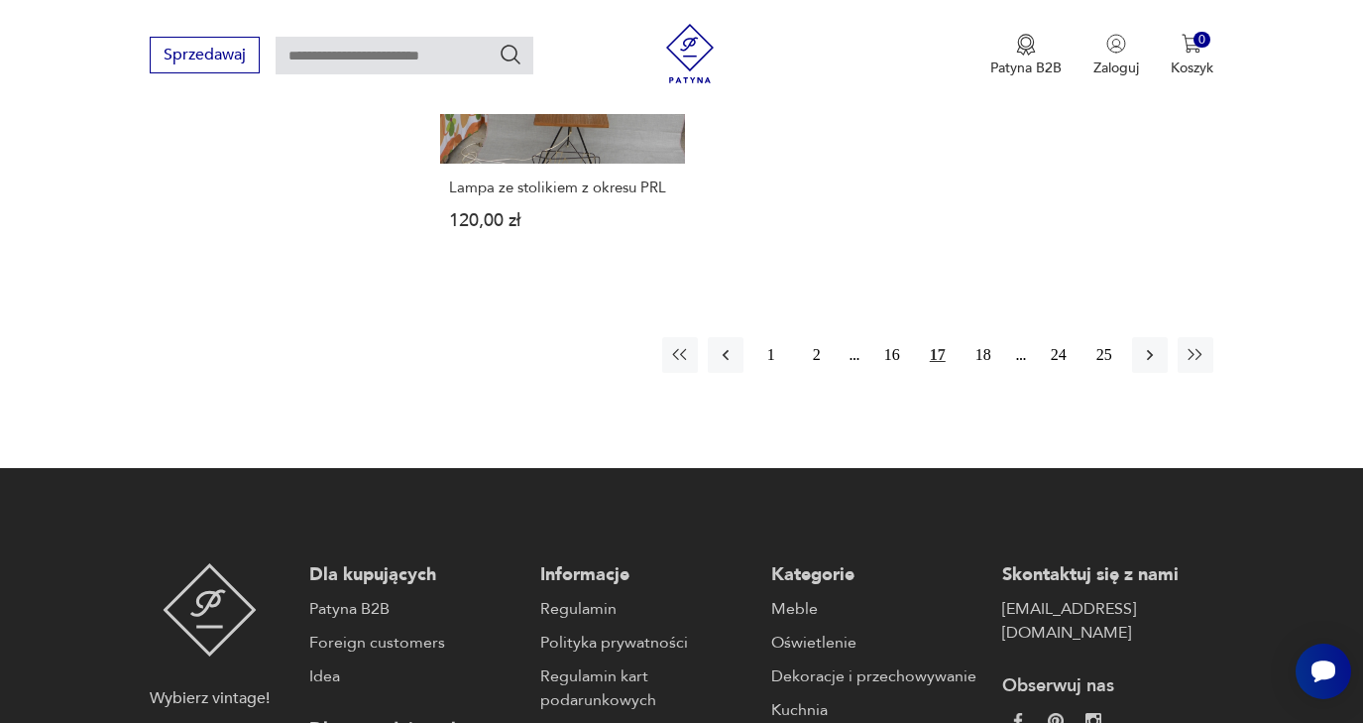
scroll to position [2886, 0]
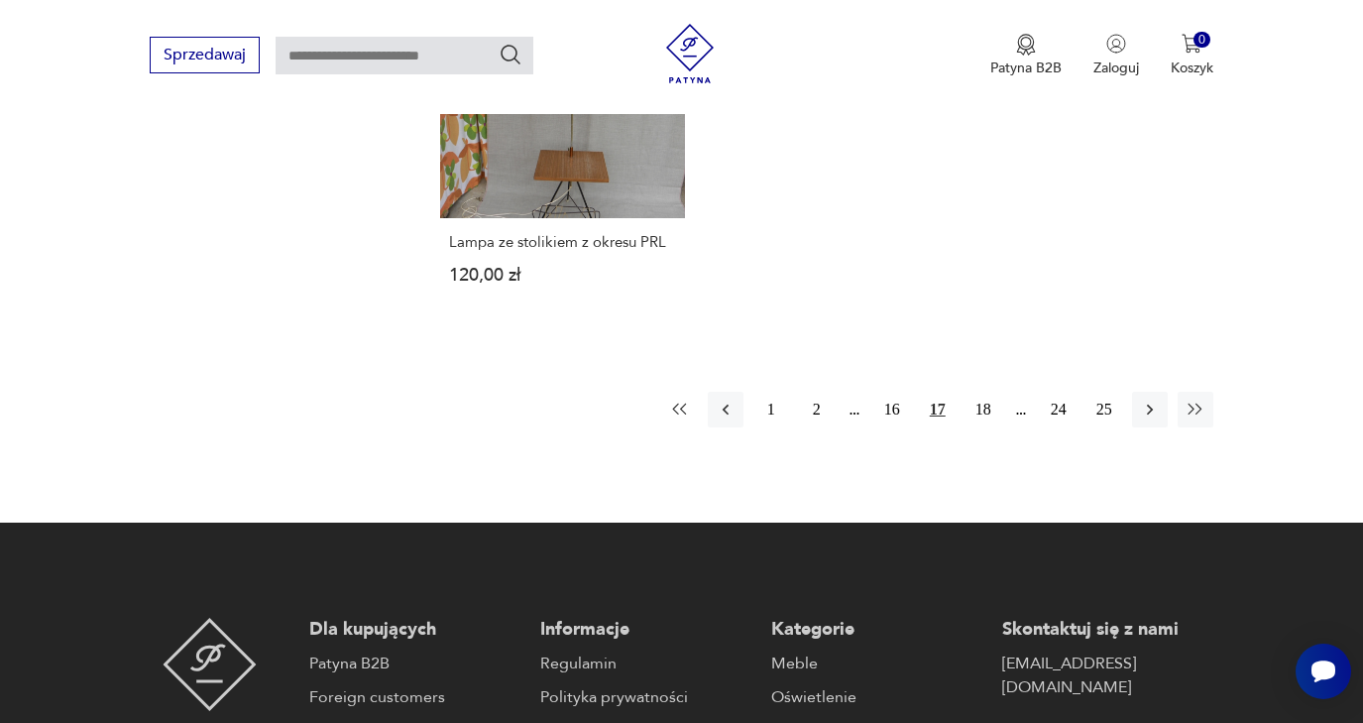
click at [683, 419] on icon "button" at bounding box center [680, 409] width 20 height 20
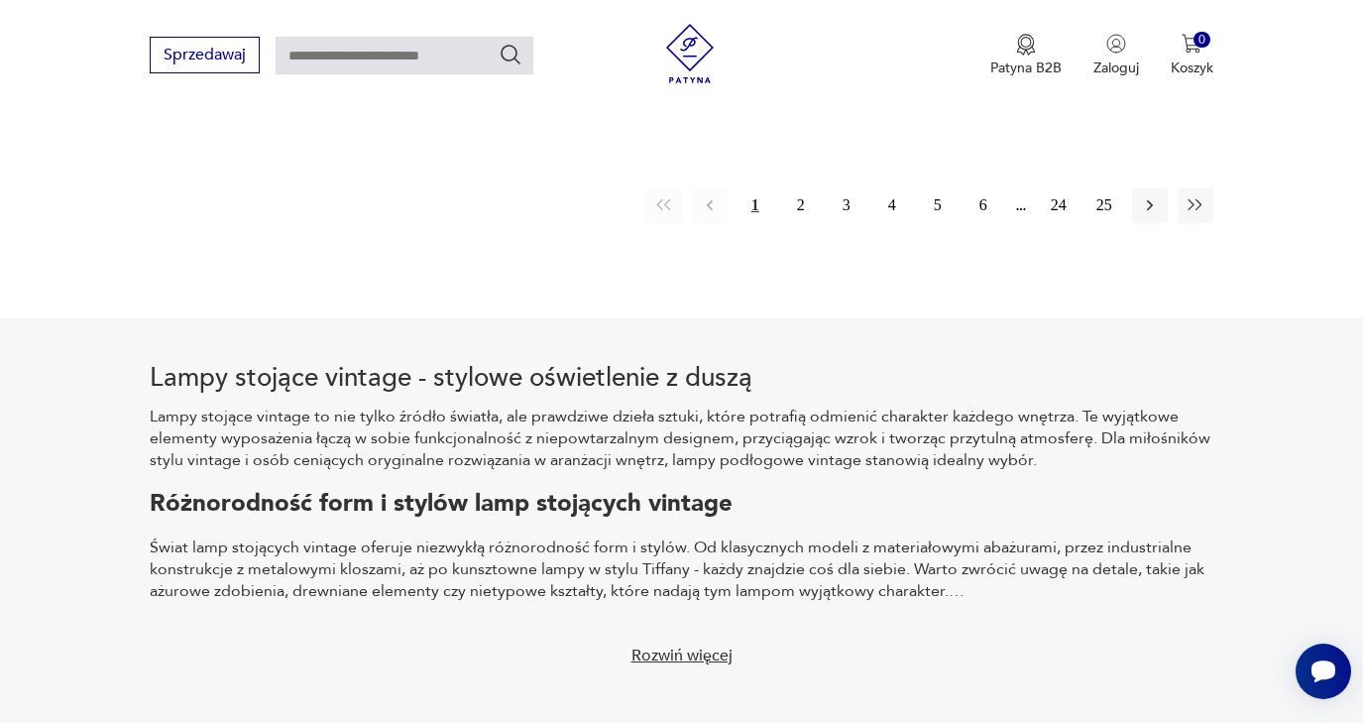
scroll to position [3159, 0]
click at [800, 222] on button "2" at bounding box center [801, 204] width 36 height 36
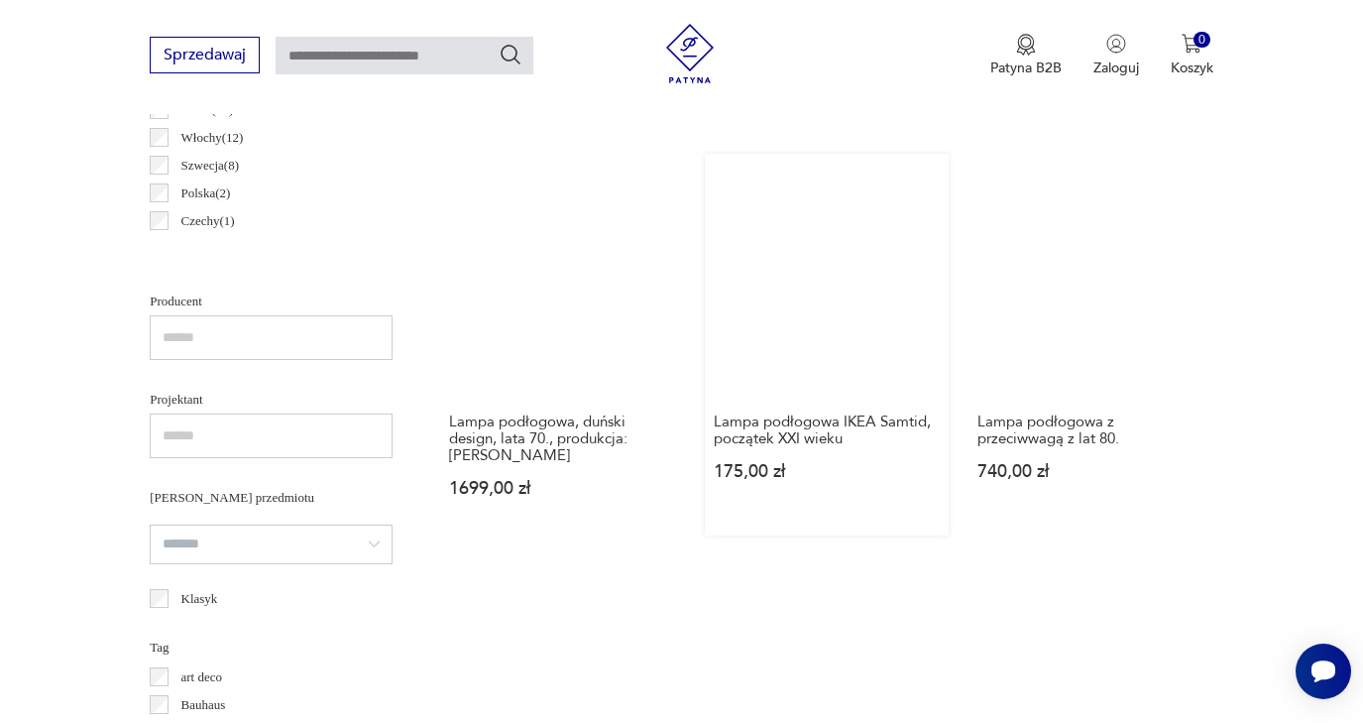
scroll to position [1154, 0]
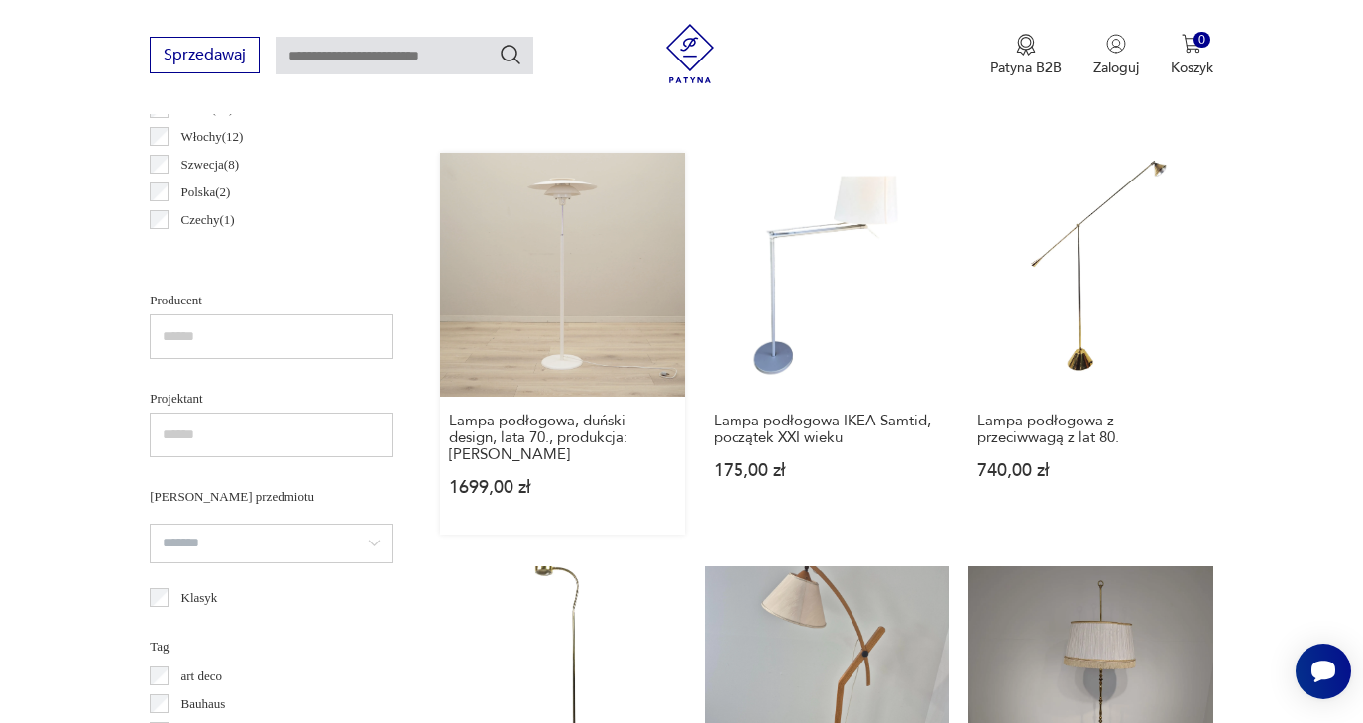
click at [502, 257] on link "Lampa podłogowa, duński design, lata 70., produkcja: Dania 1699,00 zł" at bounding box center [562, 344] width 245 height 383
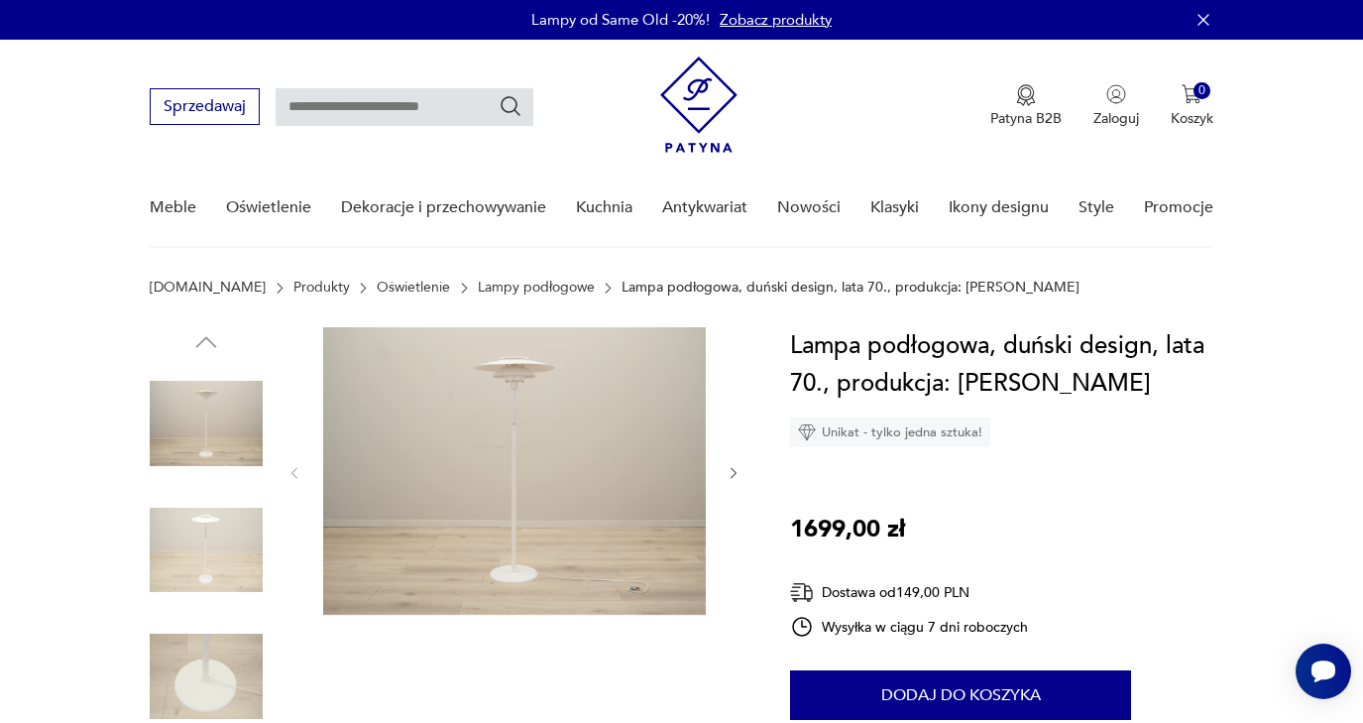
click at [589, 465] on img at bounding box center [514, 470] width 383 height 287
